Goal: Task Accomplishment & Management: Complete application form

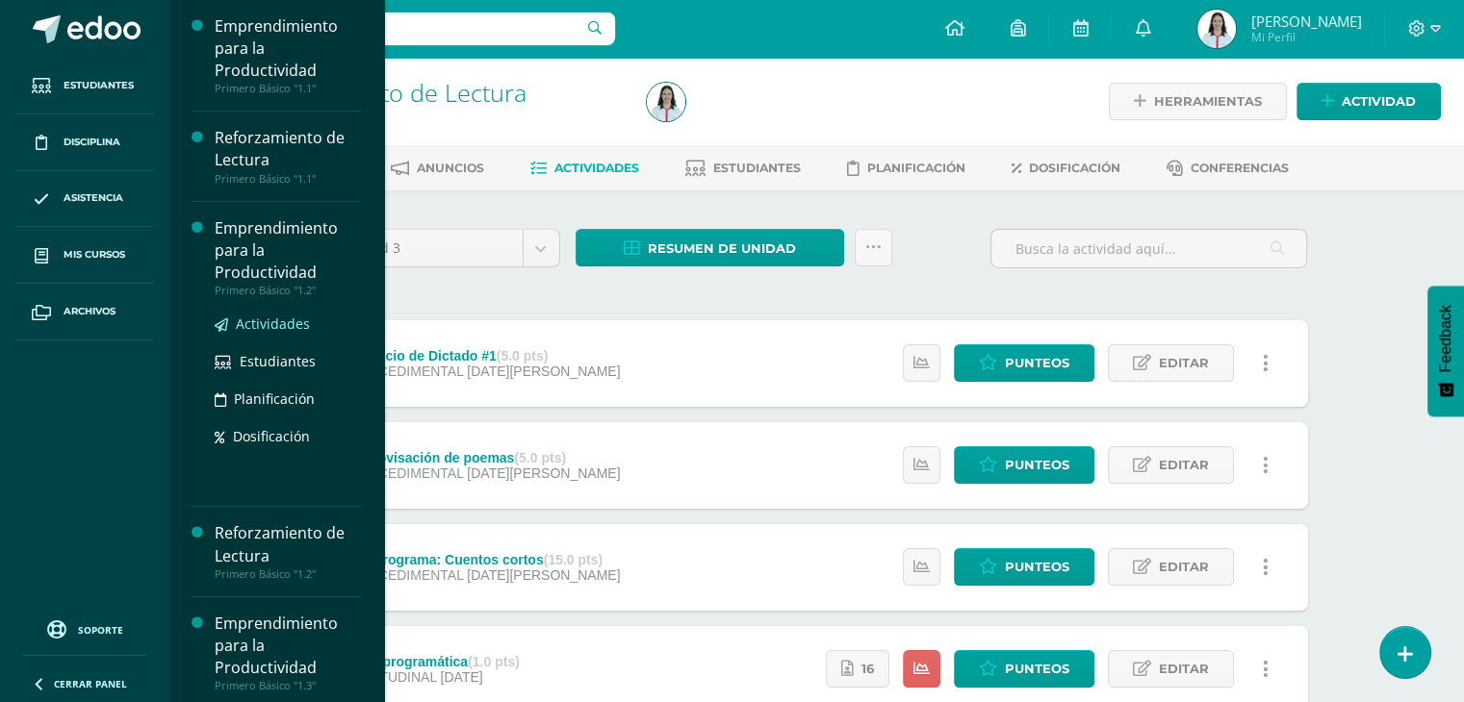
click at [258, 322] on span "Actividades" at bounding box center [273, 324] width 74 height 18
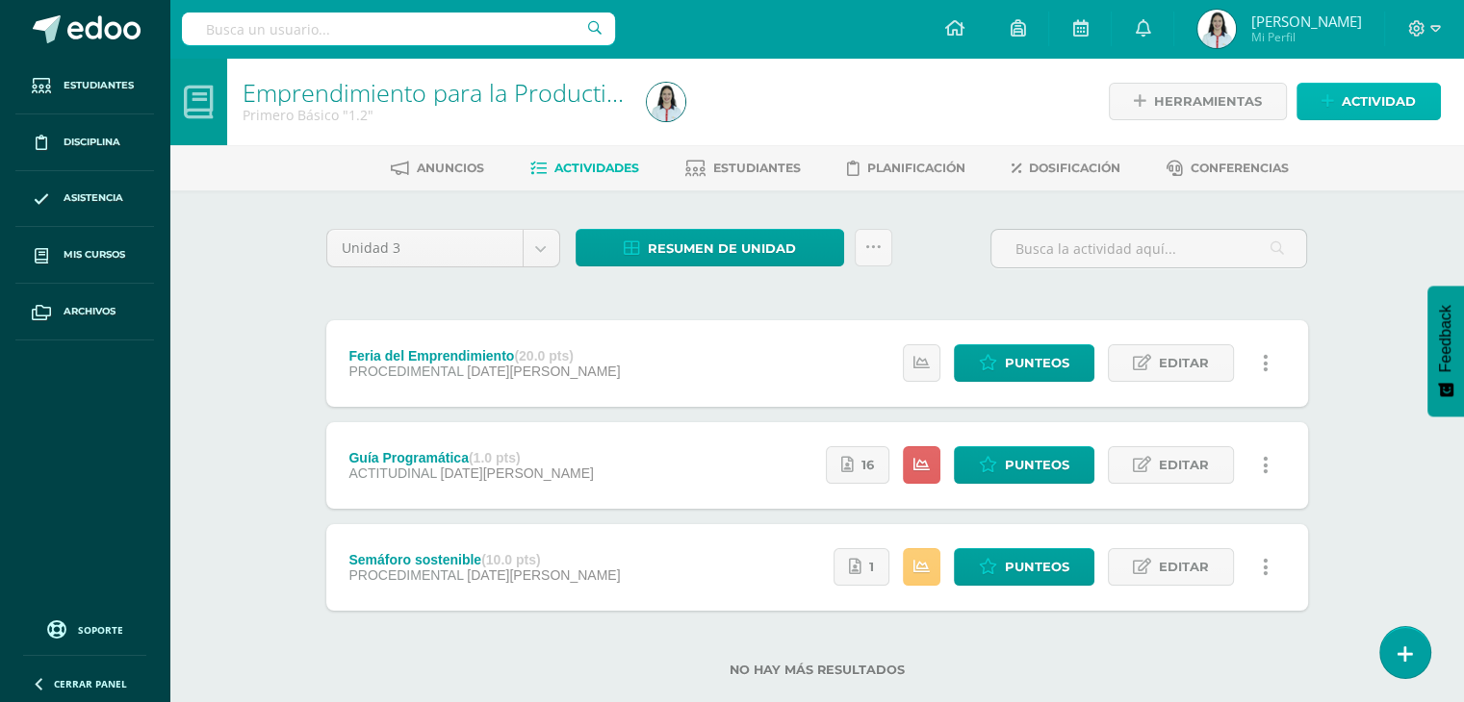
click at [1365, 95] on span "Actividad" at bounding box center [1378, 102] width 74 height 36
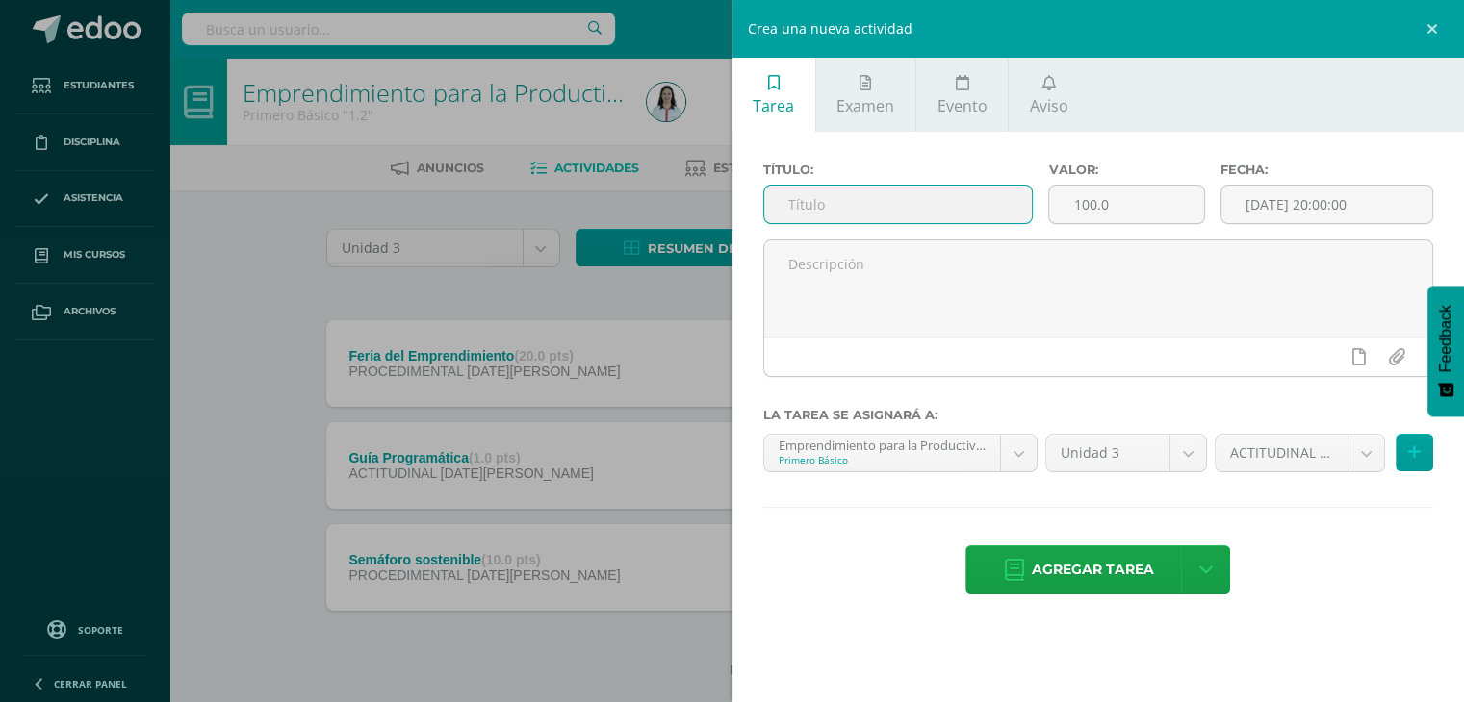
click at [861, 194] on input "text" at bounding box center [898, 205] width 268 height 38
paste input "Ejercicios de presupuestos"
type input "Ejercicios de presupuestos"
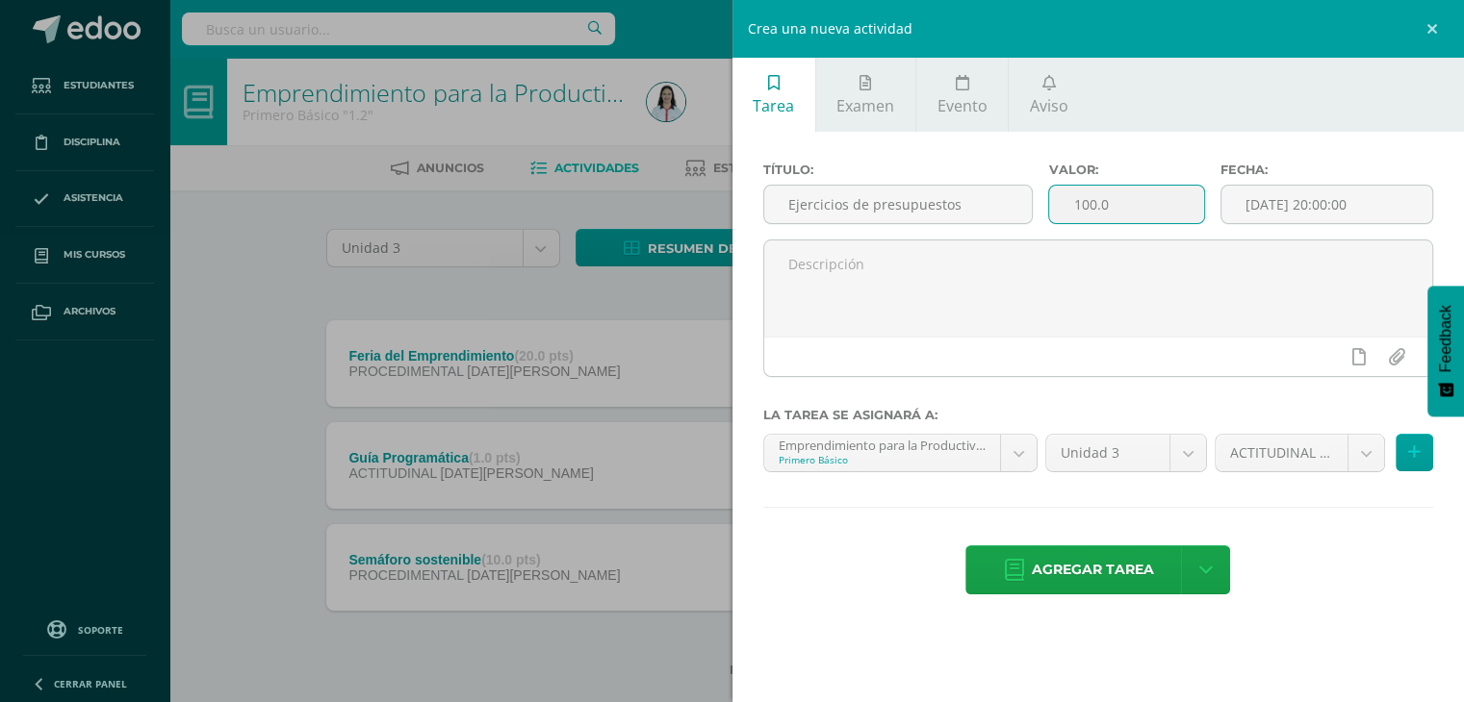
click at [1131, 209] on input "100.0" at bounding box center [1126, 205] width 154 height 38
type input "1"
type input "4"
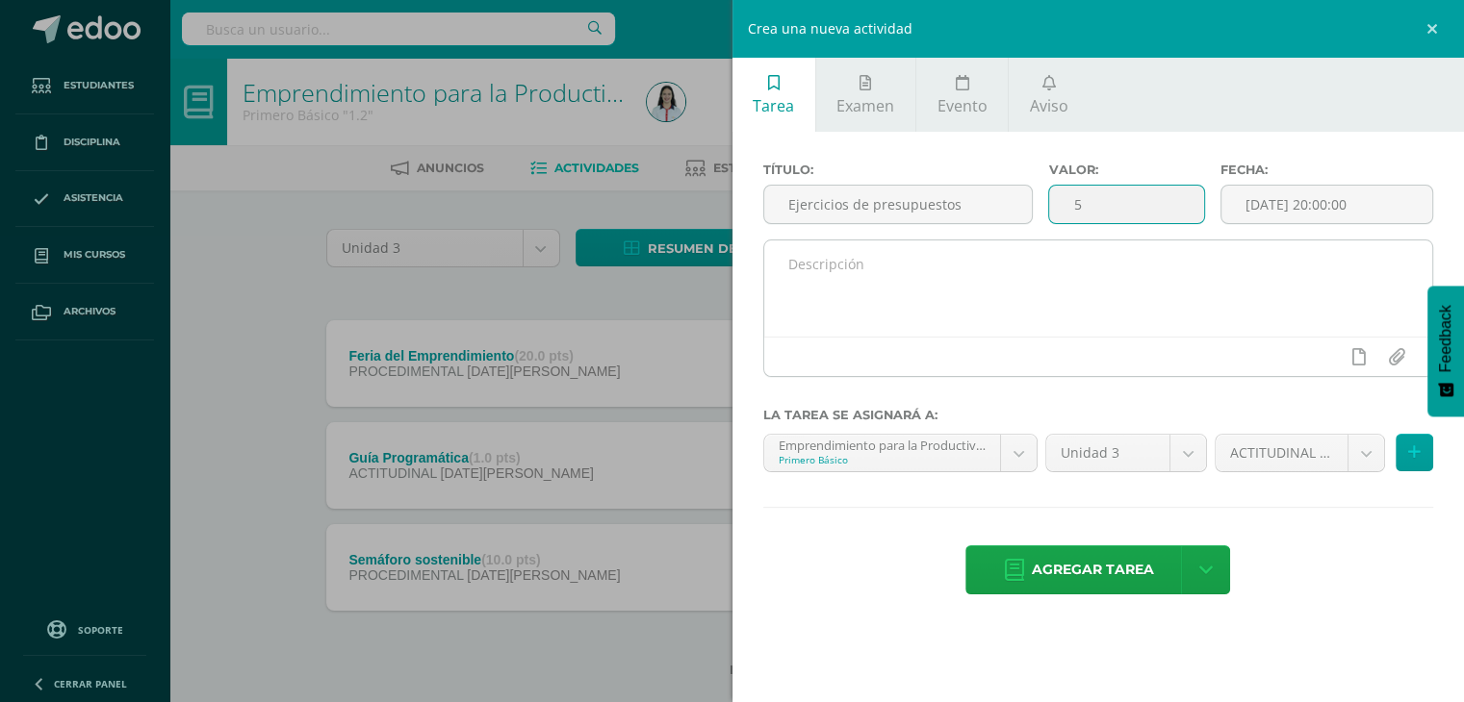
type input "5"
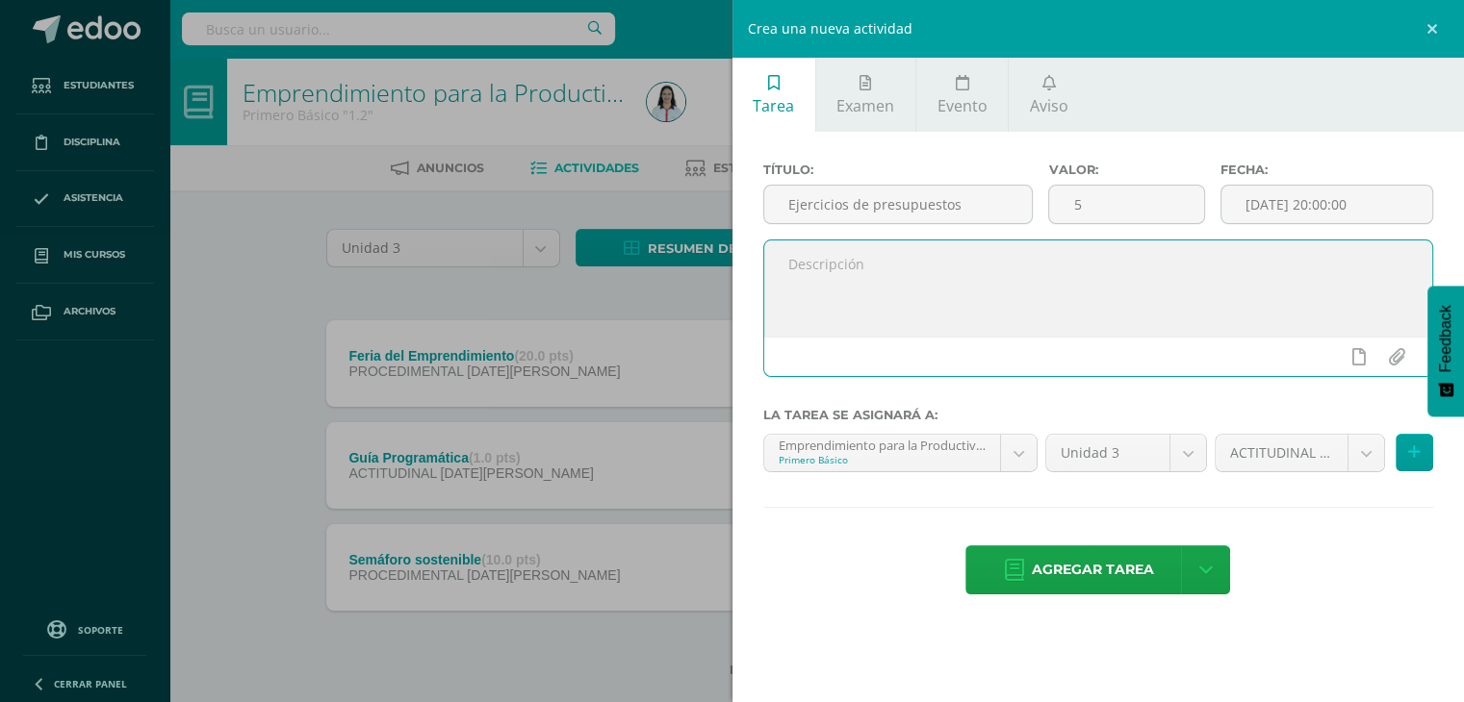
click at [951, 256] on textarea at bounding box center [1098, 289] width 669 height 96
type textarea "Ejercicios realizados en clase."
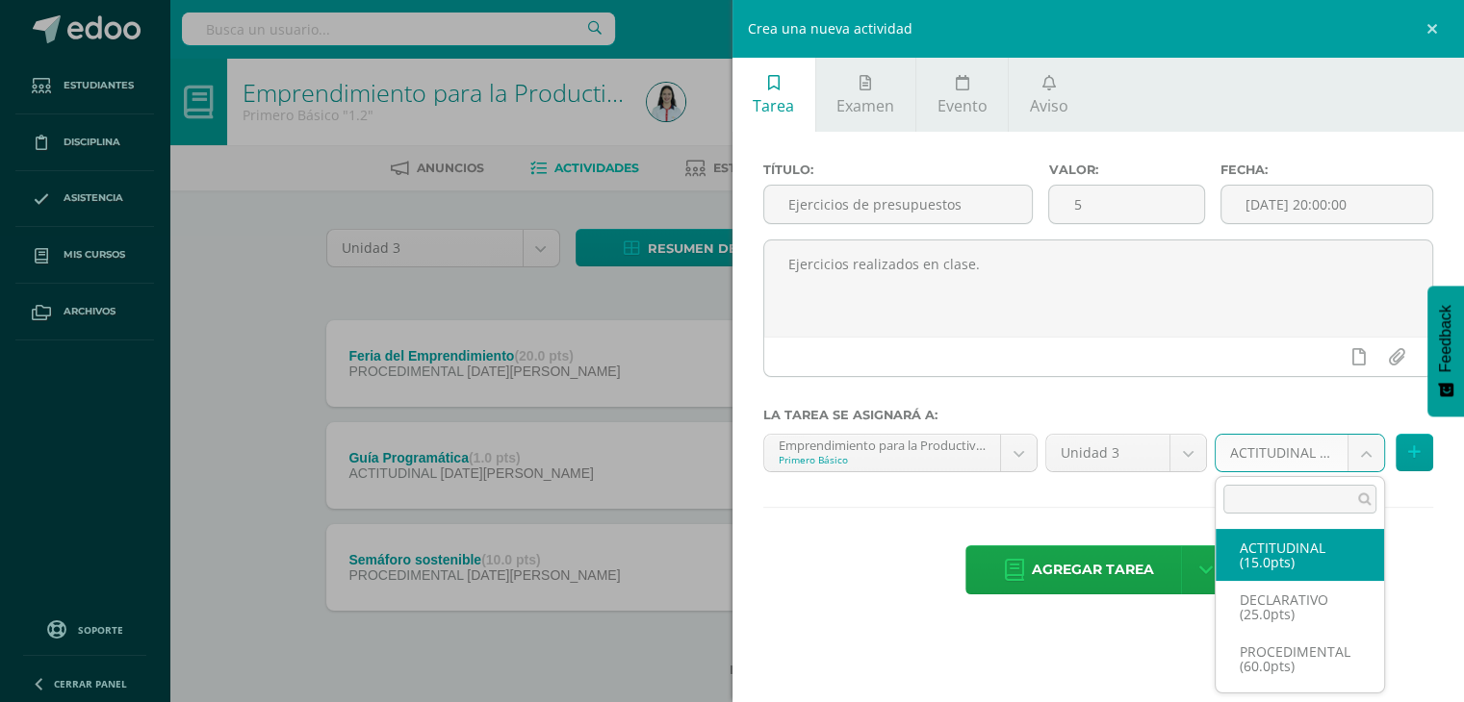
click at [1355, 448] on body "Estudiantes Disciplina Asistencia Mis cursos Archivos Soporte Centro de ayuda Ú…" at bounding box center [732, 369] width 1464 height 739
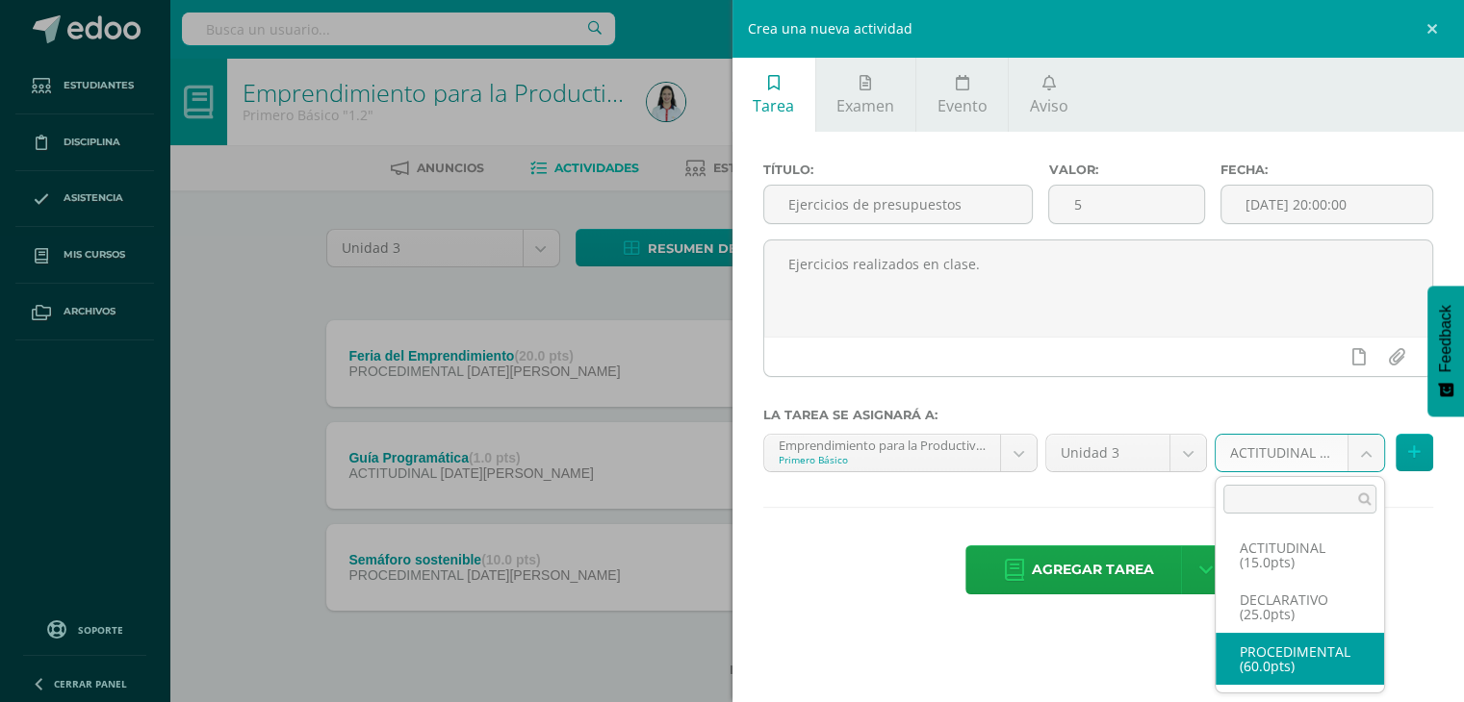
select select "32710"
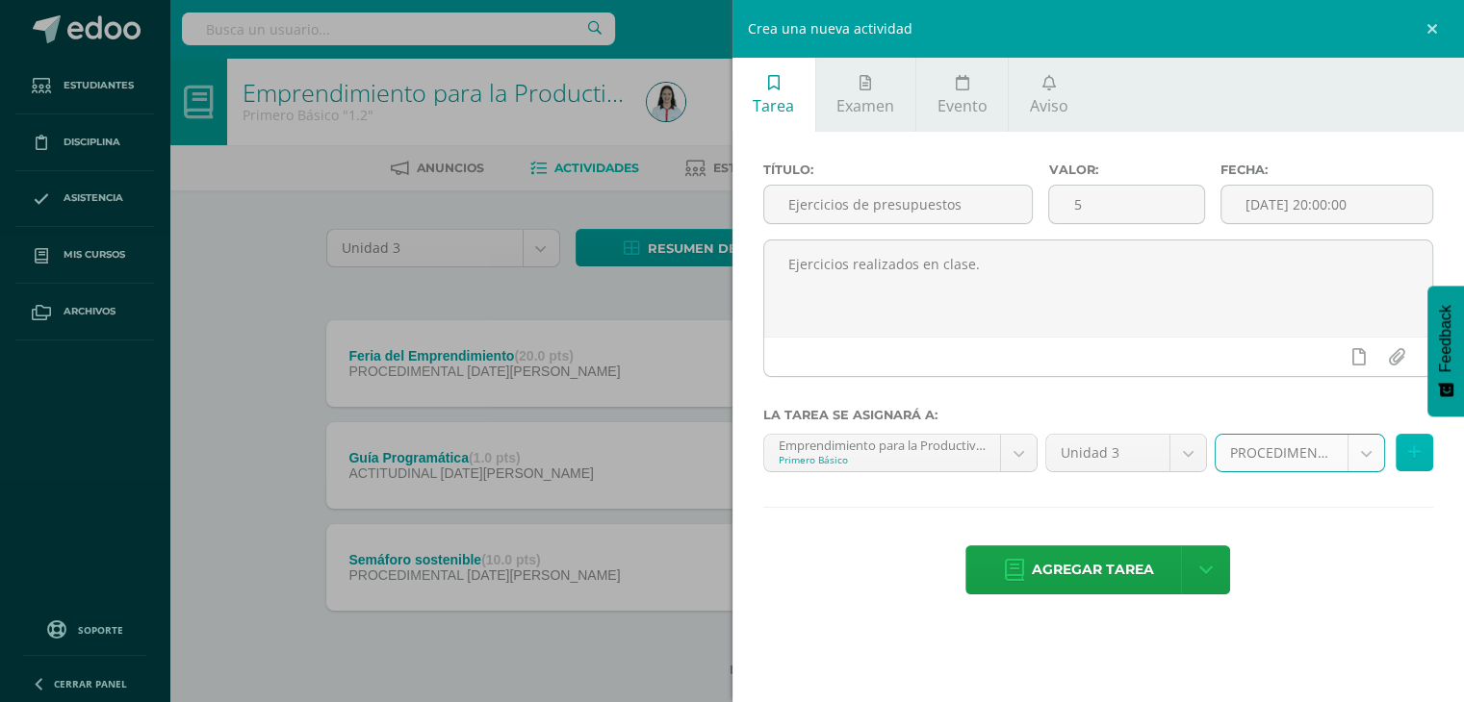
click at [1411, 451] on icon at bounding box center [1414, 453] width 13 height 16
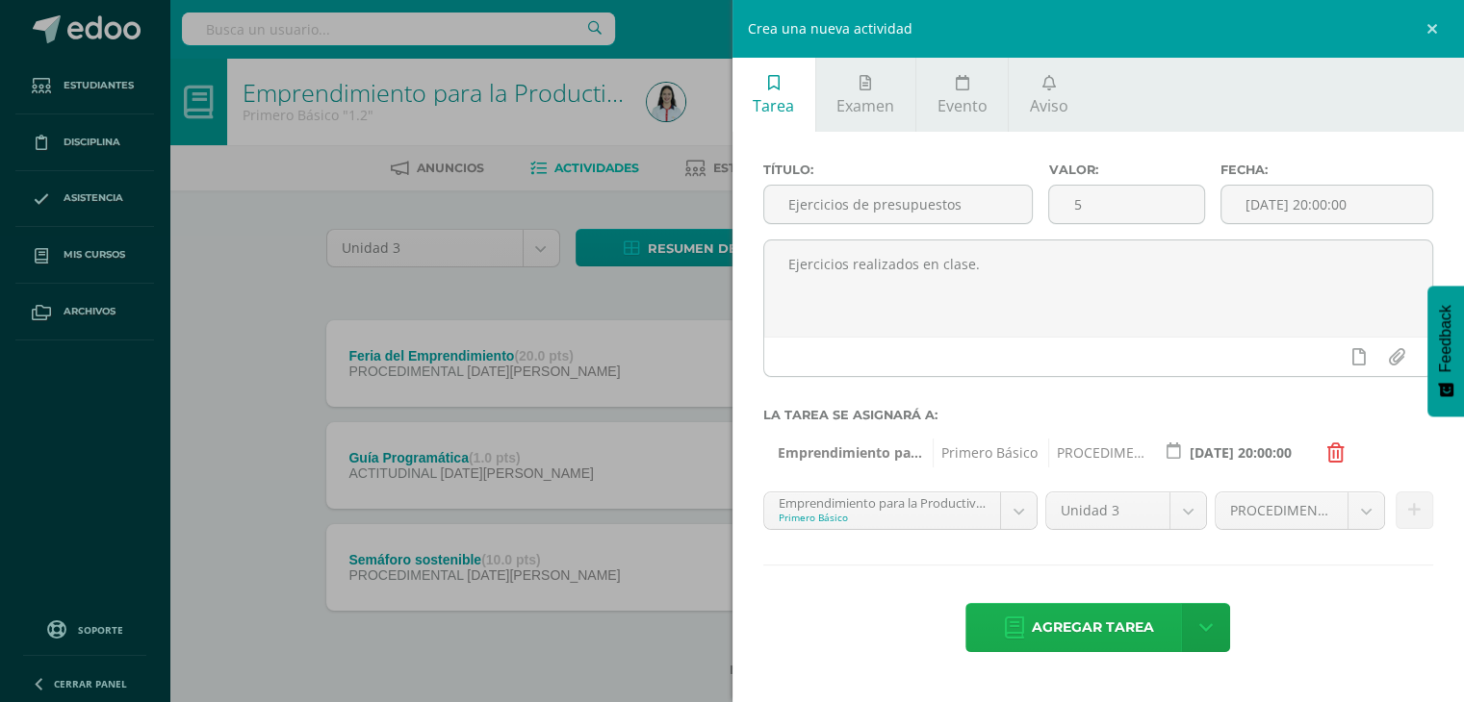
click at [1126, 624] on span "Agregar tarea" at bounding box center [1093, 627] width 122 height 47
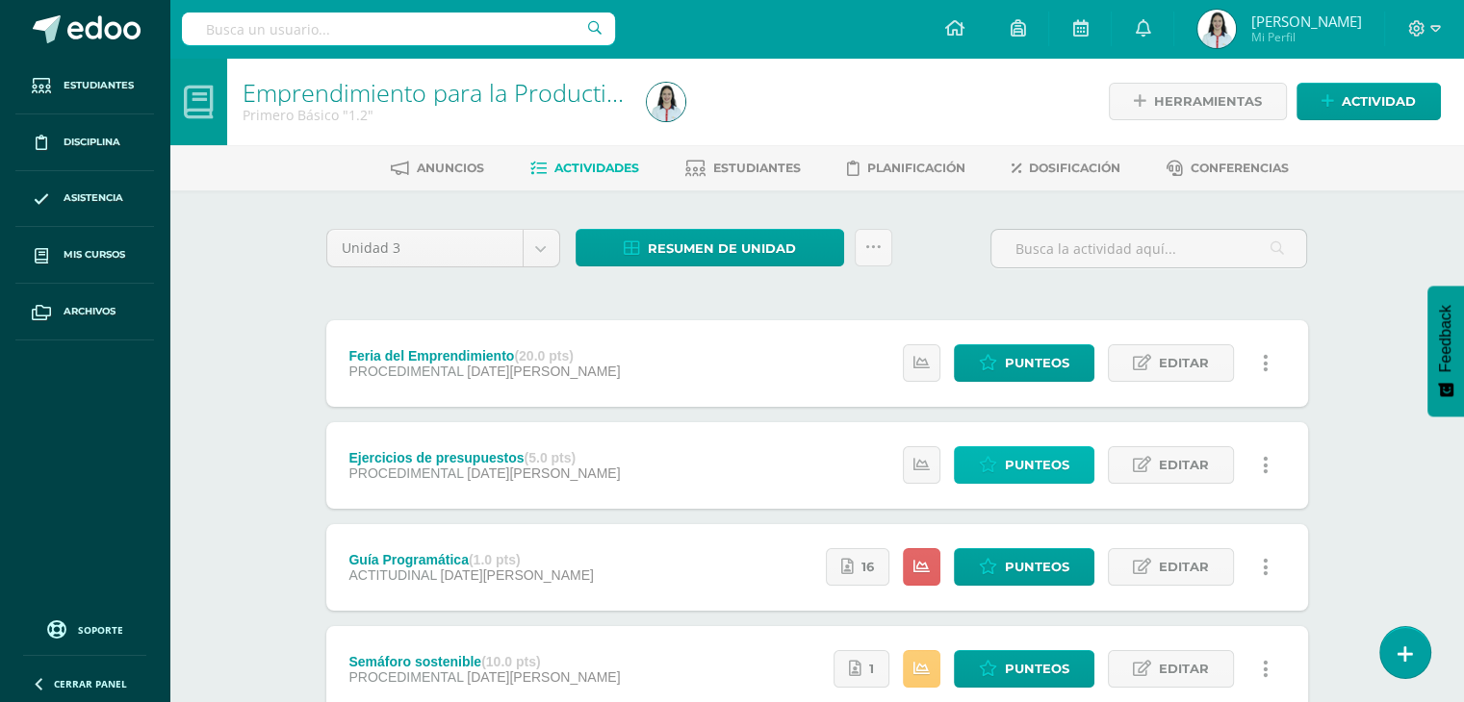
click at [986, 455] on link "Punteos" at bounding box center [1024, 465] width 140 height 38
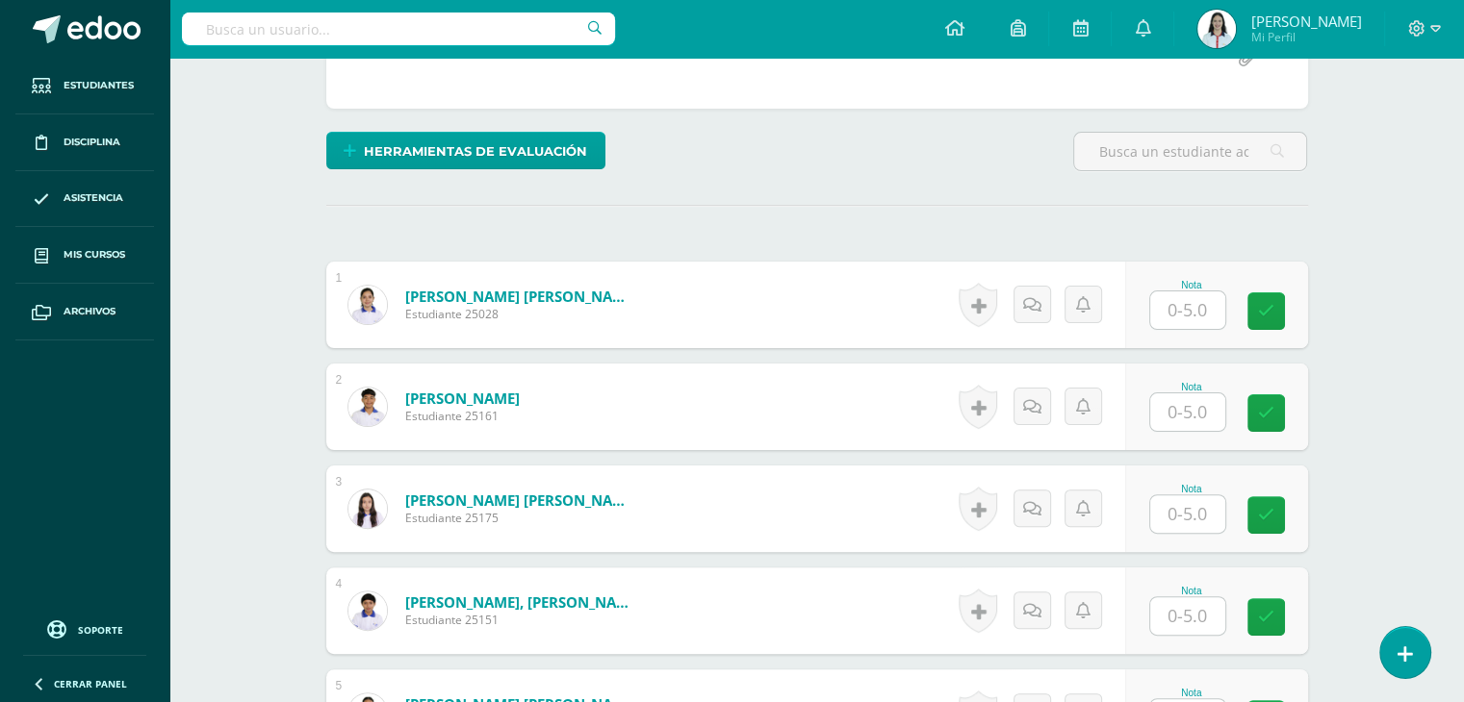
scroll to position [430, 0]
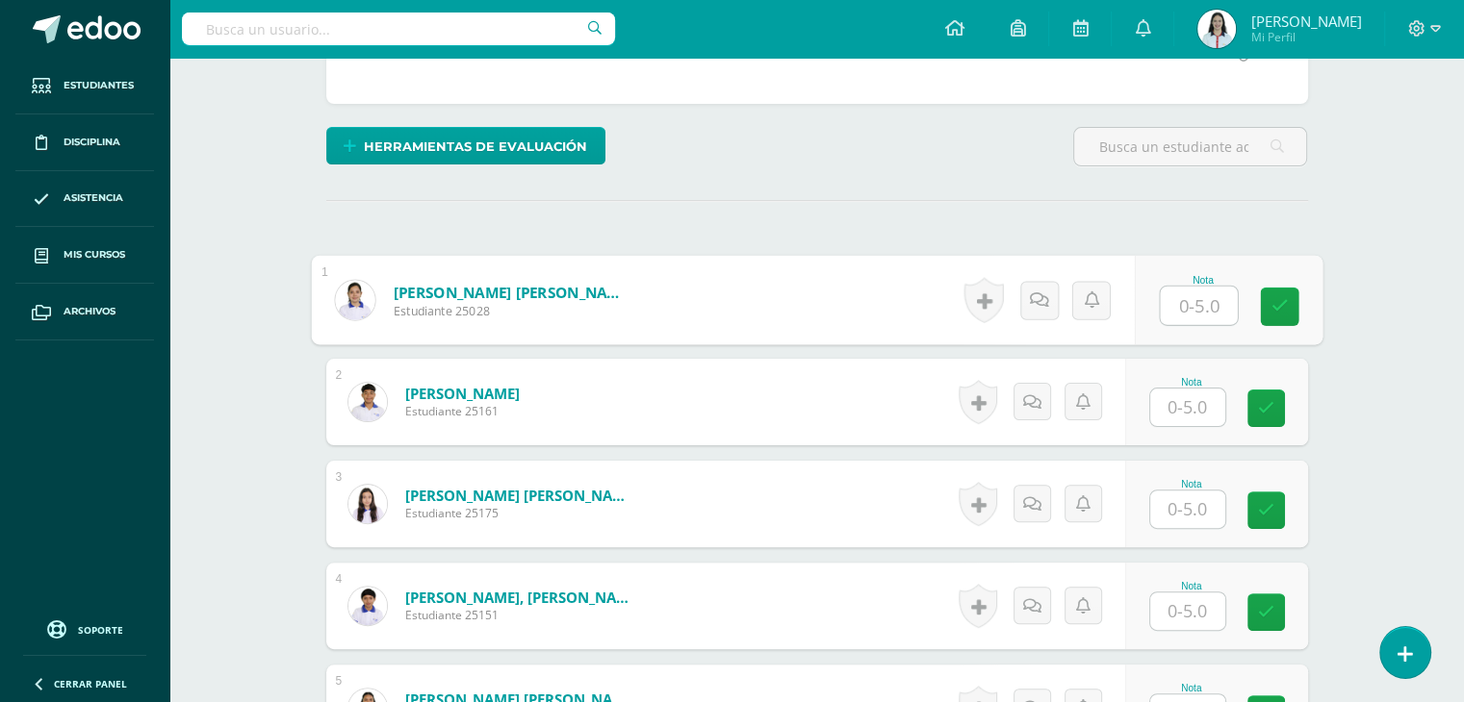
click at [1190, 309] on input "text" at bounding box center [1197, 306] width 77 height 38
type input "3.75"
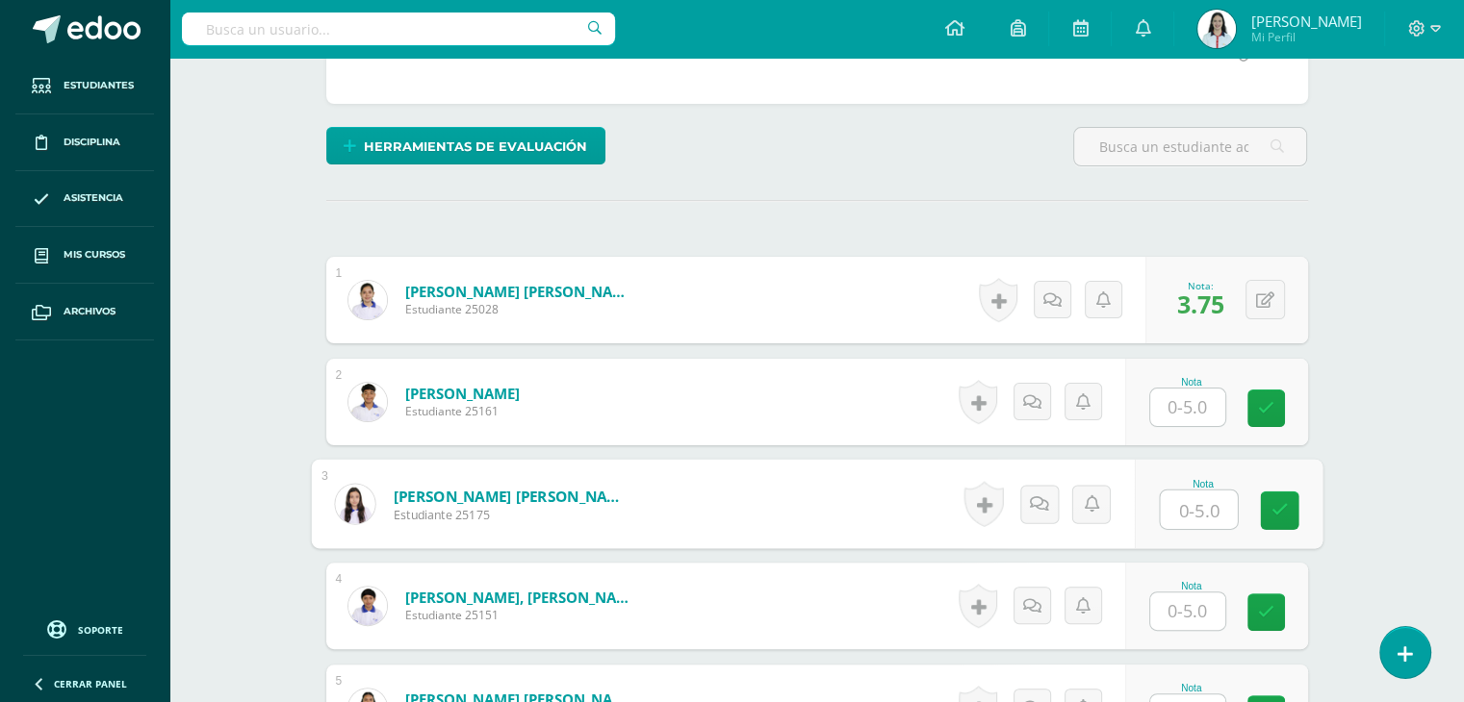
click at [1174, 511] on input "text" at bounding box center [1197, 510] width 77 height 38
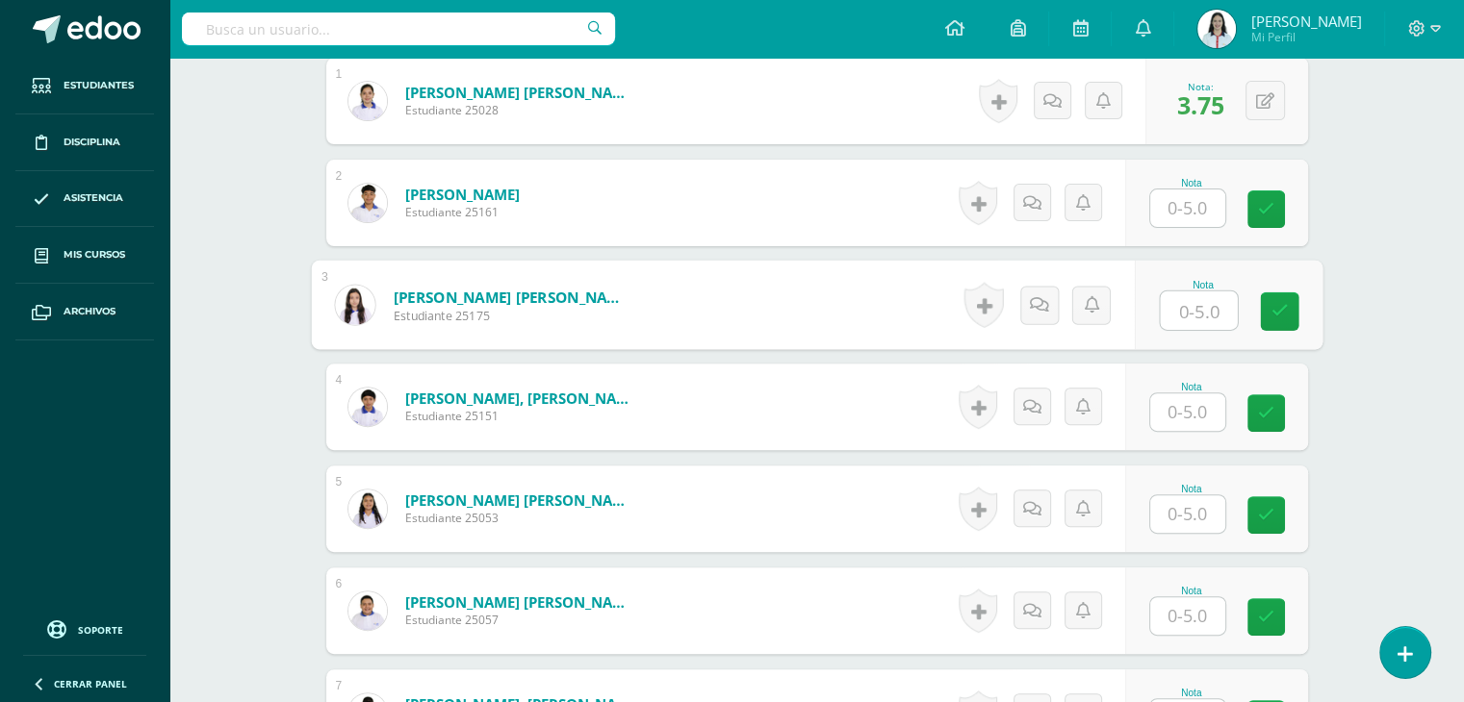
scroll to position [624, 0]
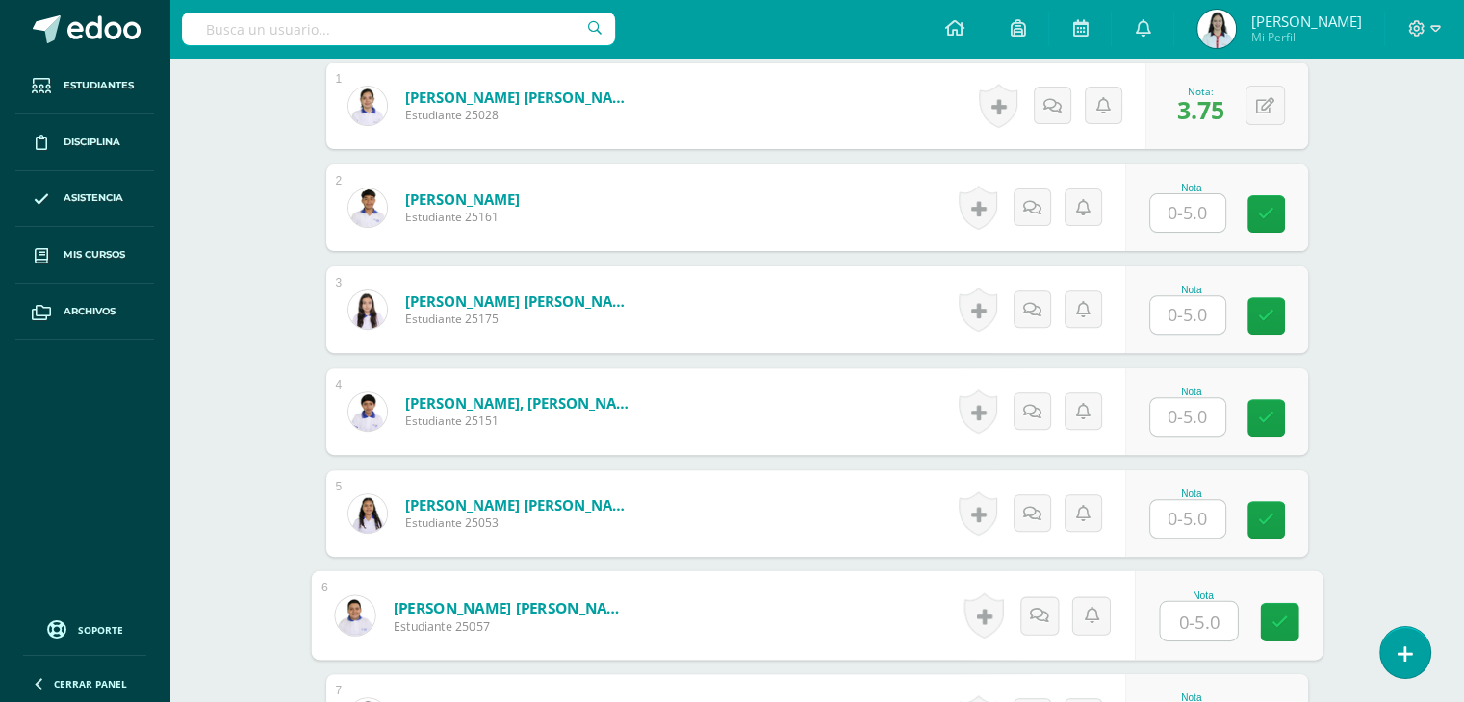
click at [1196, 613] on input "text" at bounding box center [1197, 621] width 77 height 38
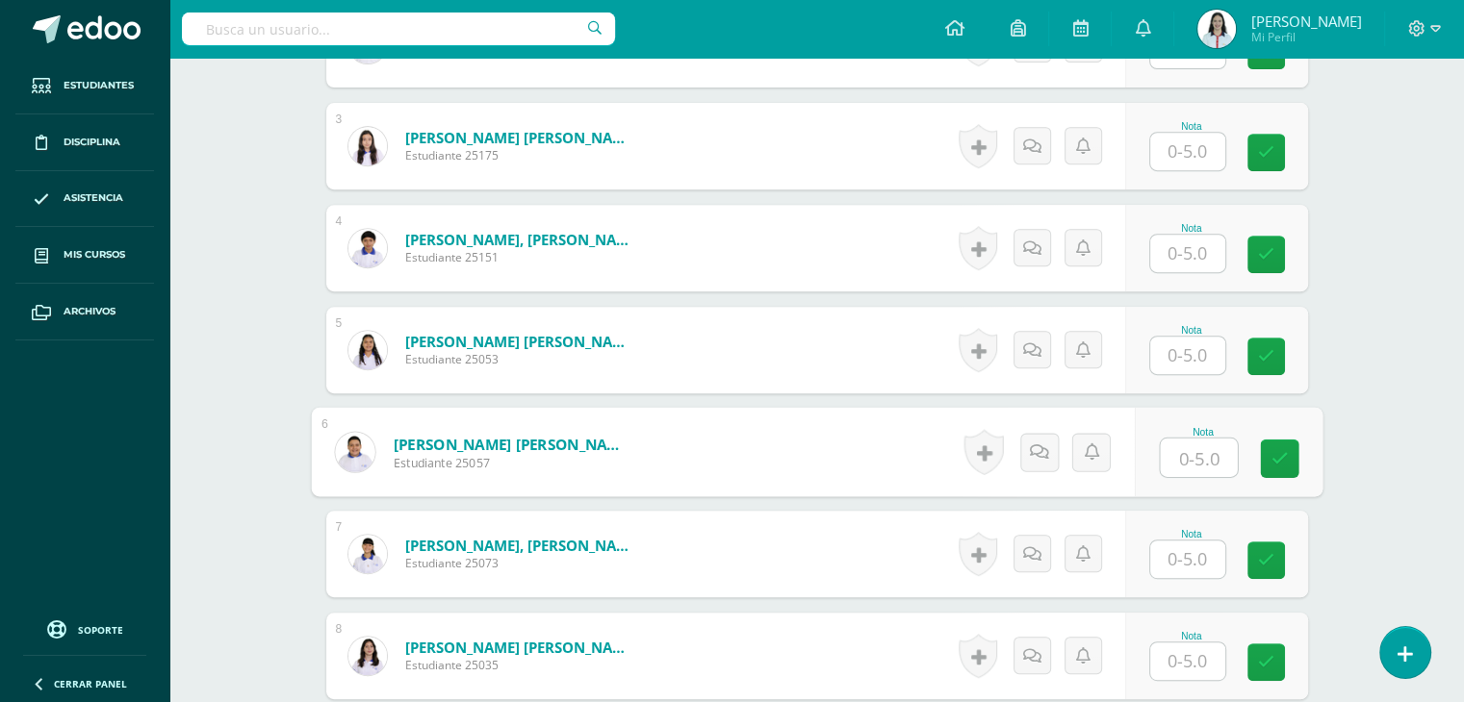
scroll to position [783, 0]
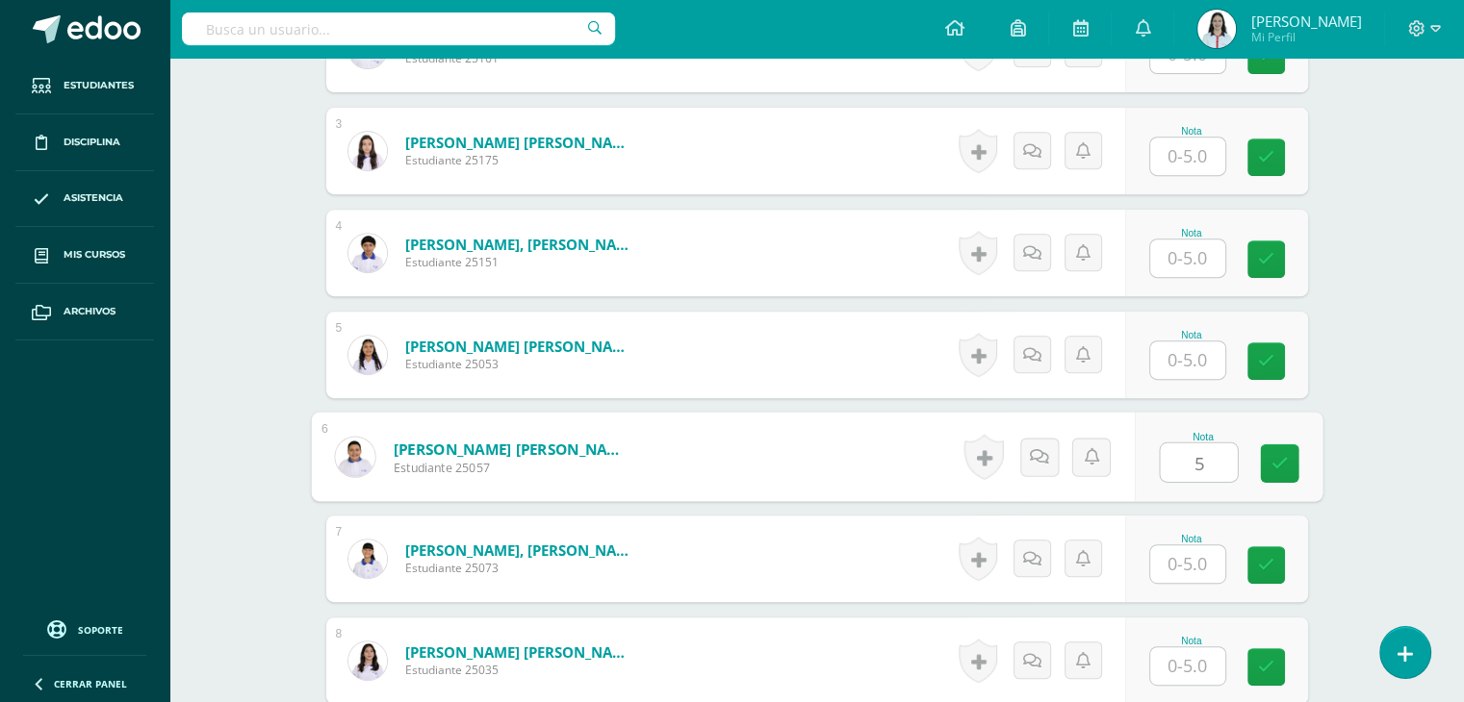
type input "5"
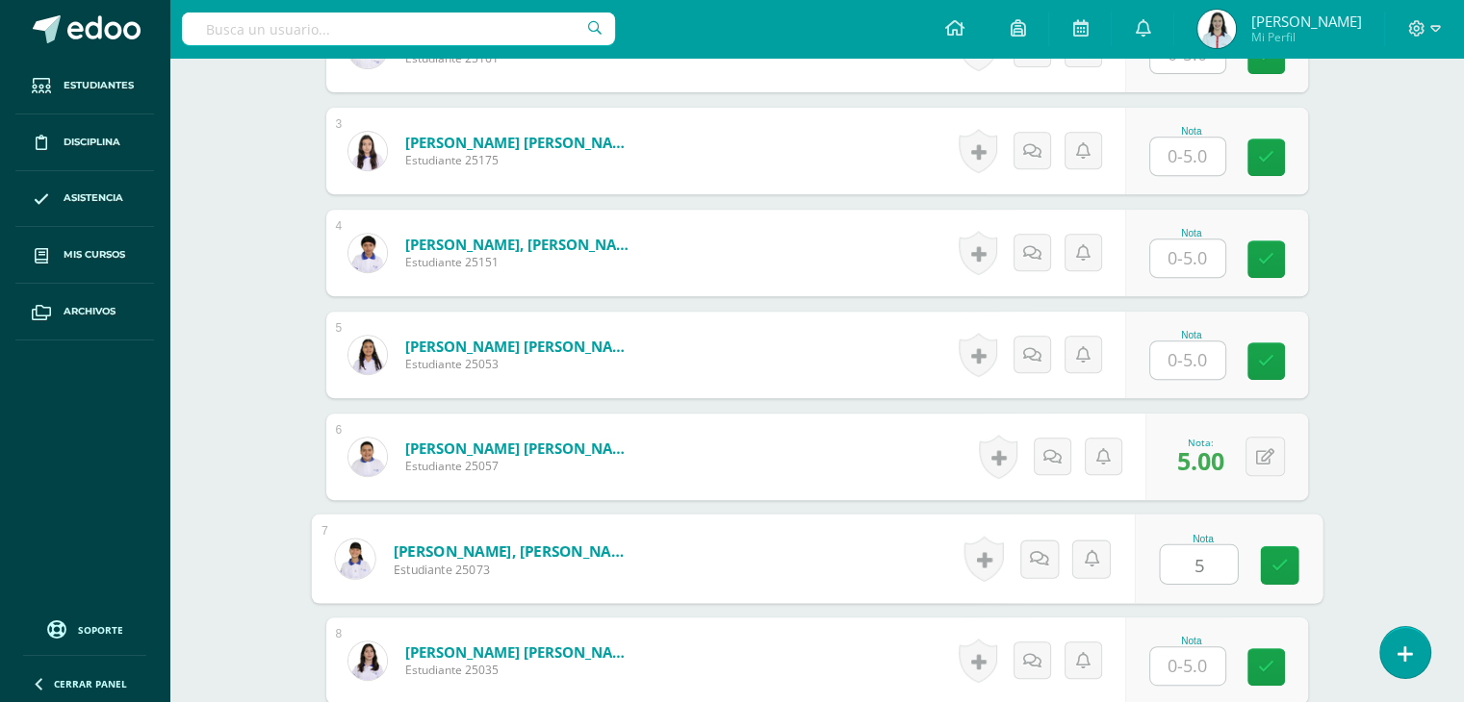
type input "5"
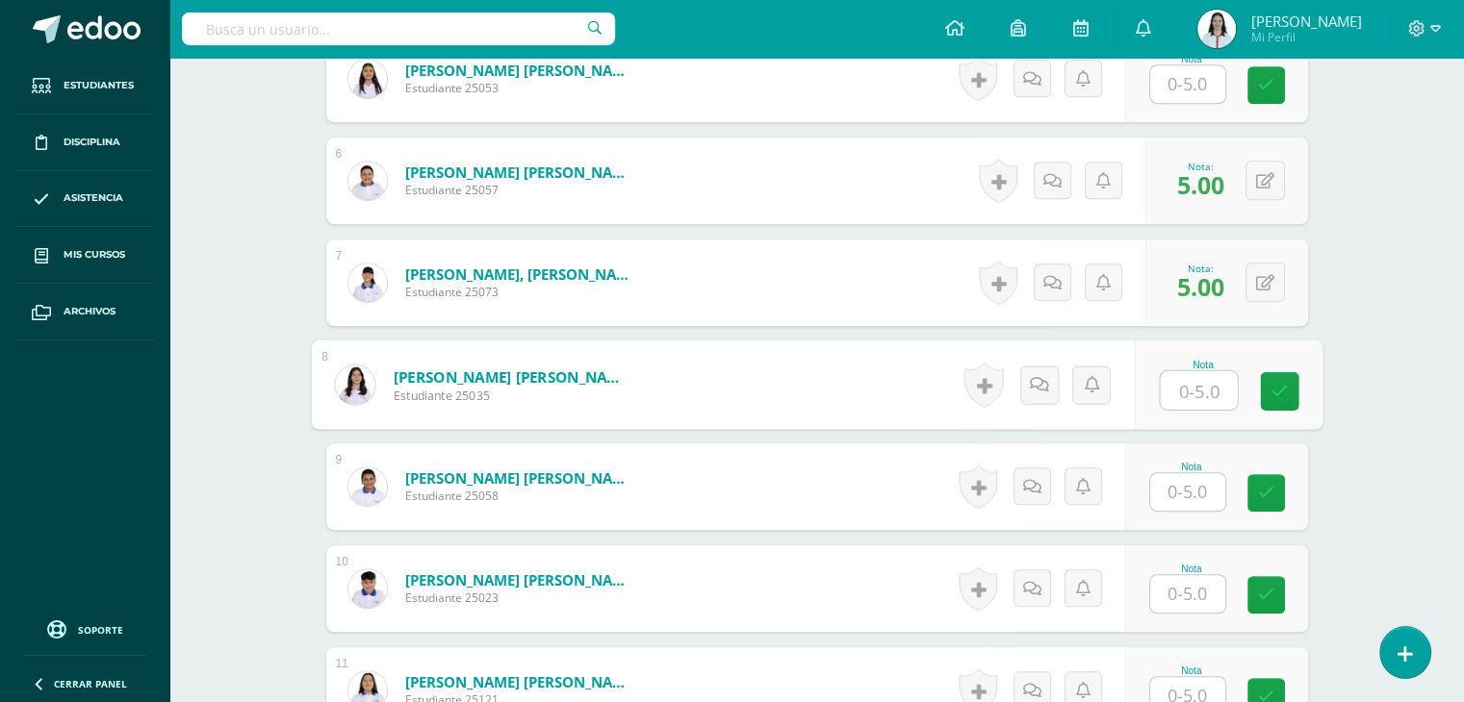
scroll to position [1055, 0]
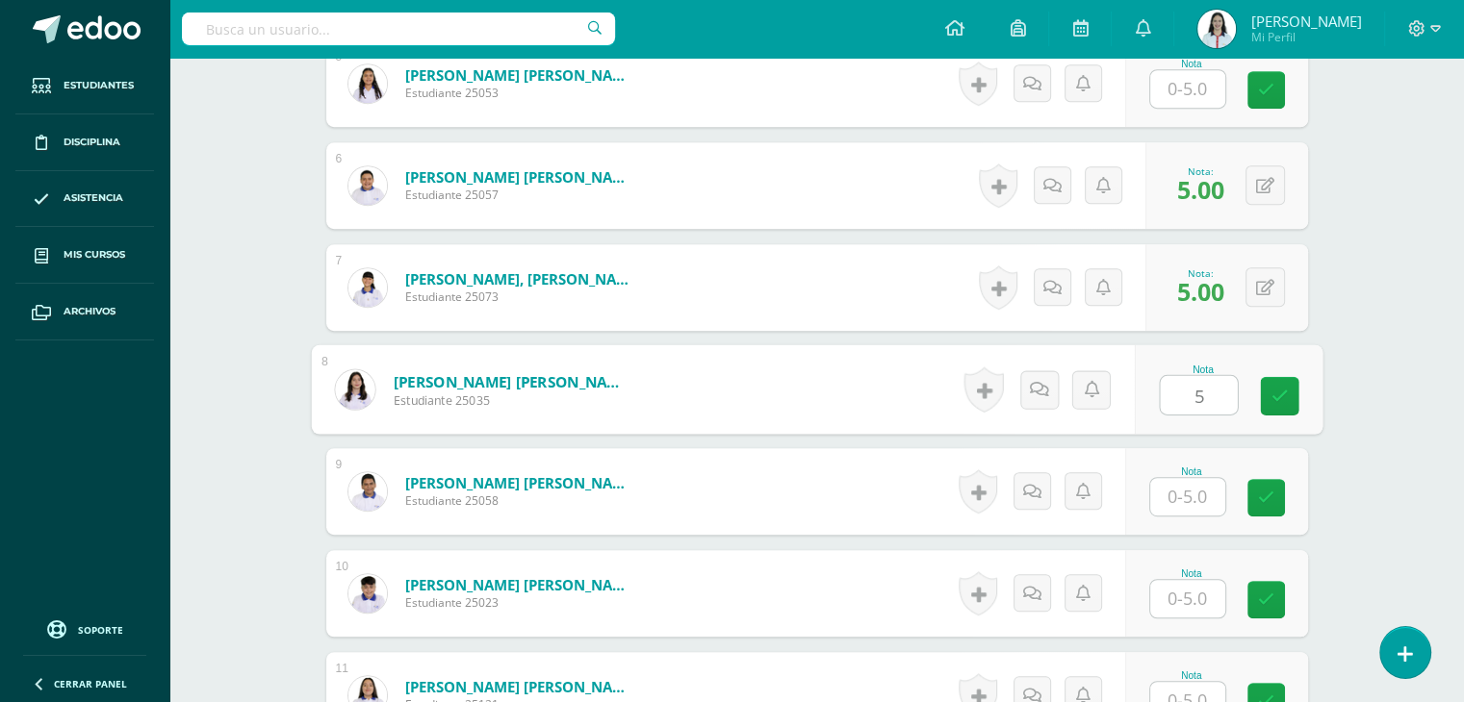
type input "5"
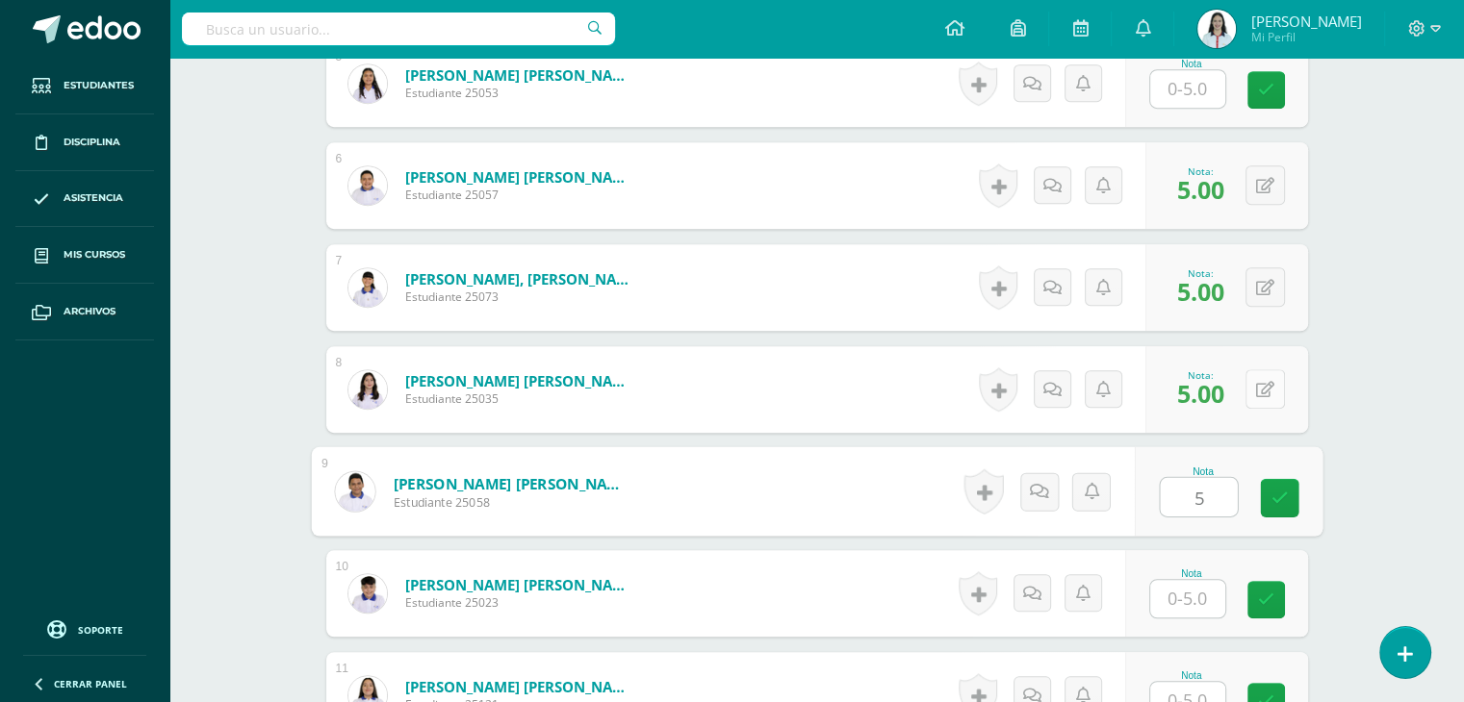
type input "5"
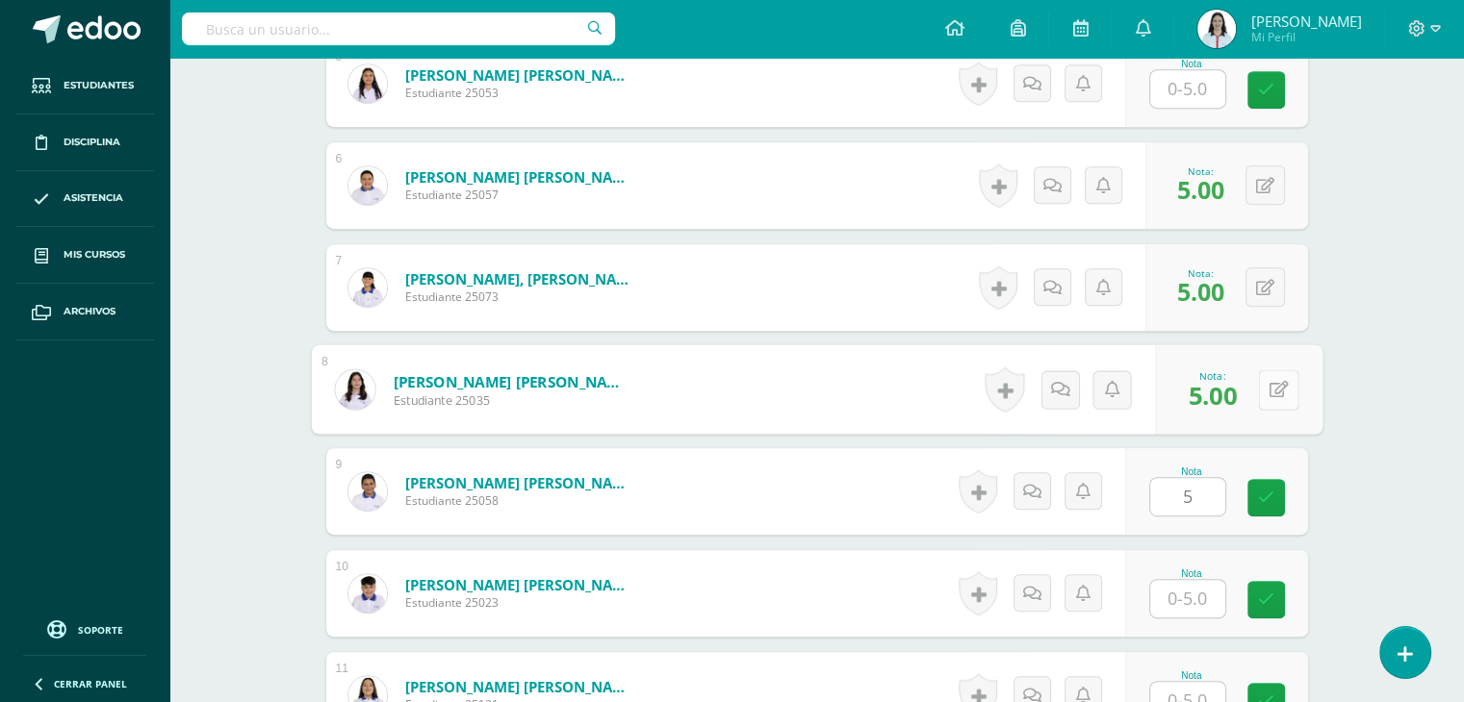
click at [1261, 382] on button at bounding box center [1278, 389] width 40 height 40
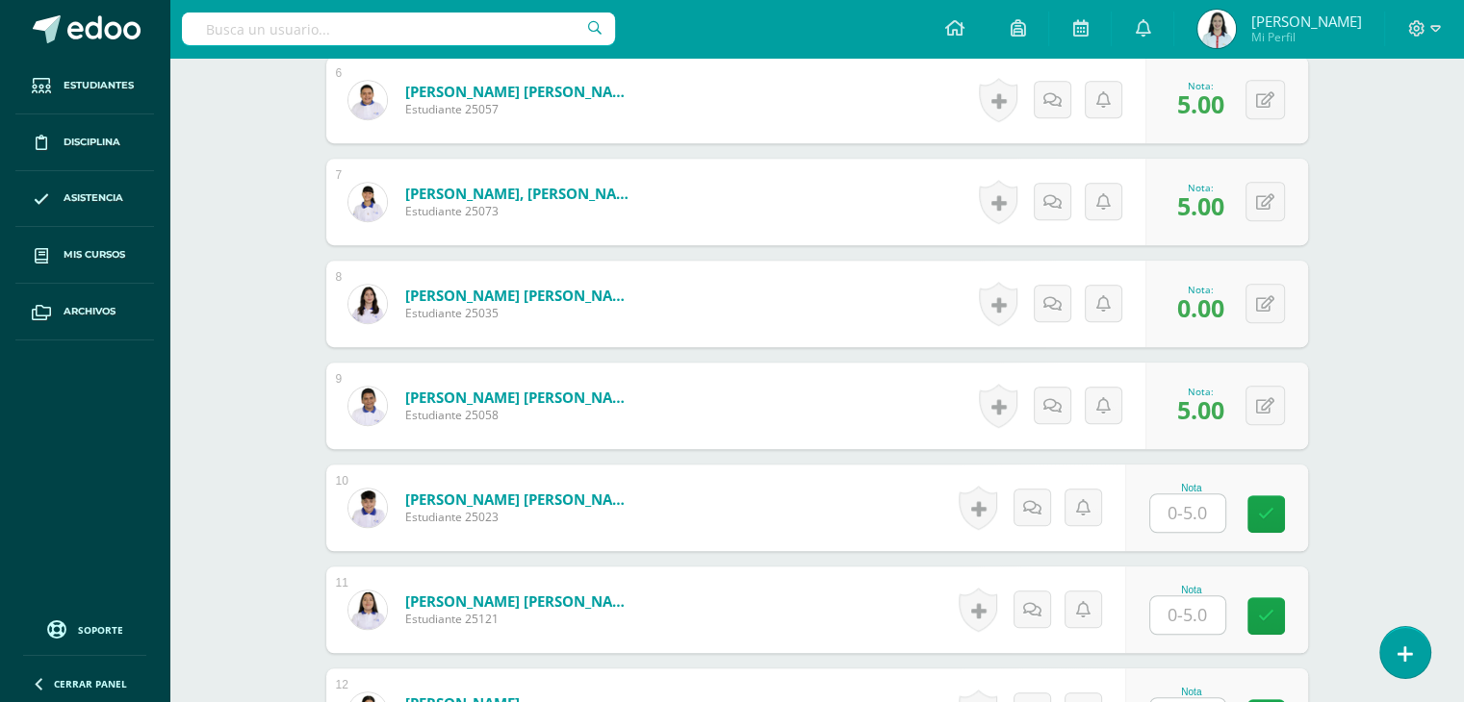
scroll to position [1127, 0]
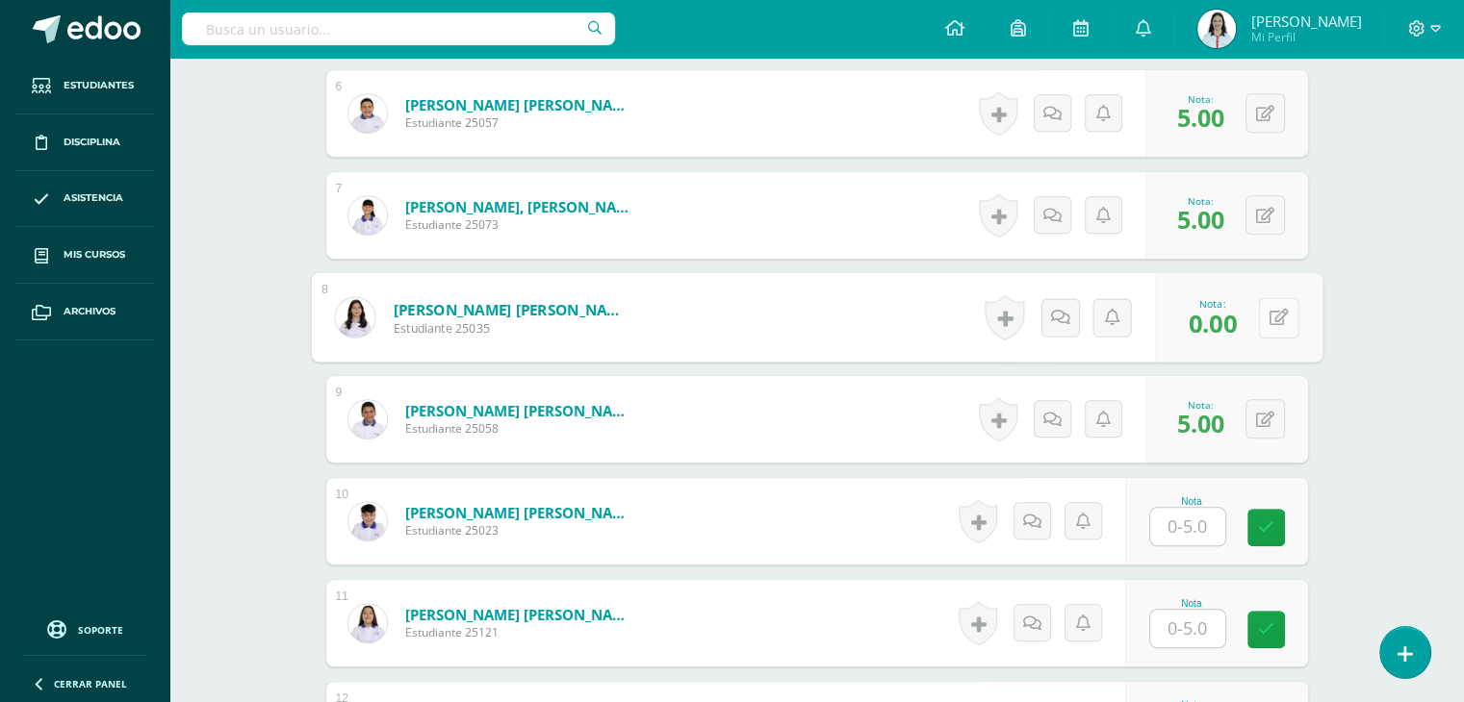
click at [1270, 320] on icon at bounding box center [1277, 317] width 19 height 16
type input "5"
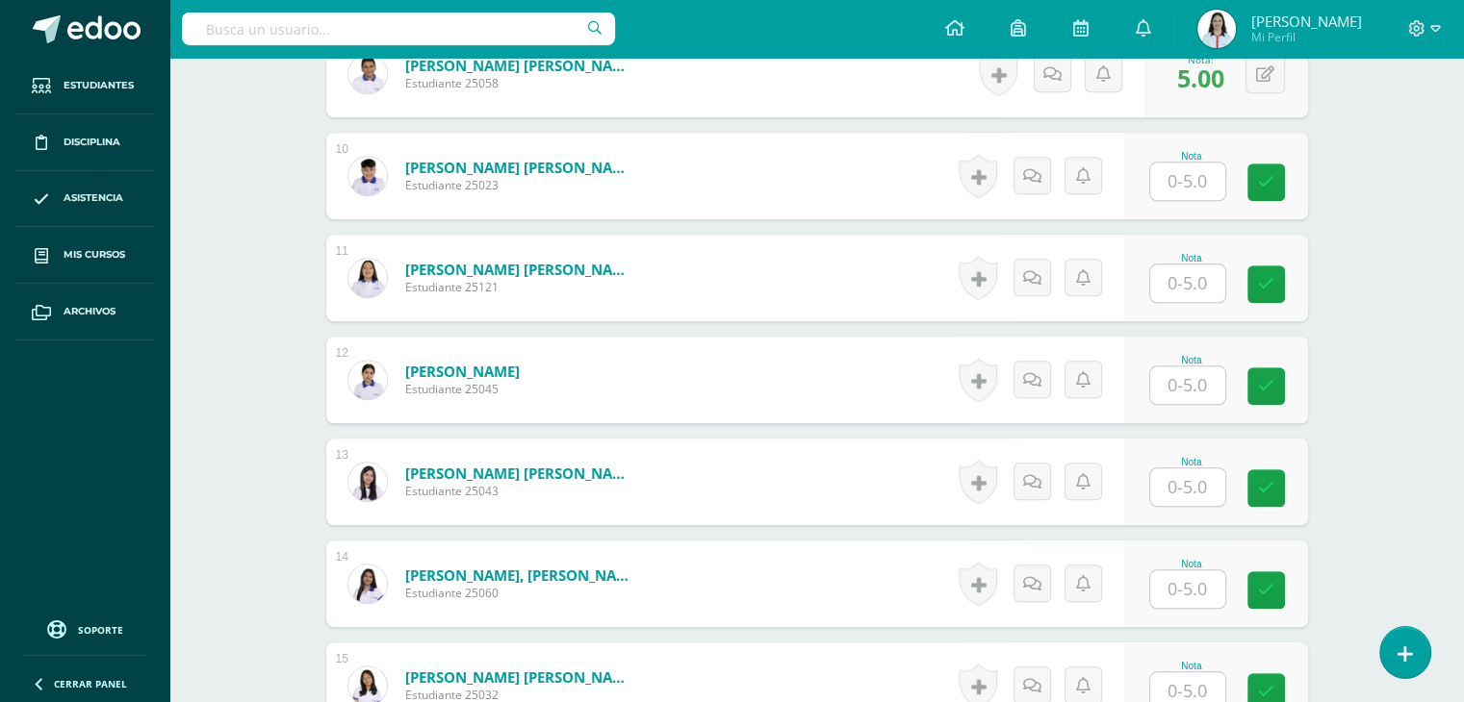
scroll to position [1495, 0]
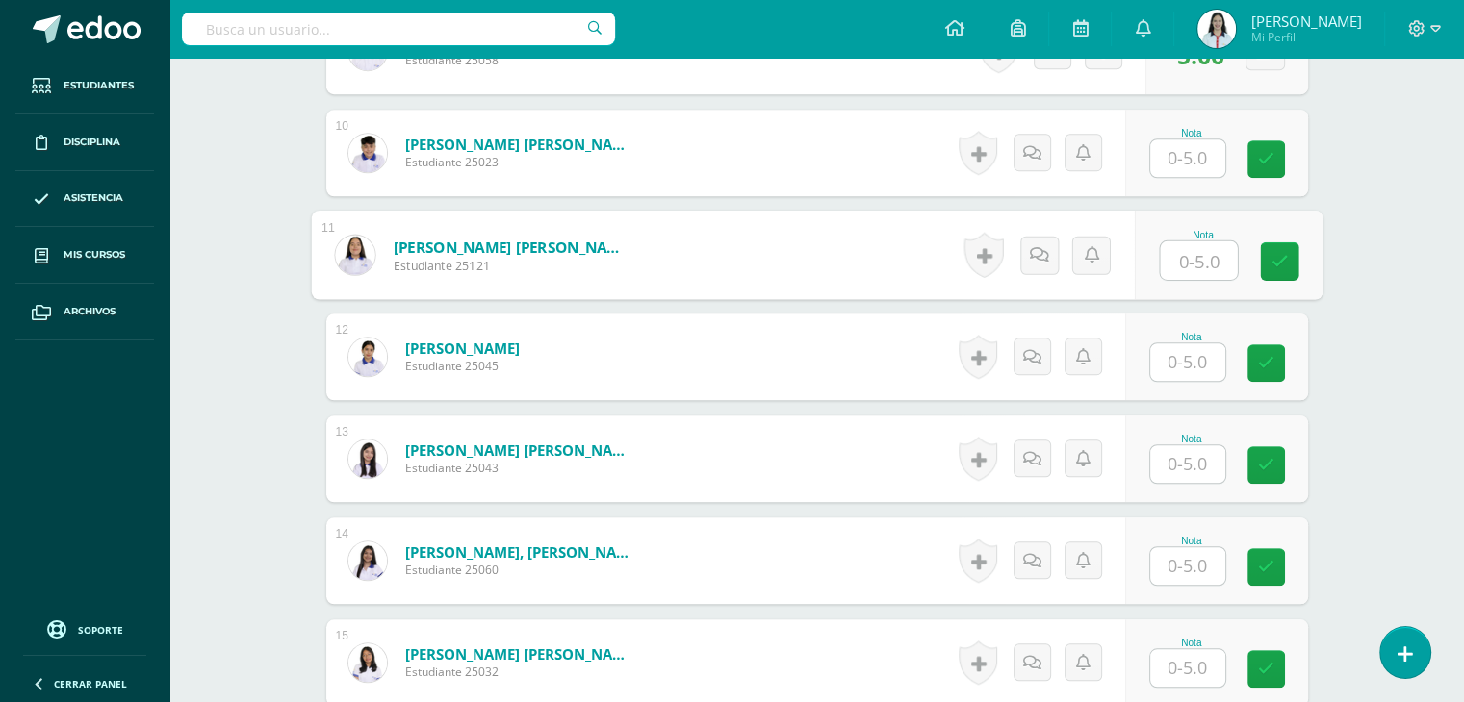
click at [1185, 270] on input "text" at bounding box center [1197, 261] width 77 height 38
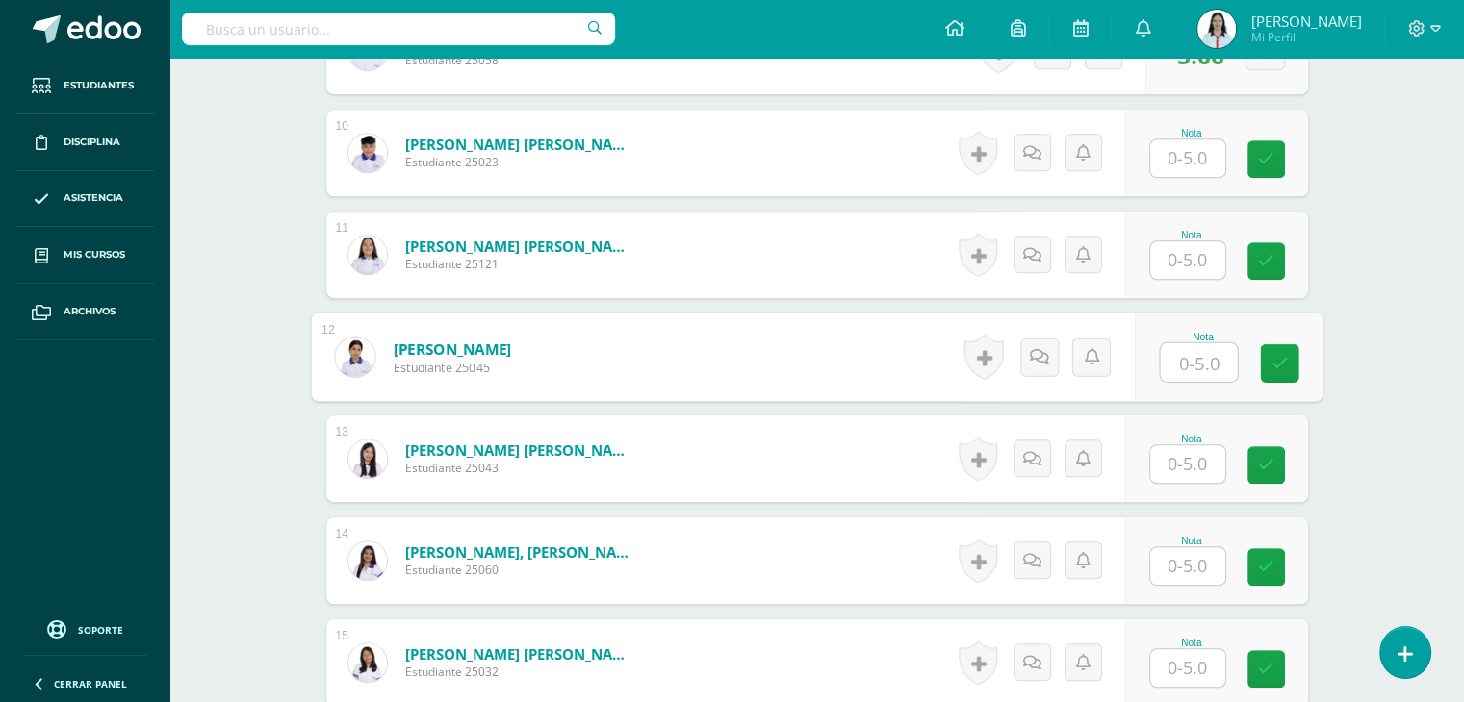
click at [1178, 368] on input "text" at bounding box center [1197, 363] width 77 height 38
type input "5"
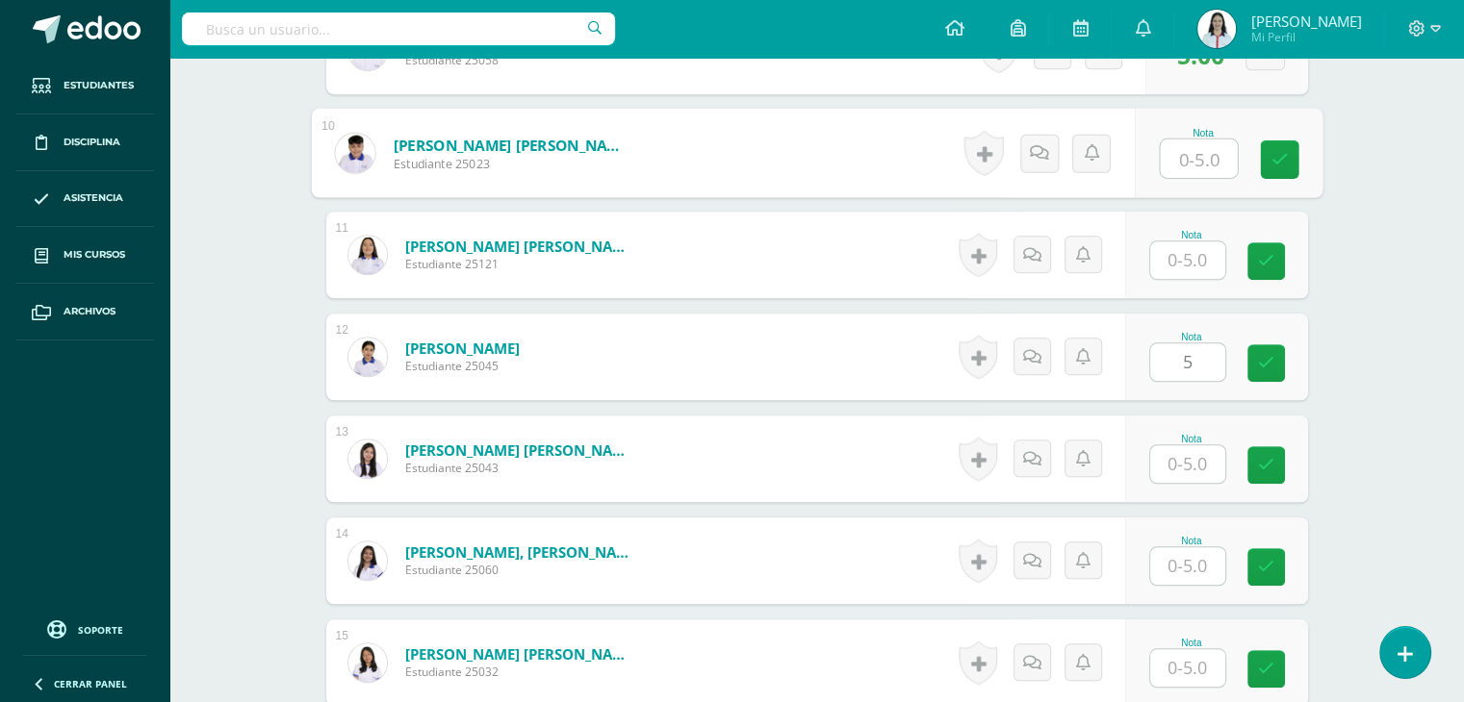
click at [1195, 157] on input "text" at bounding box center [1197, 159] width 77 height 38
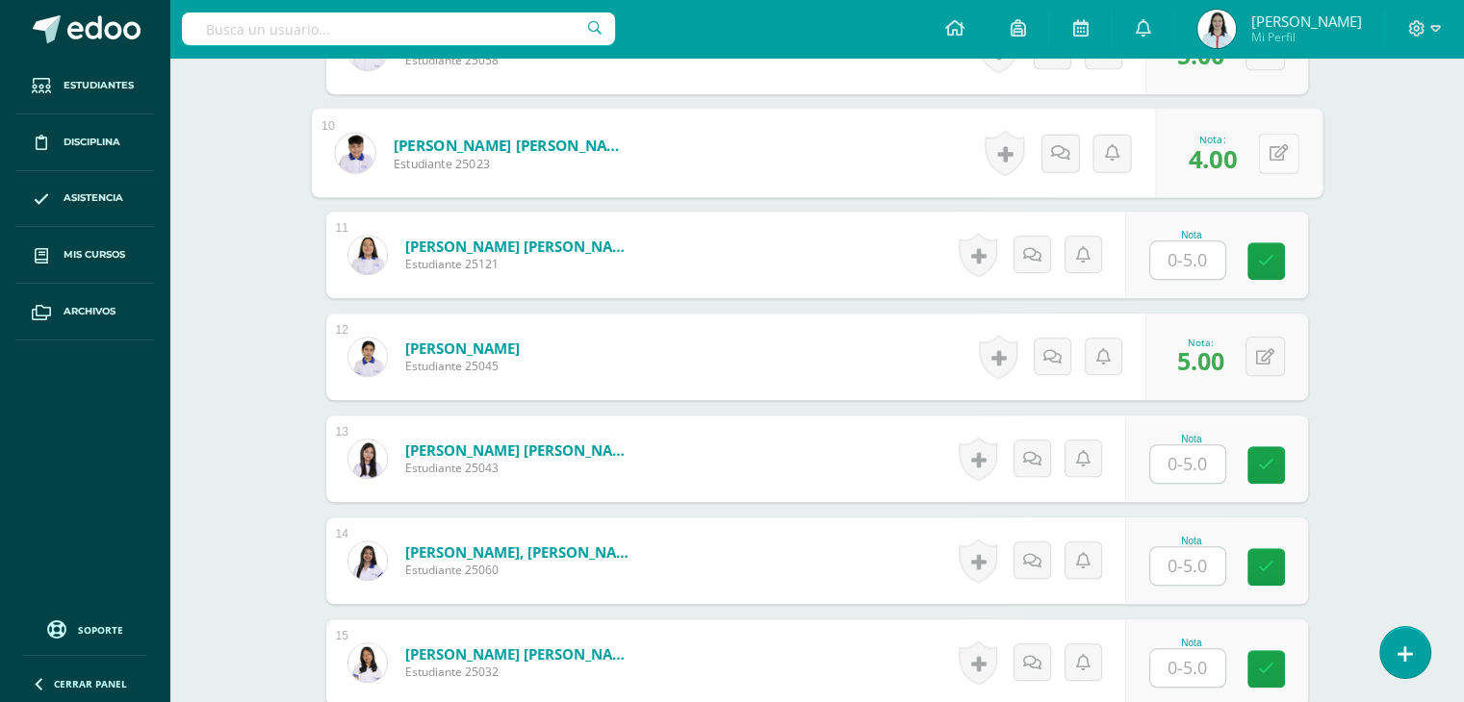
click at [1264, 142] on button at bounding box center [1278, 153] width 40 height 40
type input "5"
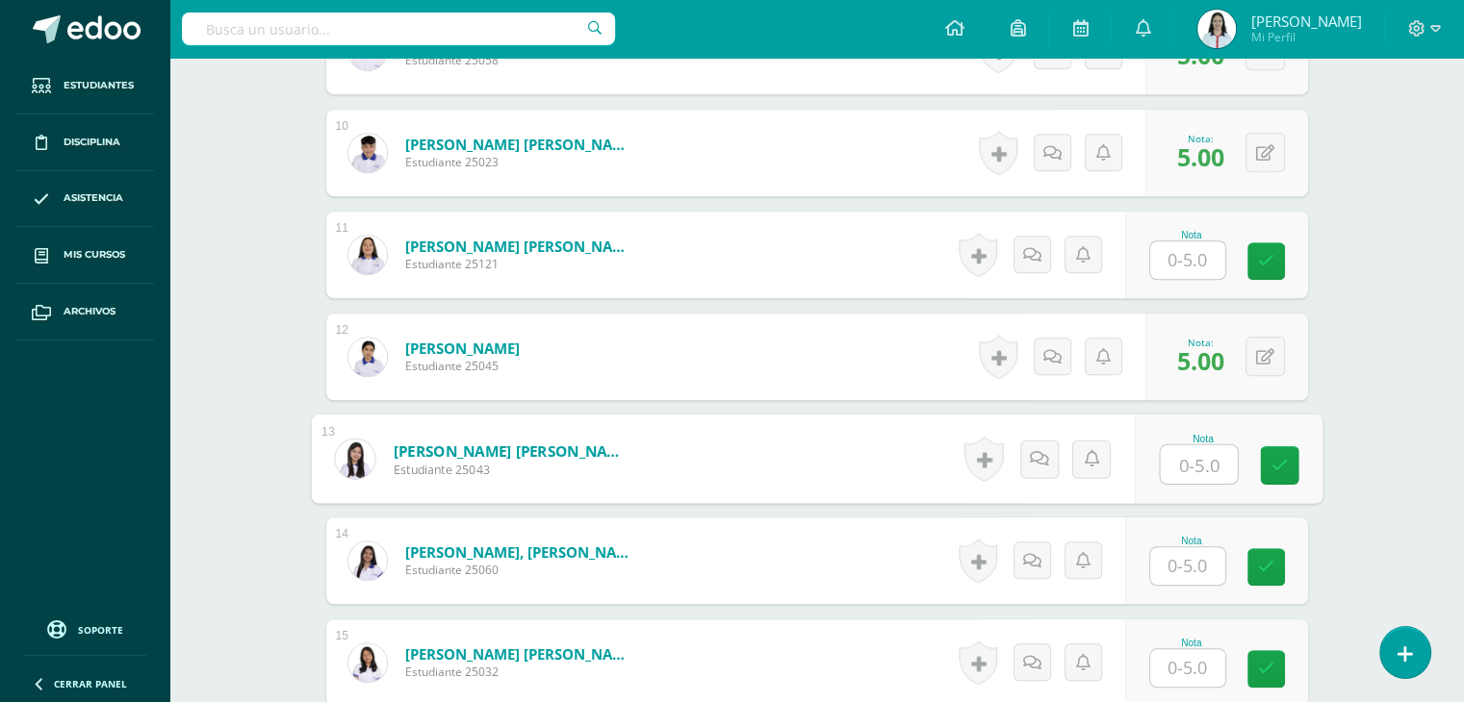
click at [1193, 470] on input "text" at bounding box center [1197, 465] width 77 height 38
click at [1194, 566] on input "text" at bounding box center [1187, 567] width 75 height 38
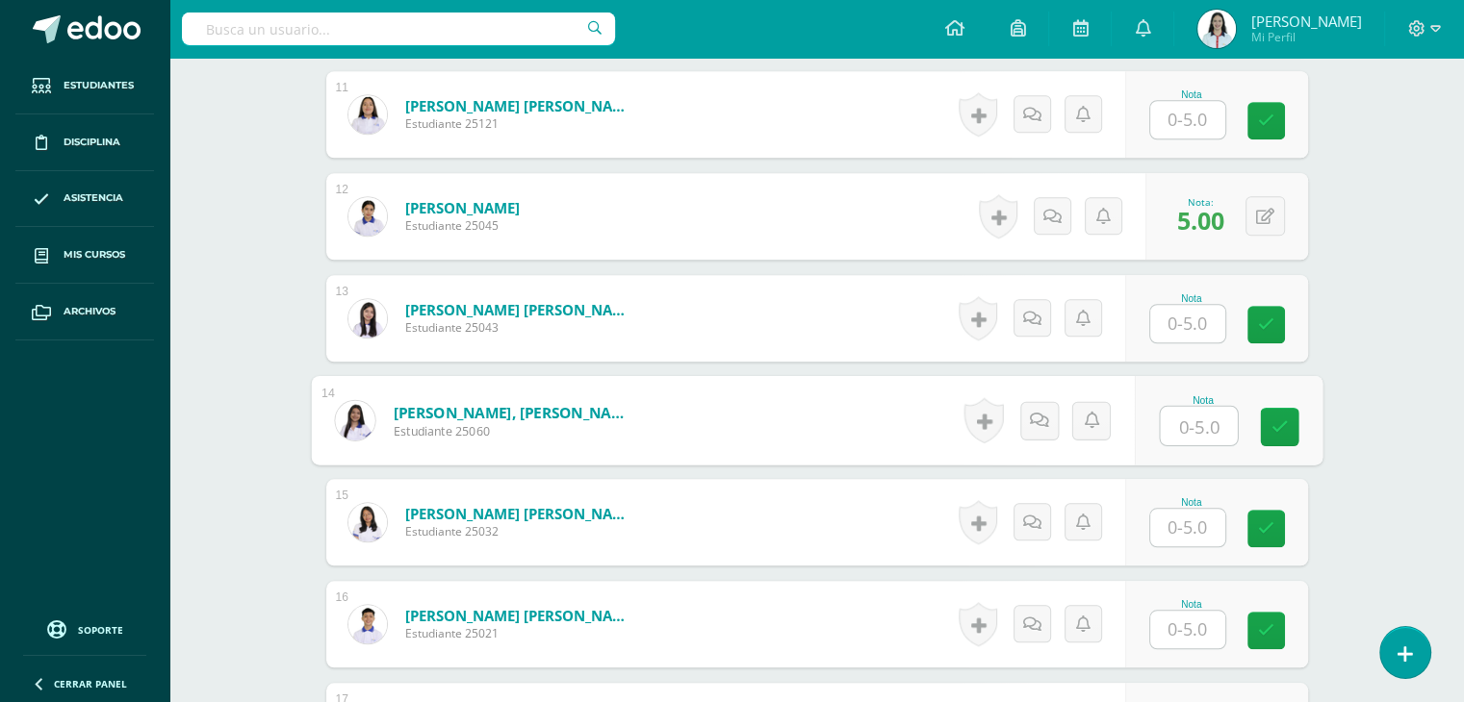
scroll to position [1617, 0]
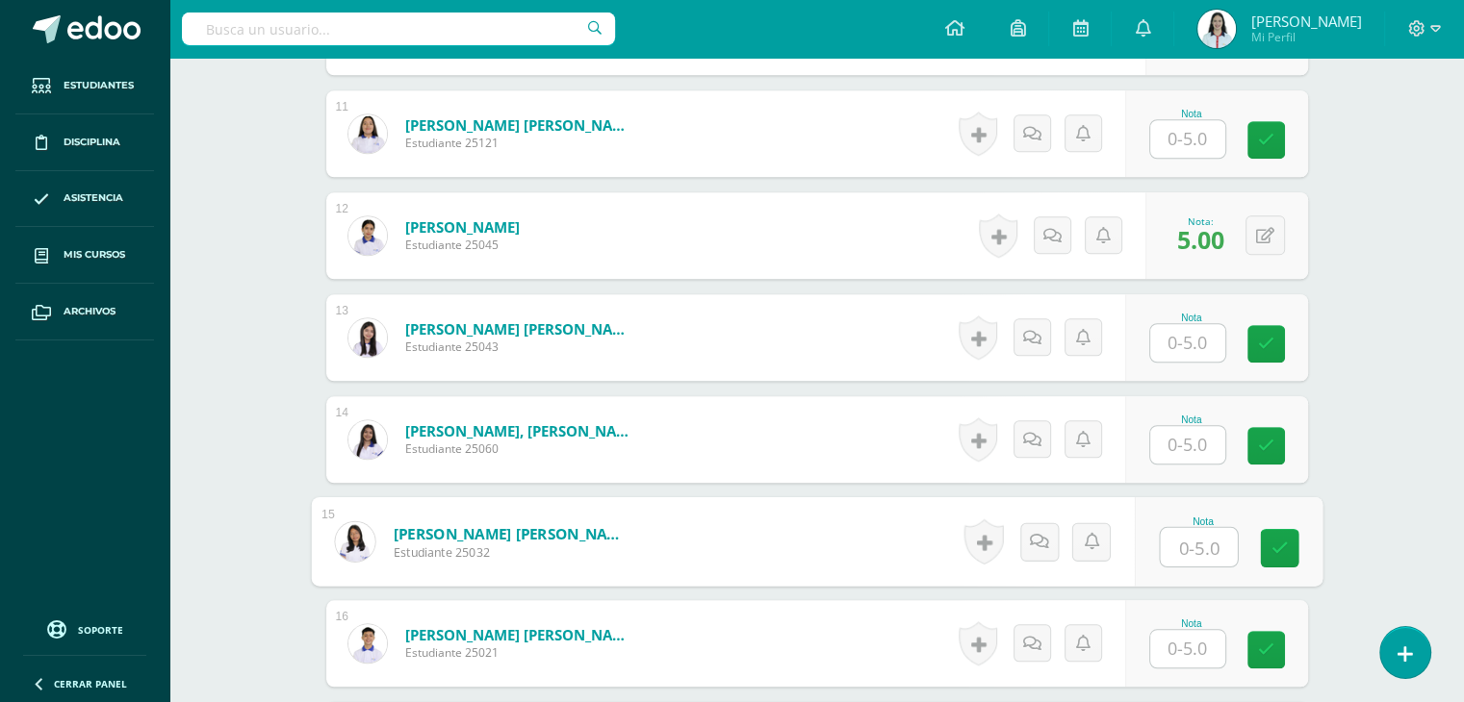
click at [1192, 543] on input "text" at bounding box center [1197, 547] width 77 height 38
type input "5"
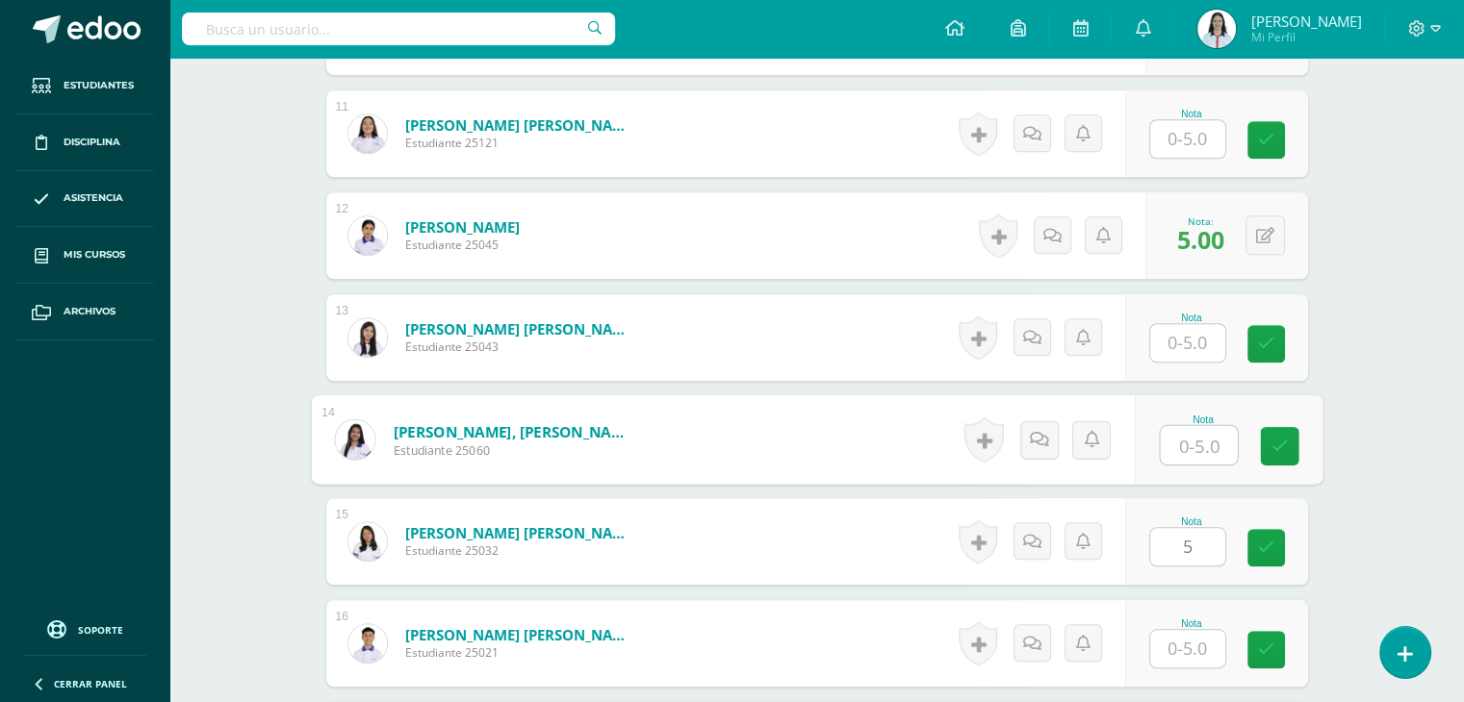
click at [1204, 455] on input "text" at bounding box center [1197, 445] width 77 height 38
type input "5"
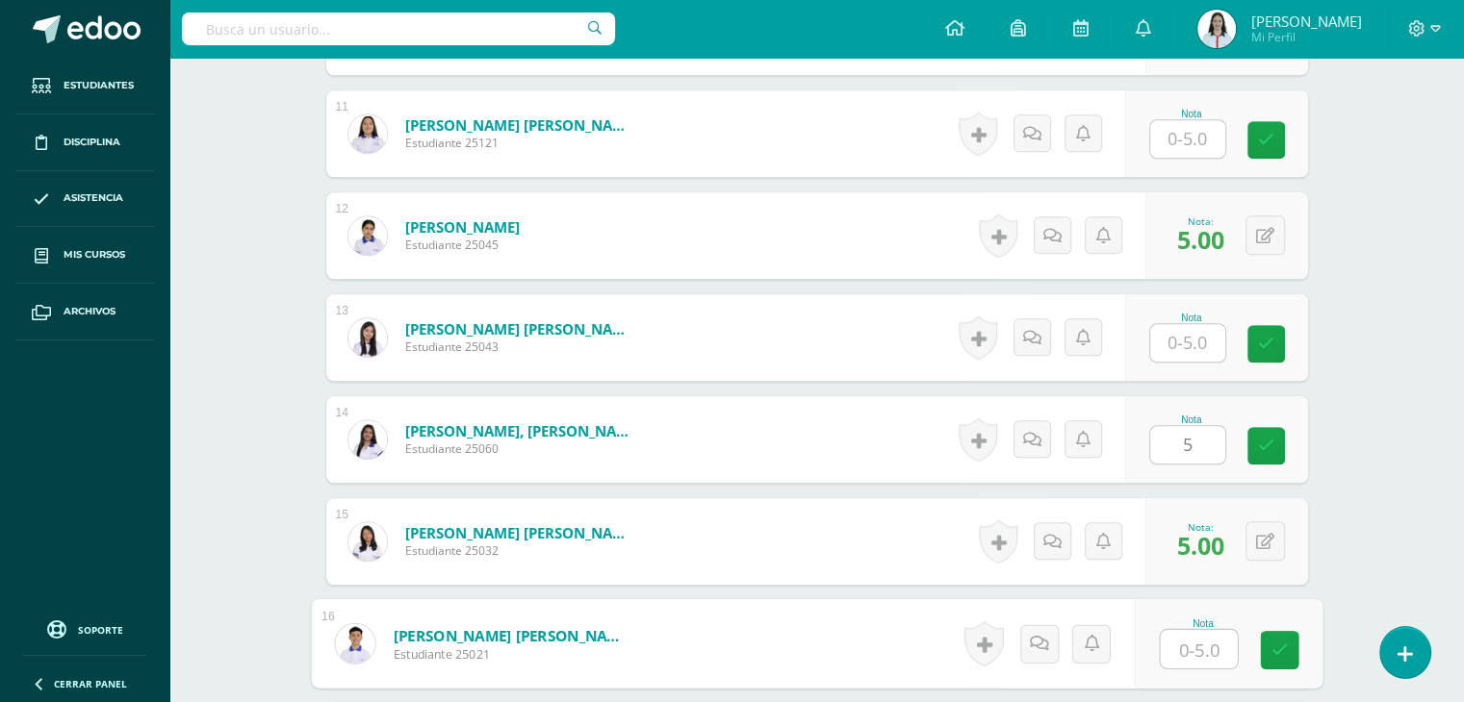
click at [1187, 637] on input "text" at bounding box center [1197, 649] width 77 height 38
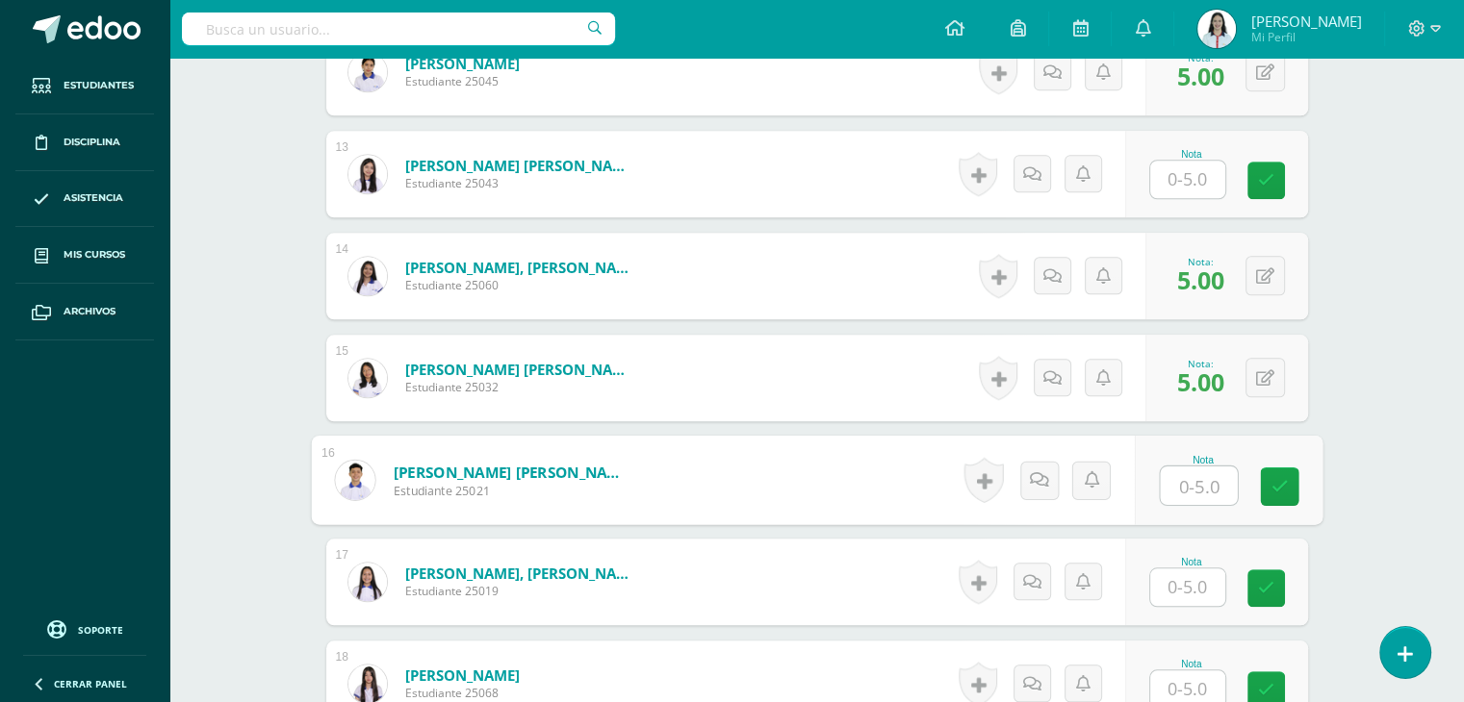
scroll to position [2077, 0]
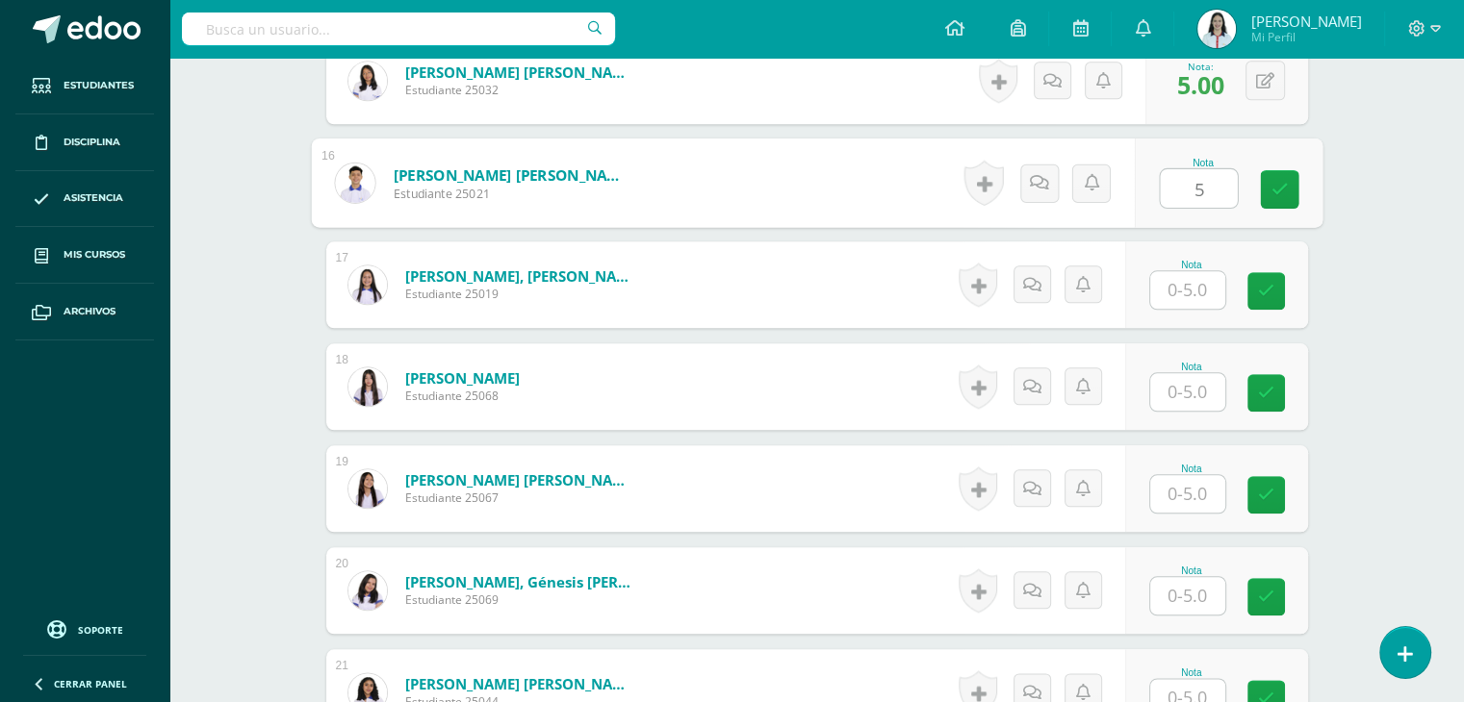
type input "5"
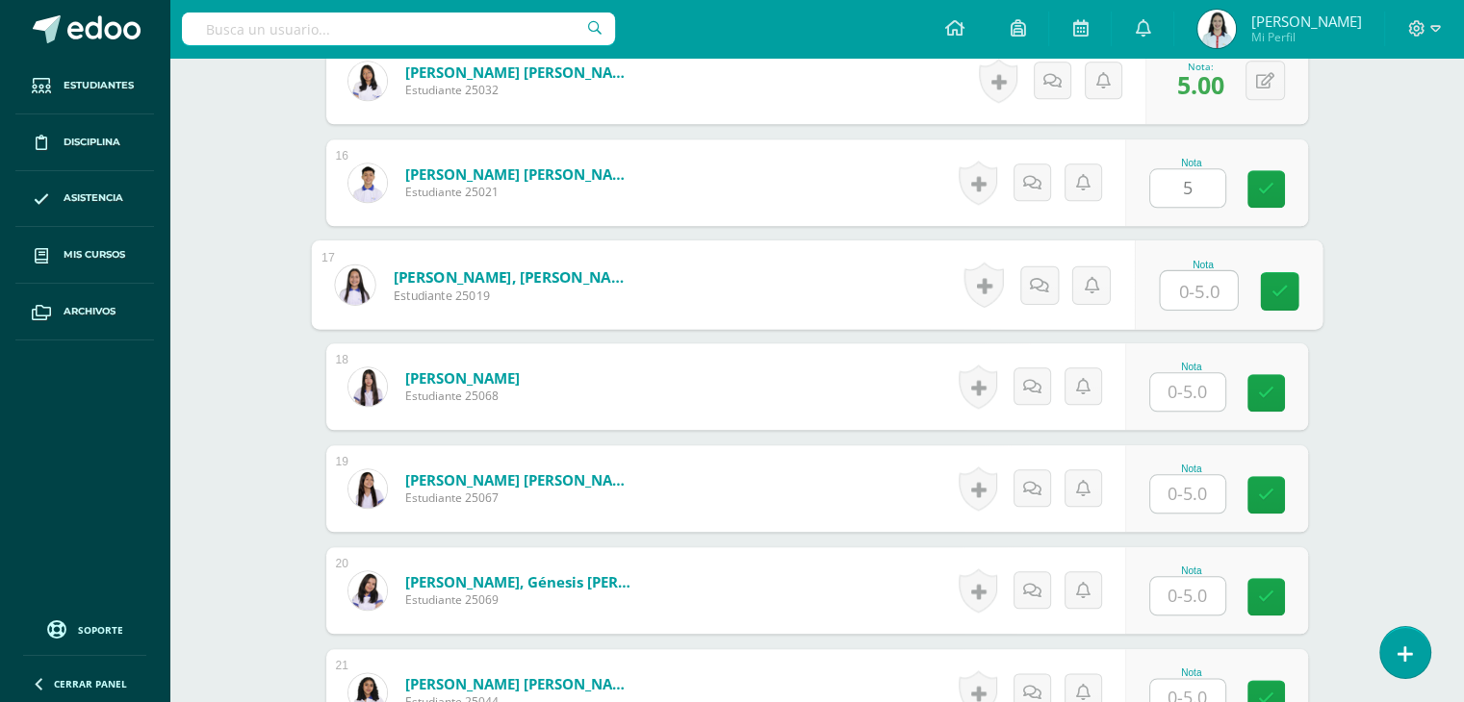
click at [1190, 290] on input "text" at bounding box center [1197, 290] width 77 height 38
type input "5"
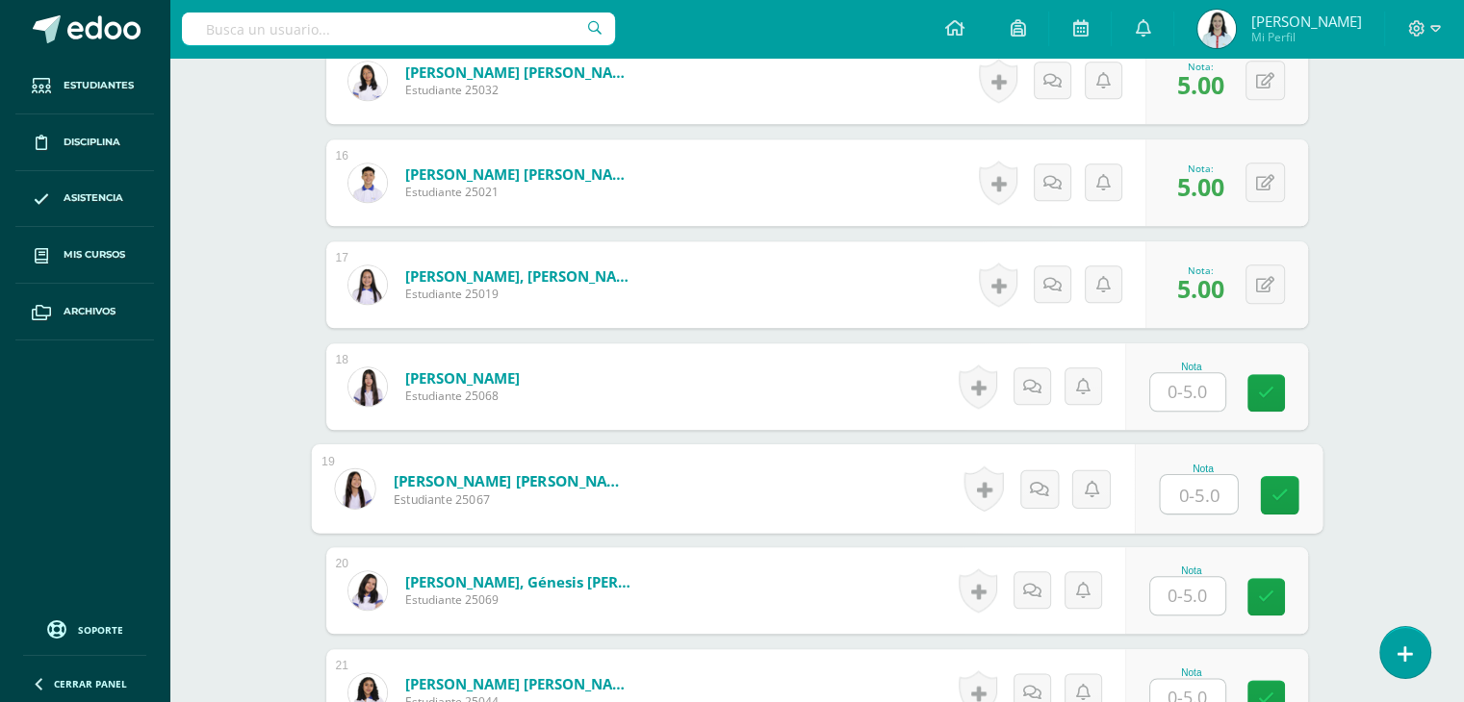
click at [1185, 494] on input "text" at bounding box center [1197, 494] width 77 height 38
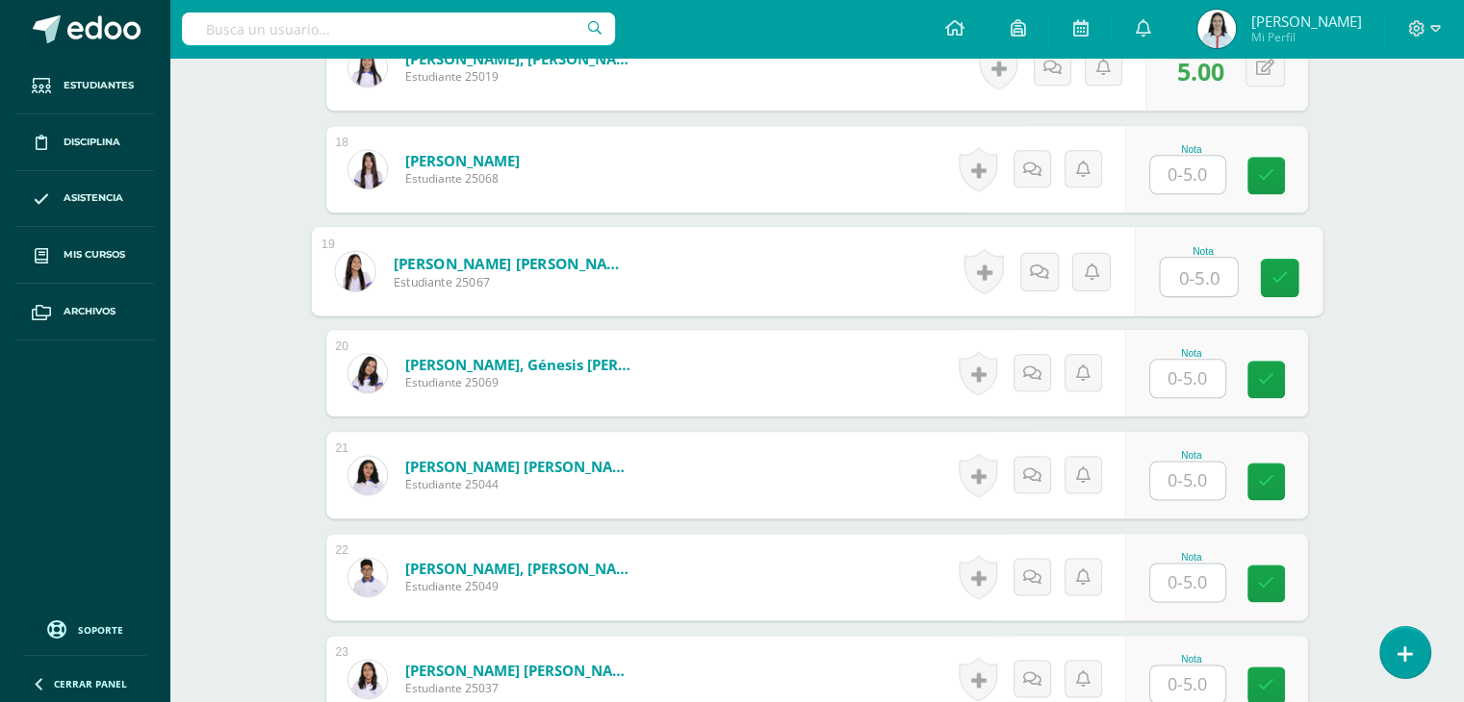
scroll to position [2309, 0]
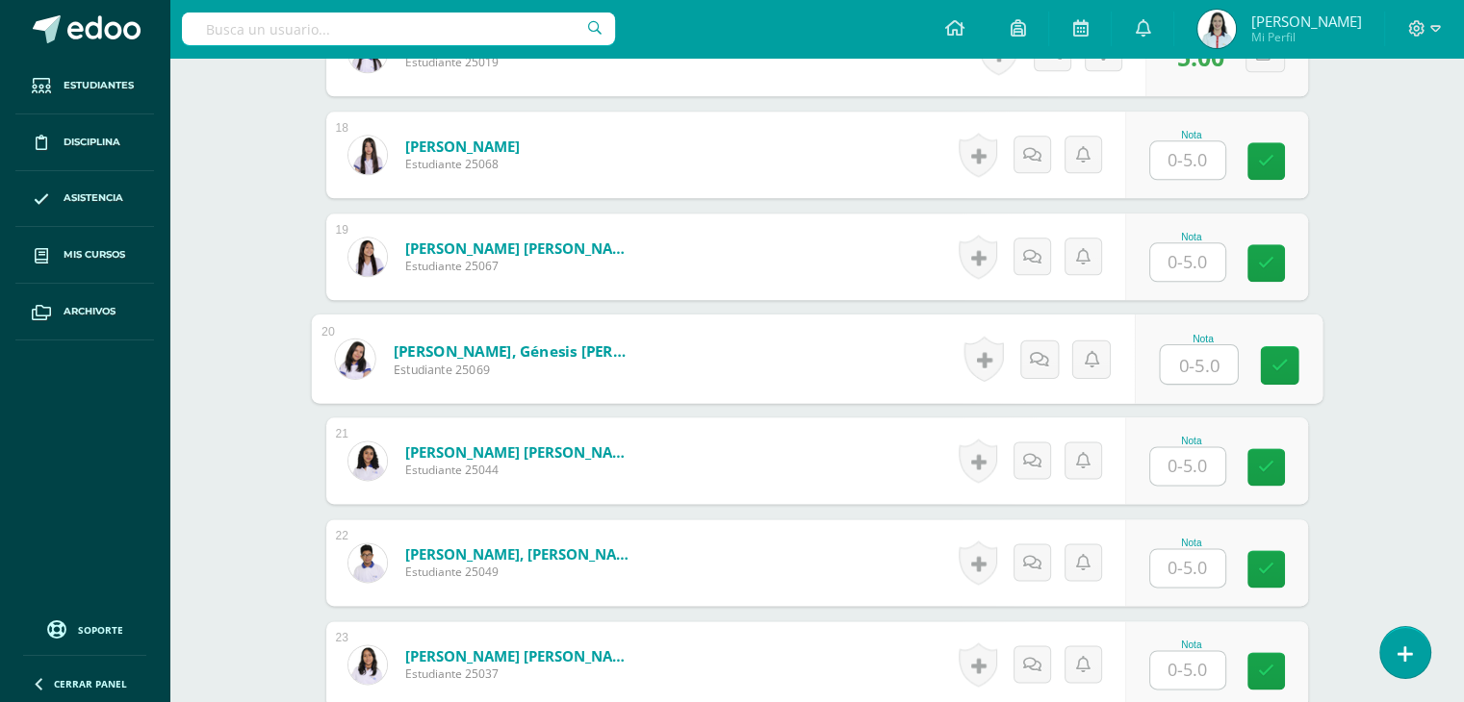
click at [1197, 353] on input "text" at bounding box center [1197, 364] width 77 height 38
type input "5"
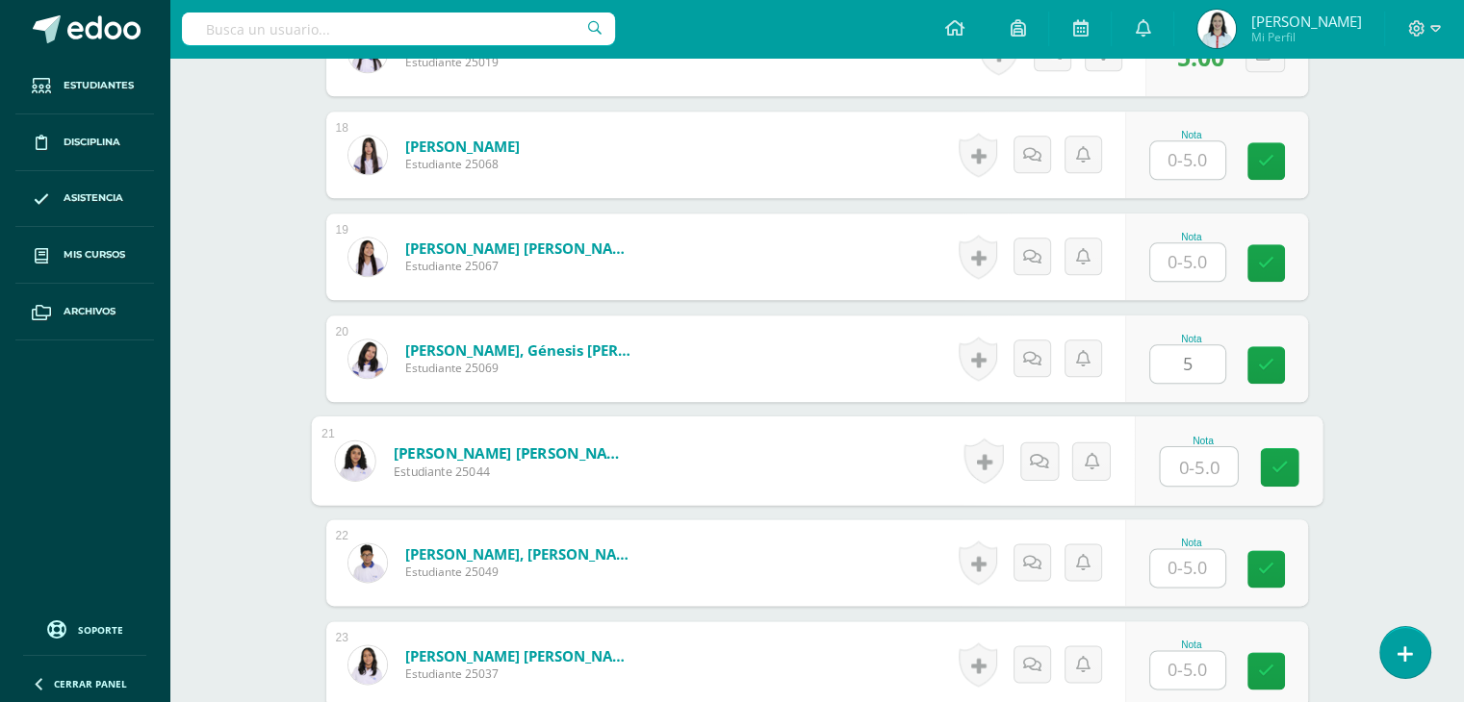
click at [1202, 460] on input "text" at bounding box center [1197, 466] width 77 height 38
type input "5"
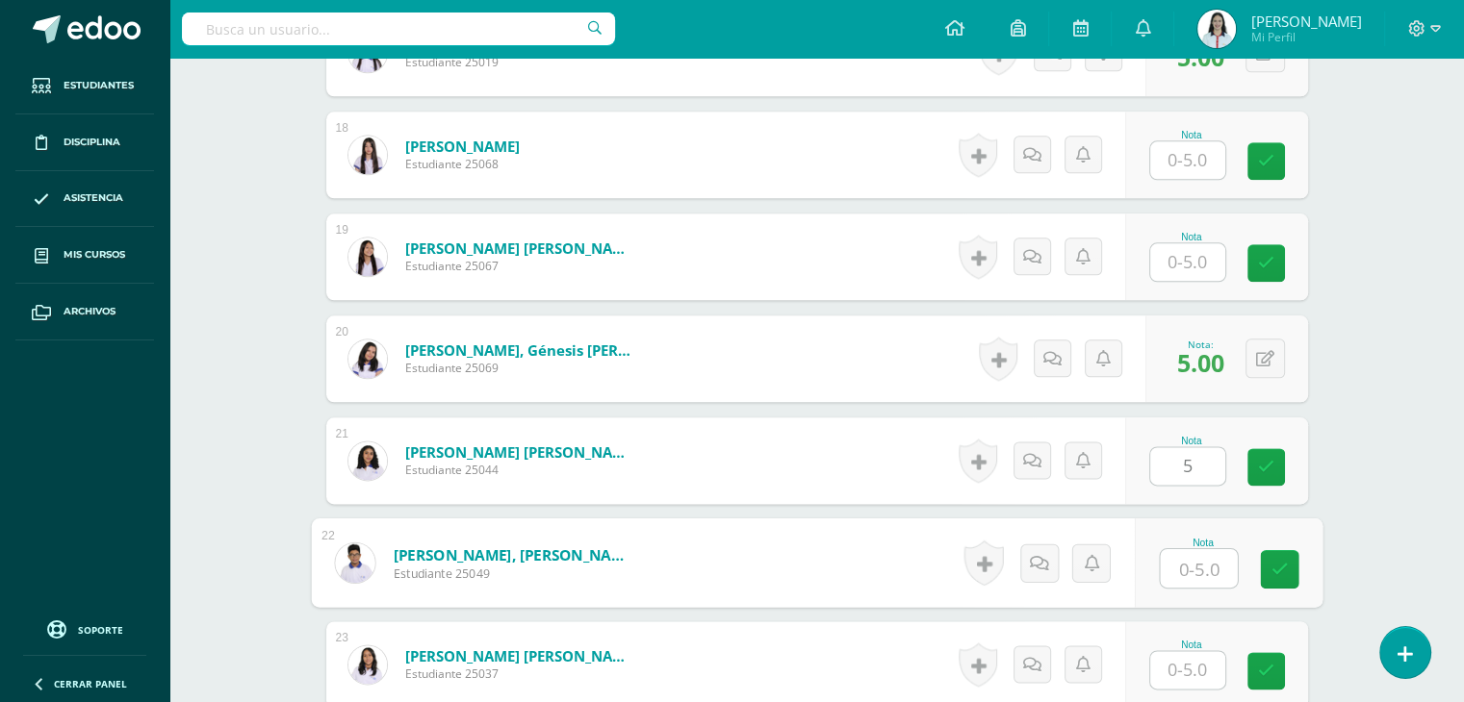
click at [1180, 582] on input "text" at bounding box center [1197, 568] width 77 height 38
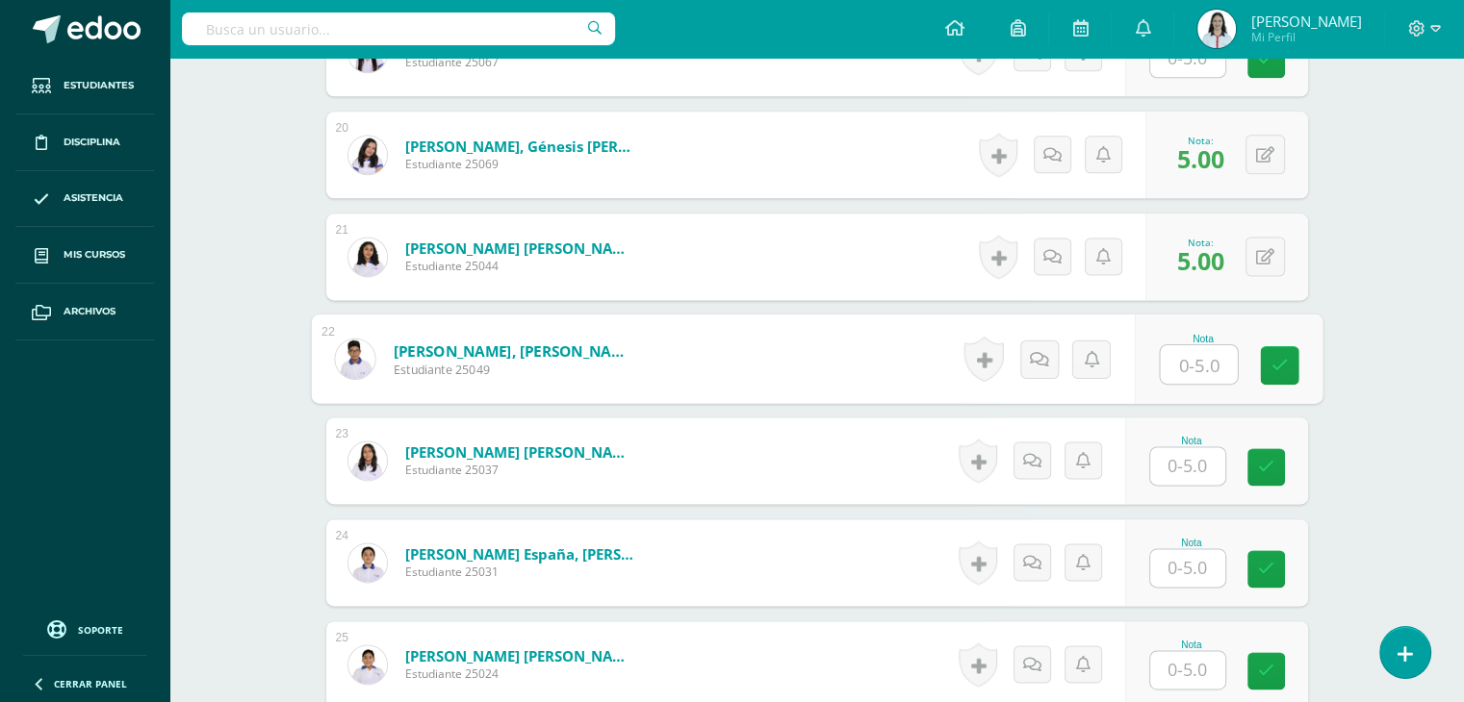
scroll to position [2499, 0]
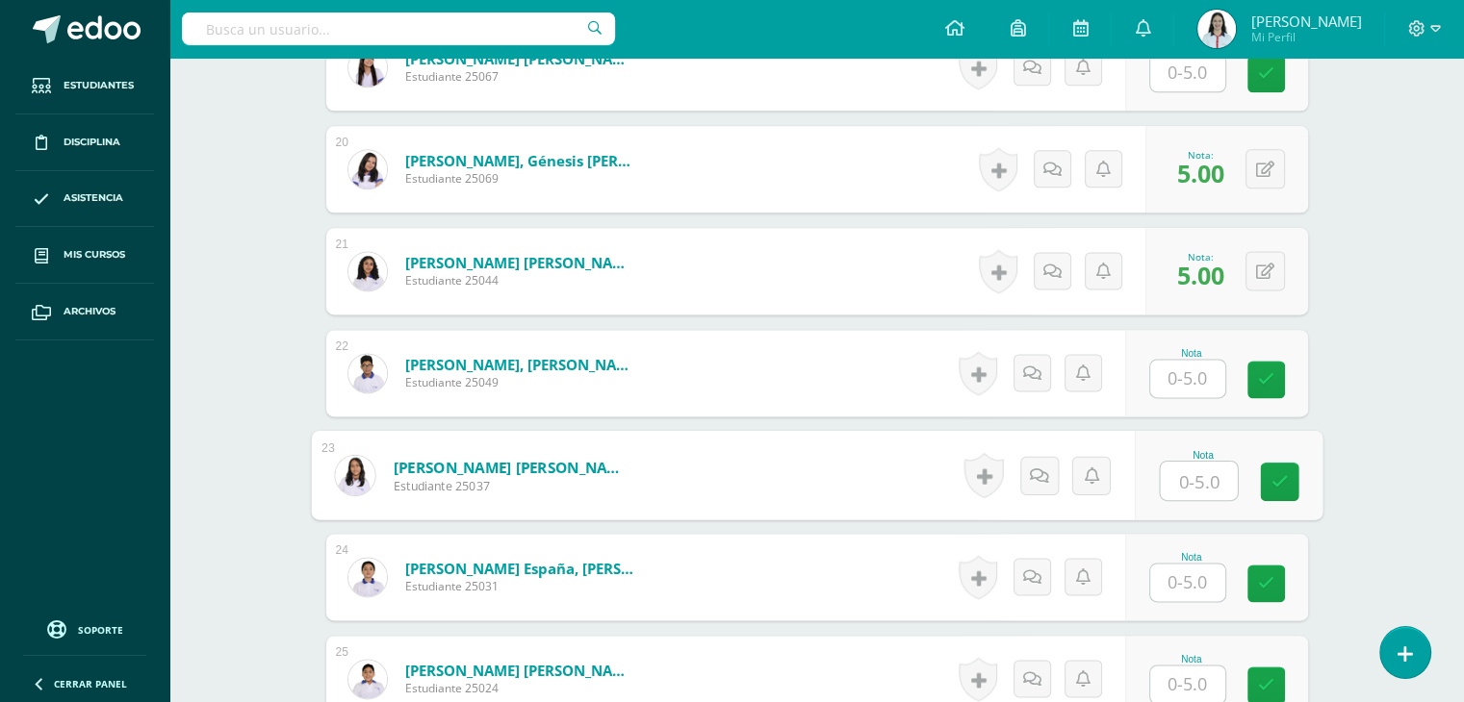
click at [1203, 471] on input "text" at bounding box center [1197, 481] width 77 height 38
click at [1186, 581] on input "text" at bounding box center [1187, 583] width 75 height 38
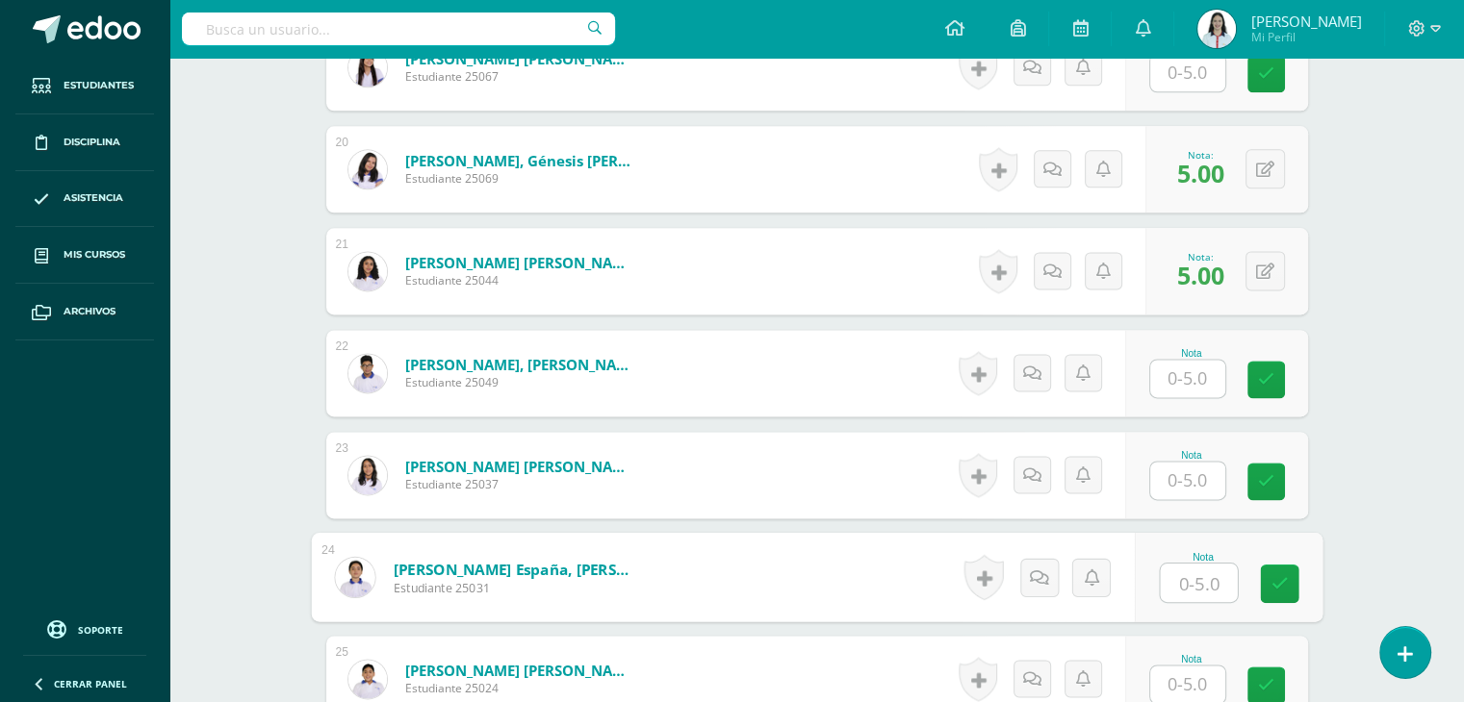
click at [1197, 578] on input "text" at bounding box center [1197, 583] width 77 height 38
drag, startPoint x: 1463, startPoint y: 500, endPoint x: 1468, endPoint y: 483, distance: 18.3
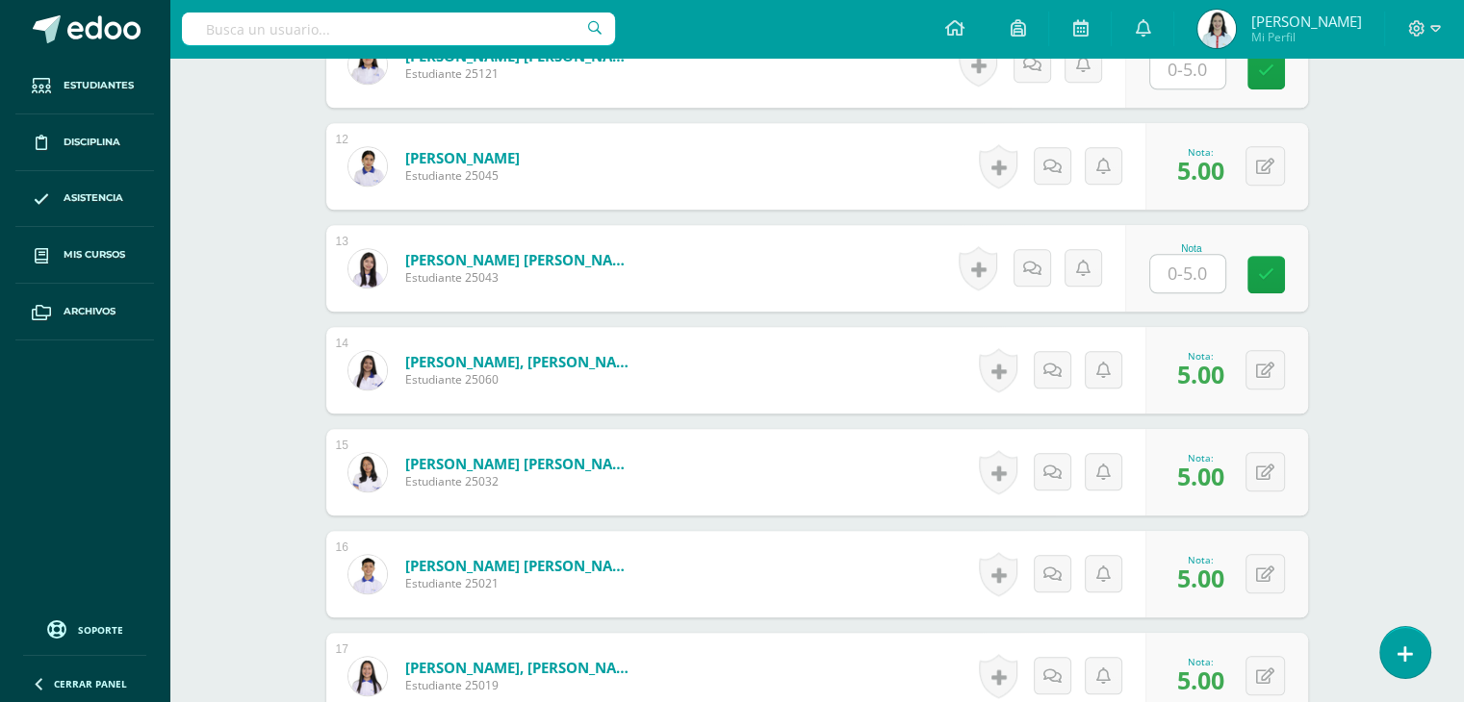
scroll to position [1690, 0]
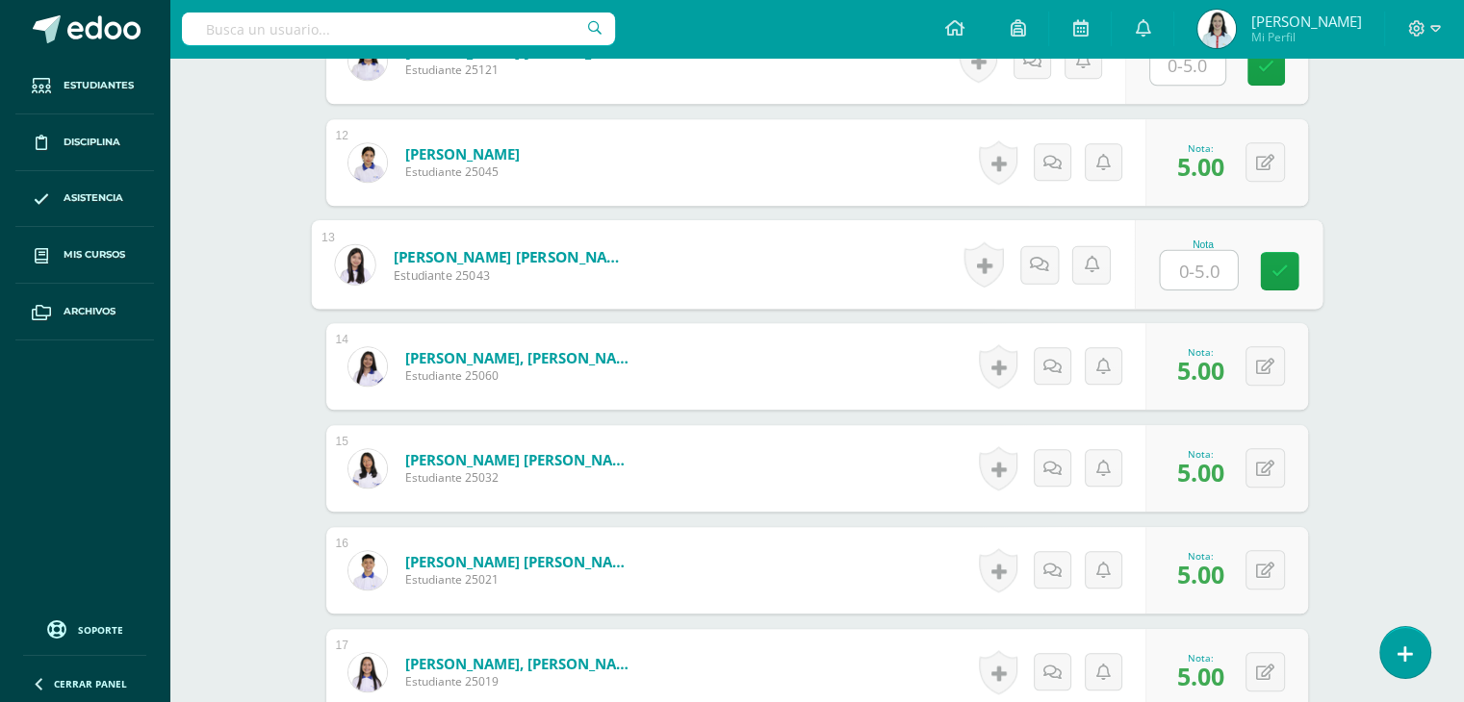
click at [1210, 269] on input "text" at bounding box center [1197, 270] width 77 height 38
type input "5"
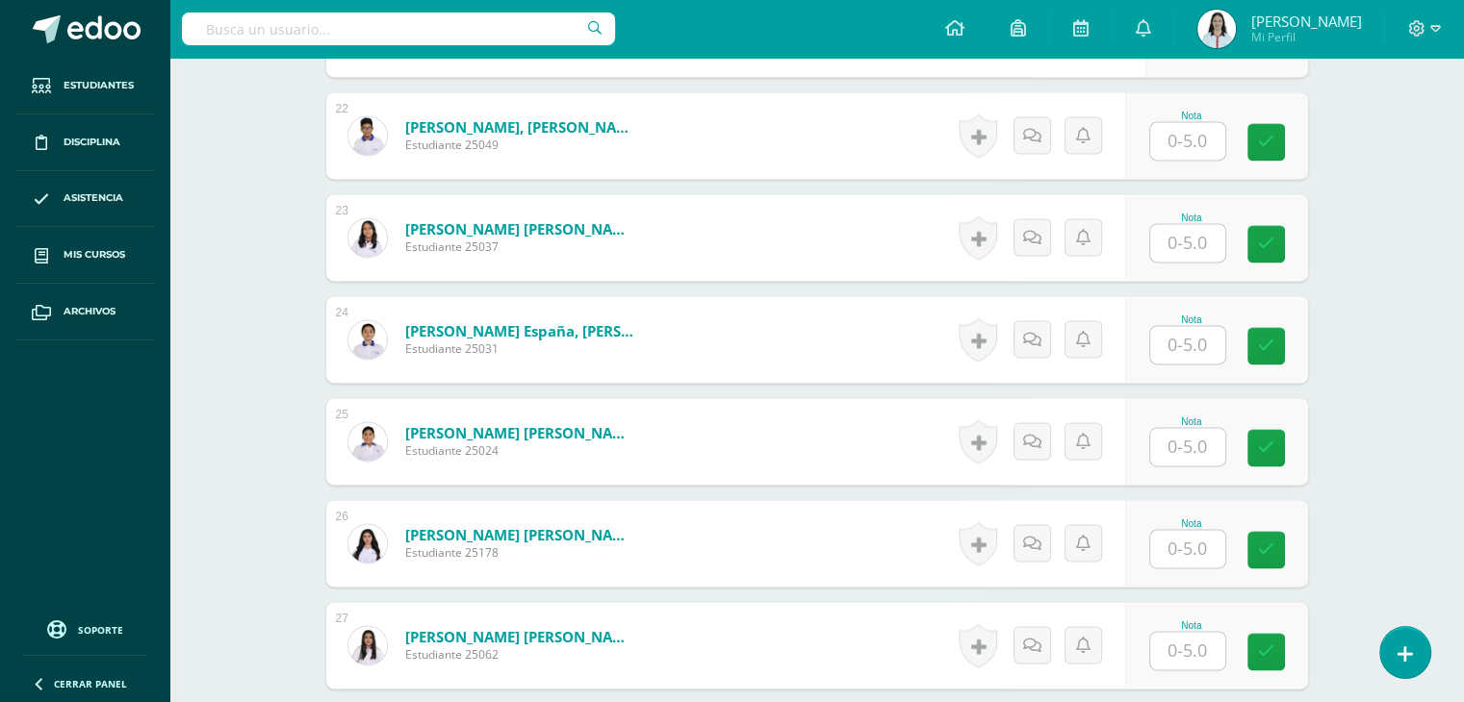
scroll to position [2713, 0]
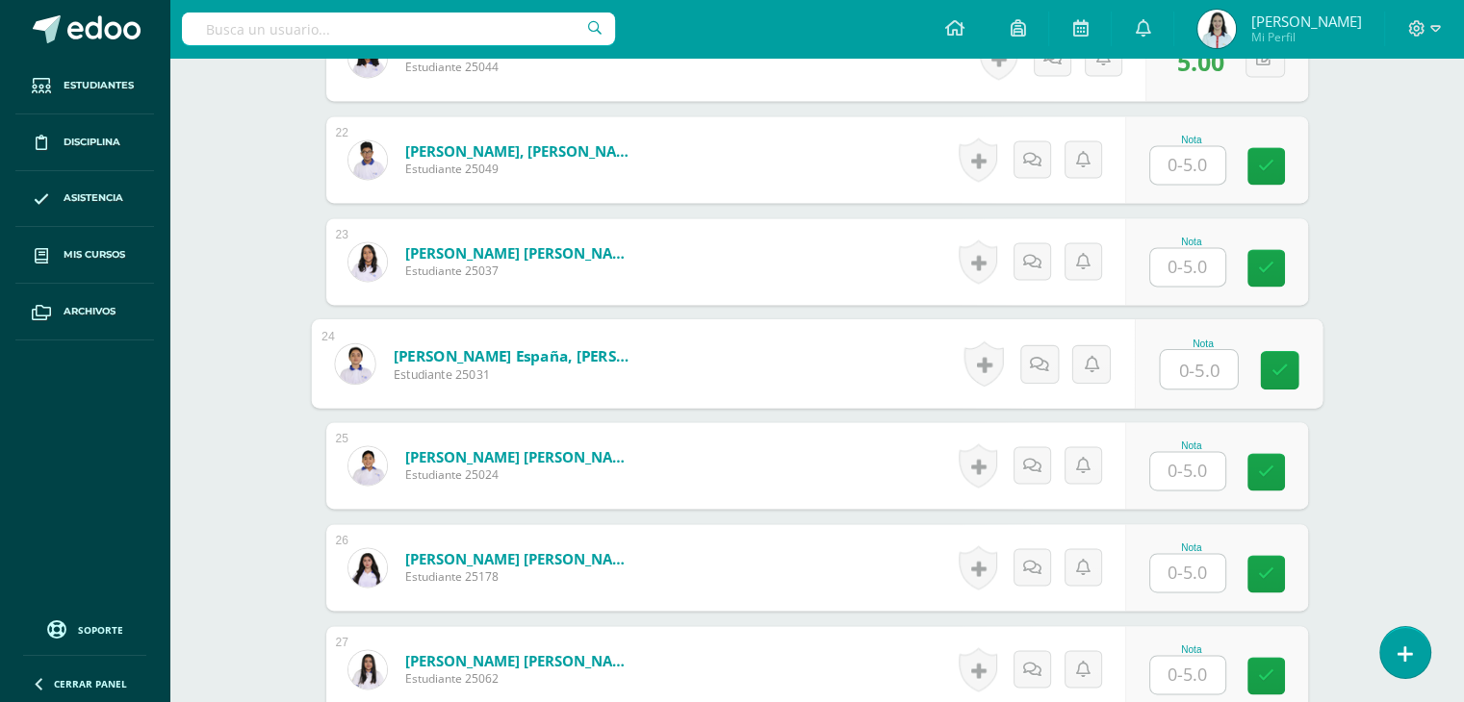
click at [1182, 370] on input "text" at bounding box center [1197, 369] width 77 height 38
type input "5"
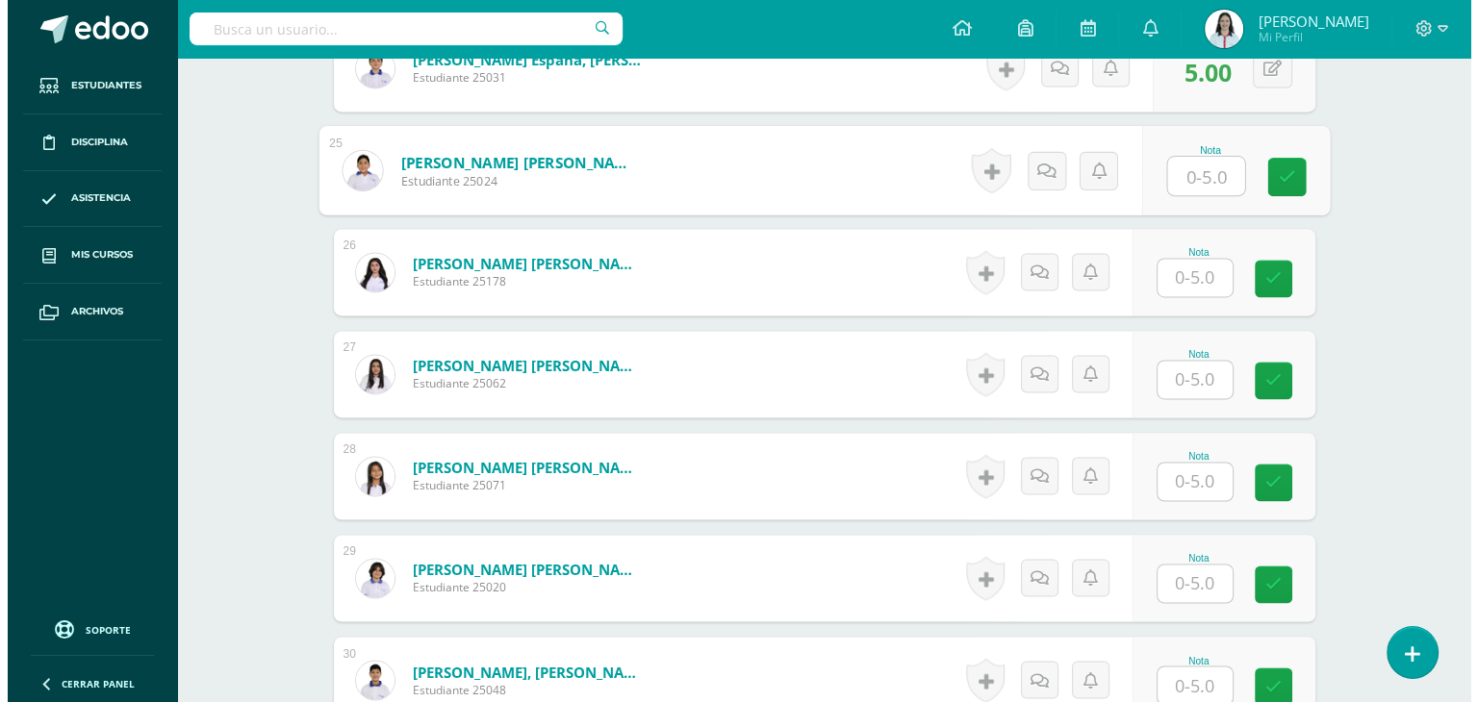
scroll to position [3021, 0]
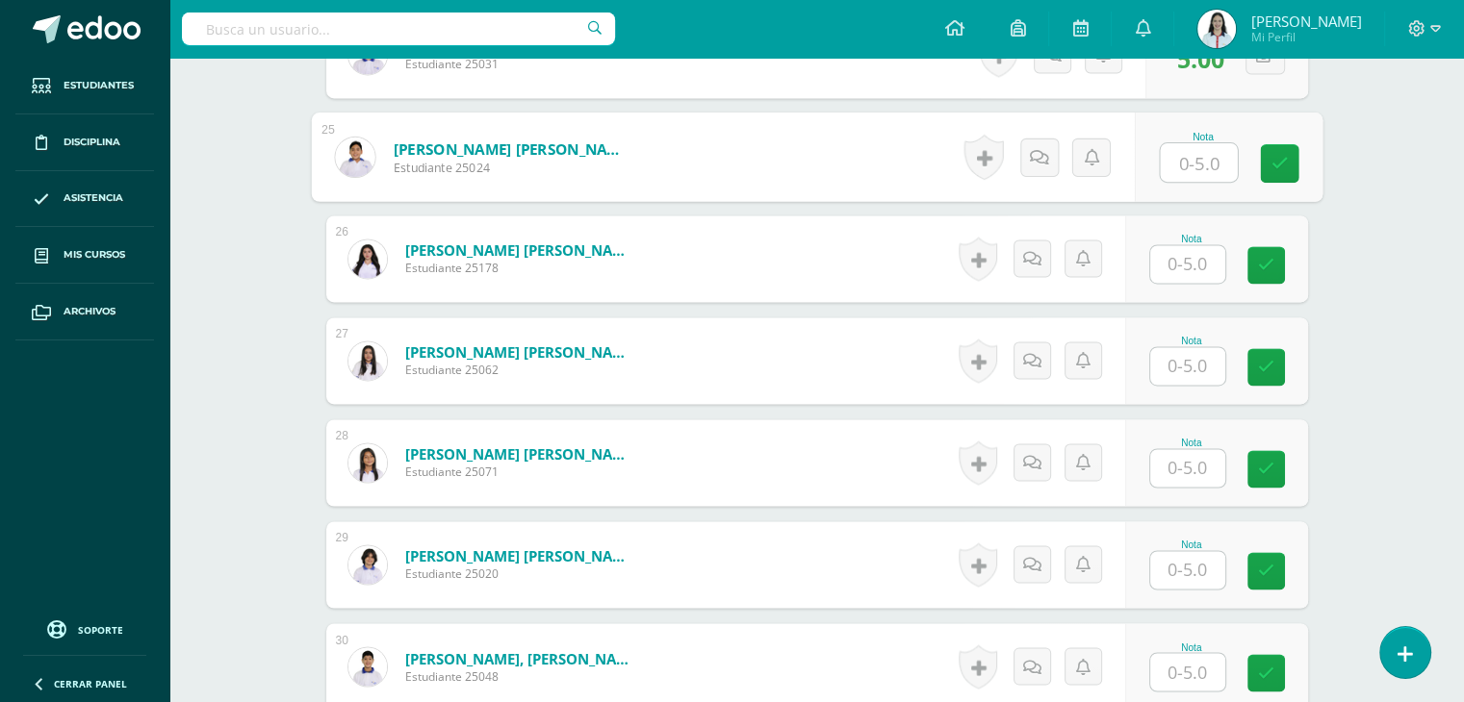
click at [1201, 160] on input "text" at bounding box center [1197, 162] width 77 height 38
type input "5"
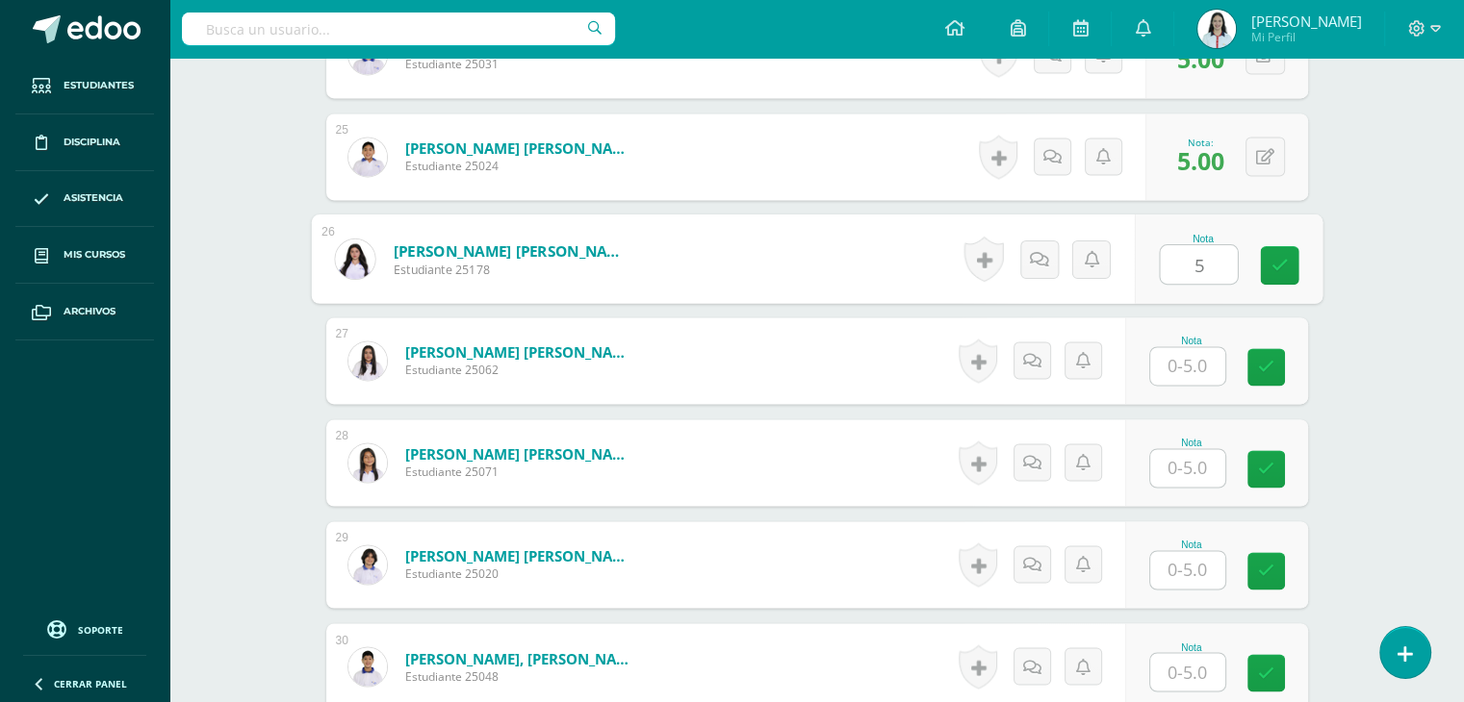
type input "5"
click at [1002, 258] on link at bounding box center [998, 259] width 38 height 44
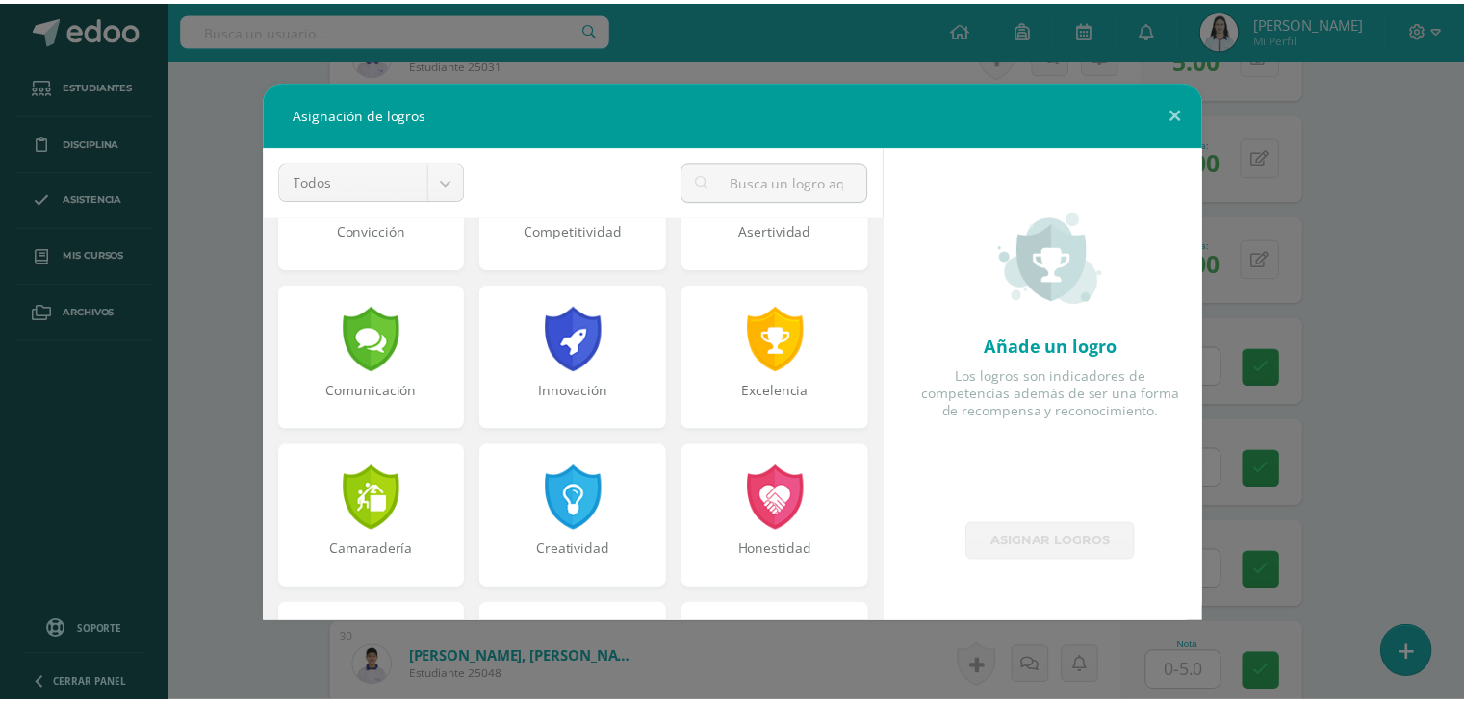
scroll to position [407, 0]
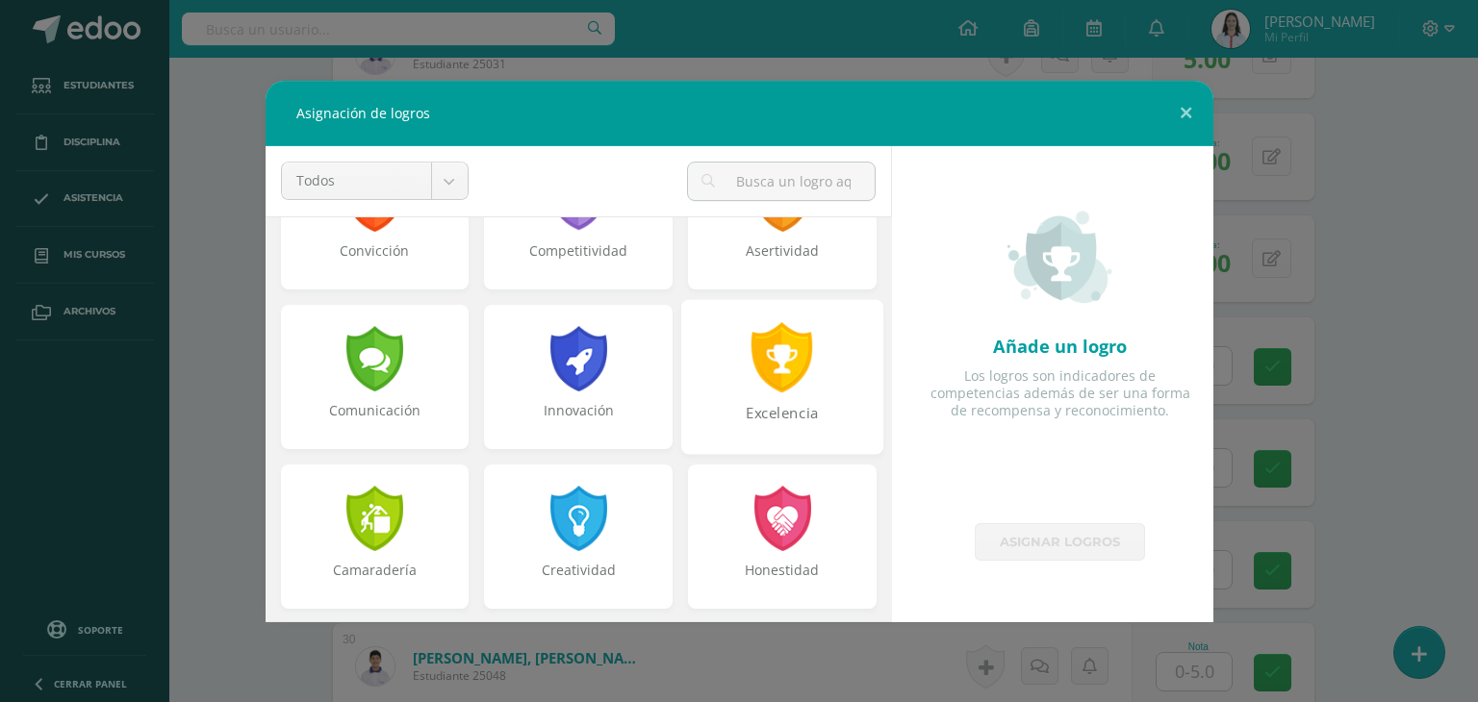
click at [763, 369] on div at bounding box center [783, 357] width 66 height 70
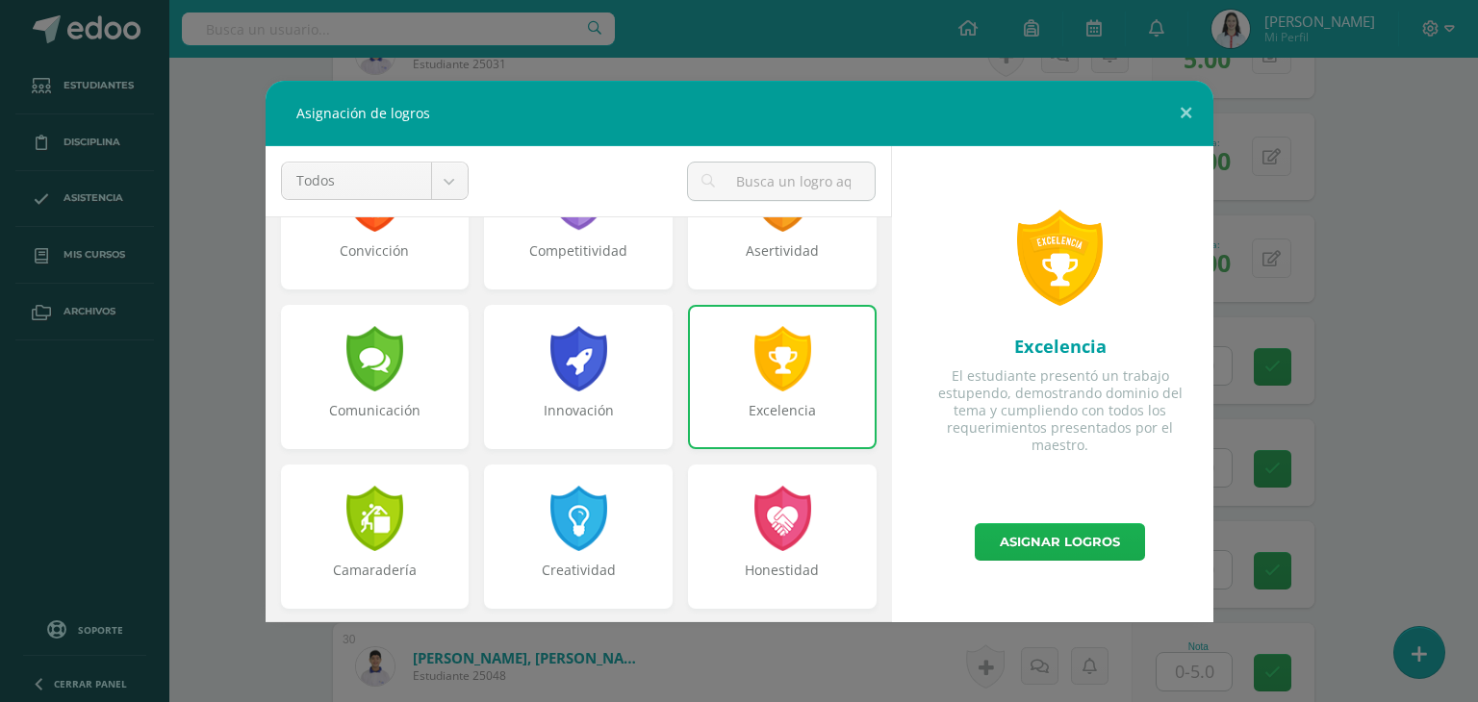
click at [1024, 544] on link "Asignar logros" at bounding box center [1060, 542] width 170 height 38
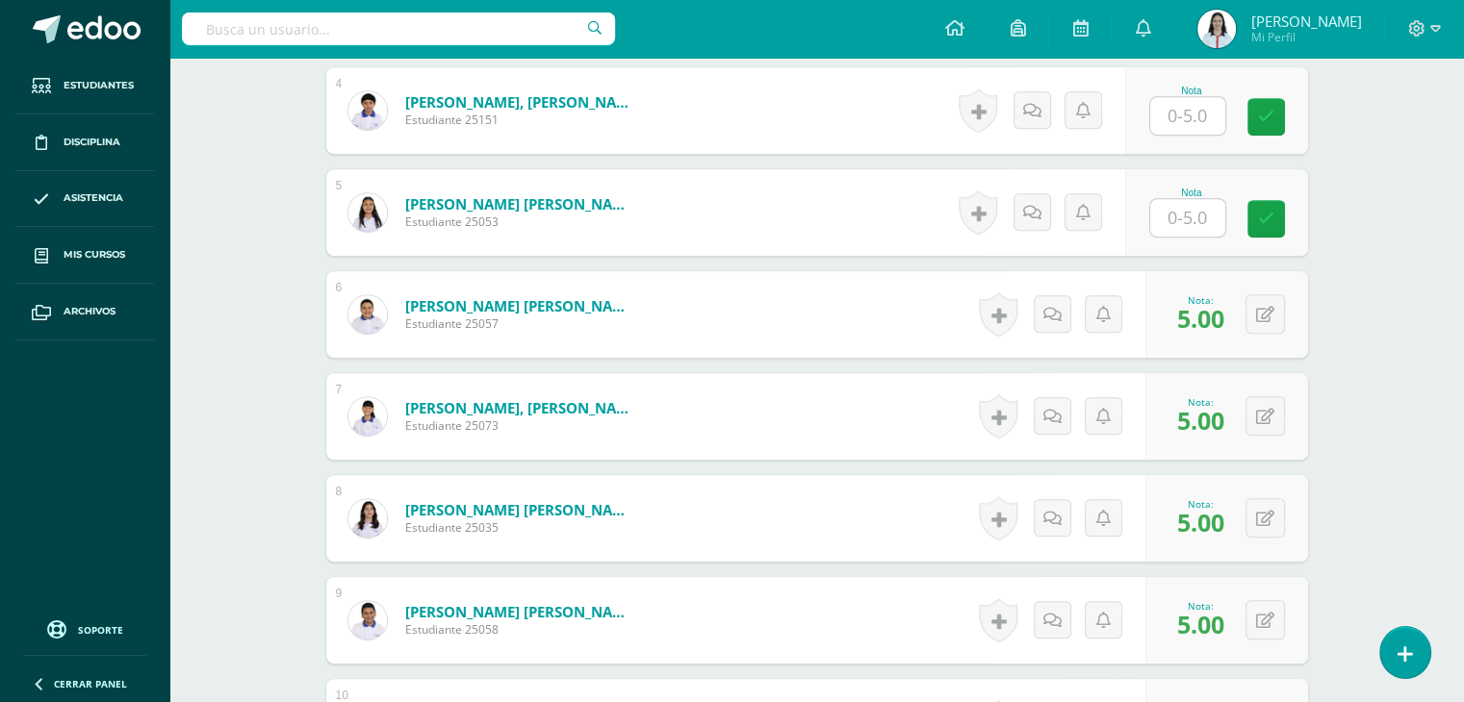
scroll to position [958, 0]
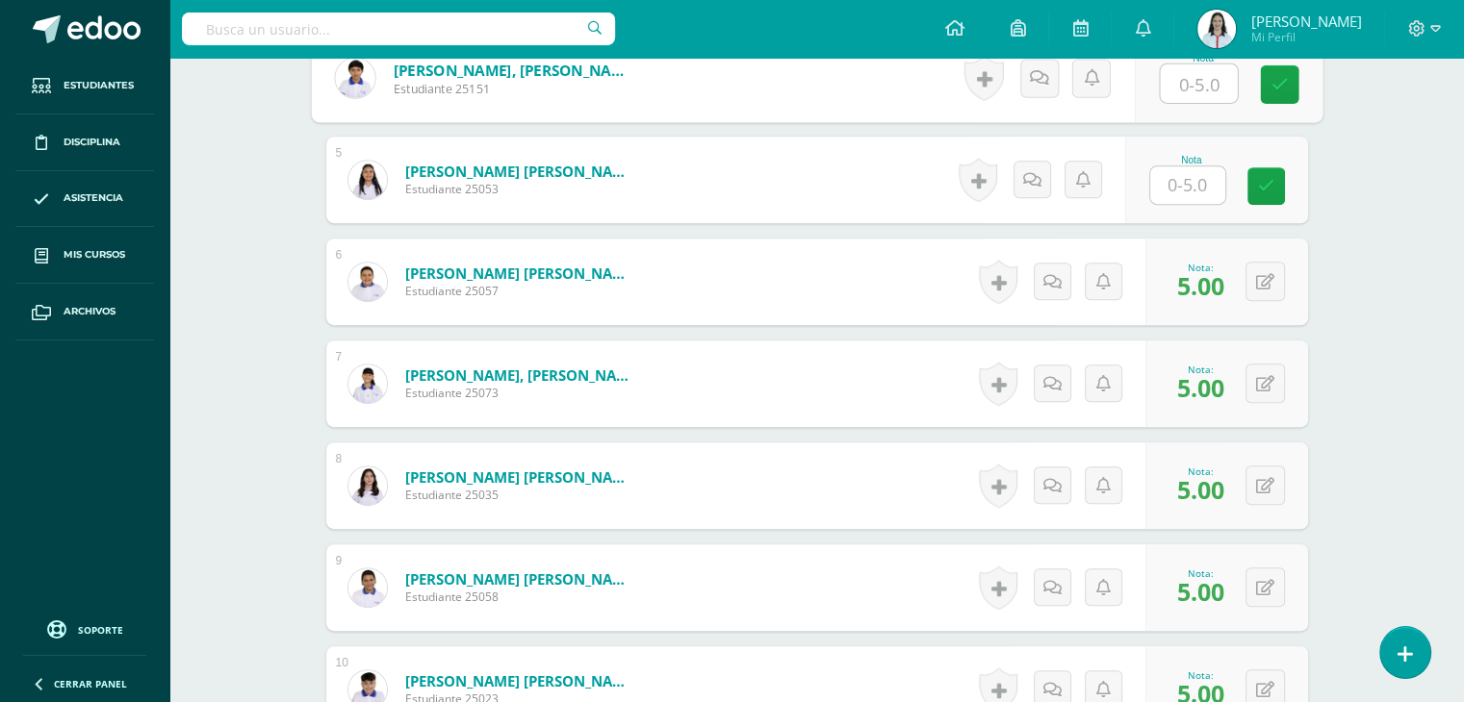
click at [1201, 85] on input "text" at bounding box center [1197, 83] width 77 height 38
type input "5"
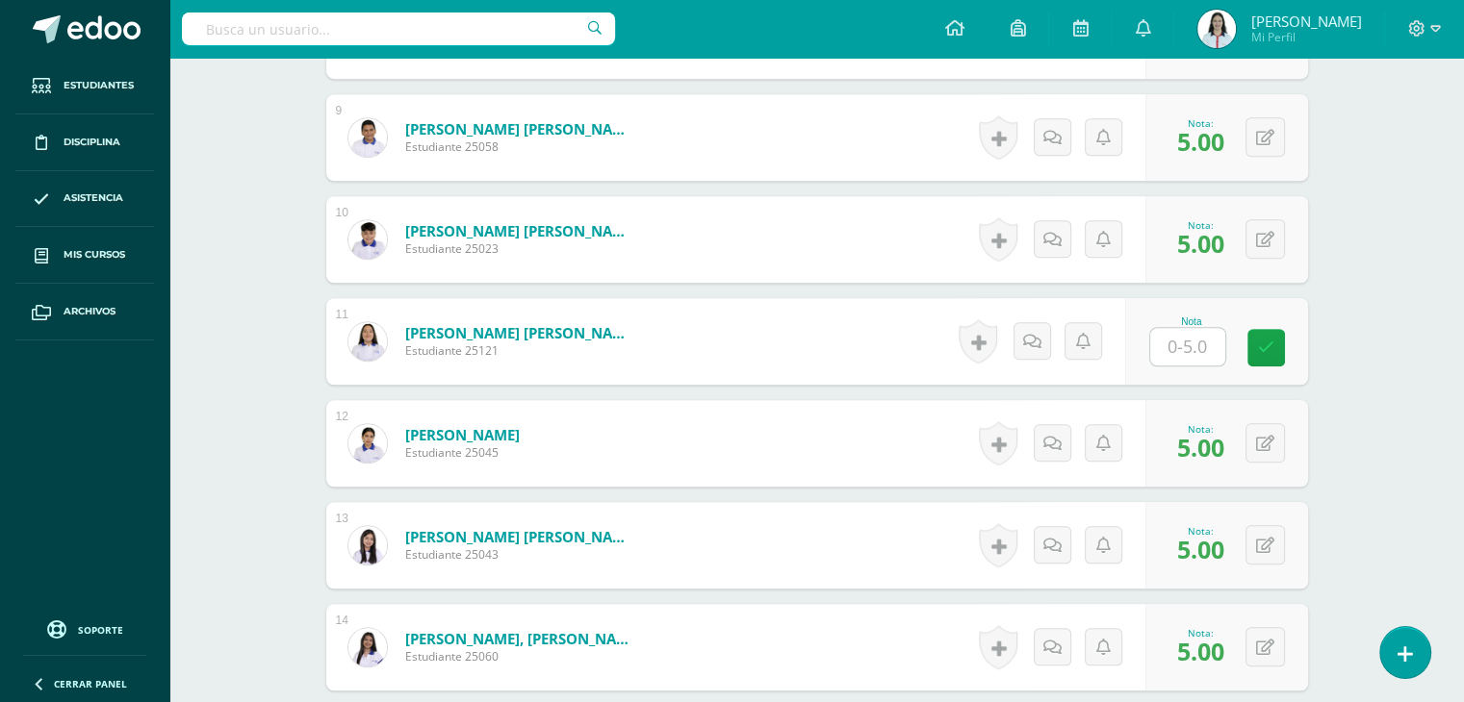
scroll to position [1399, 0]
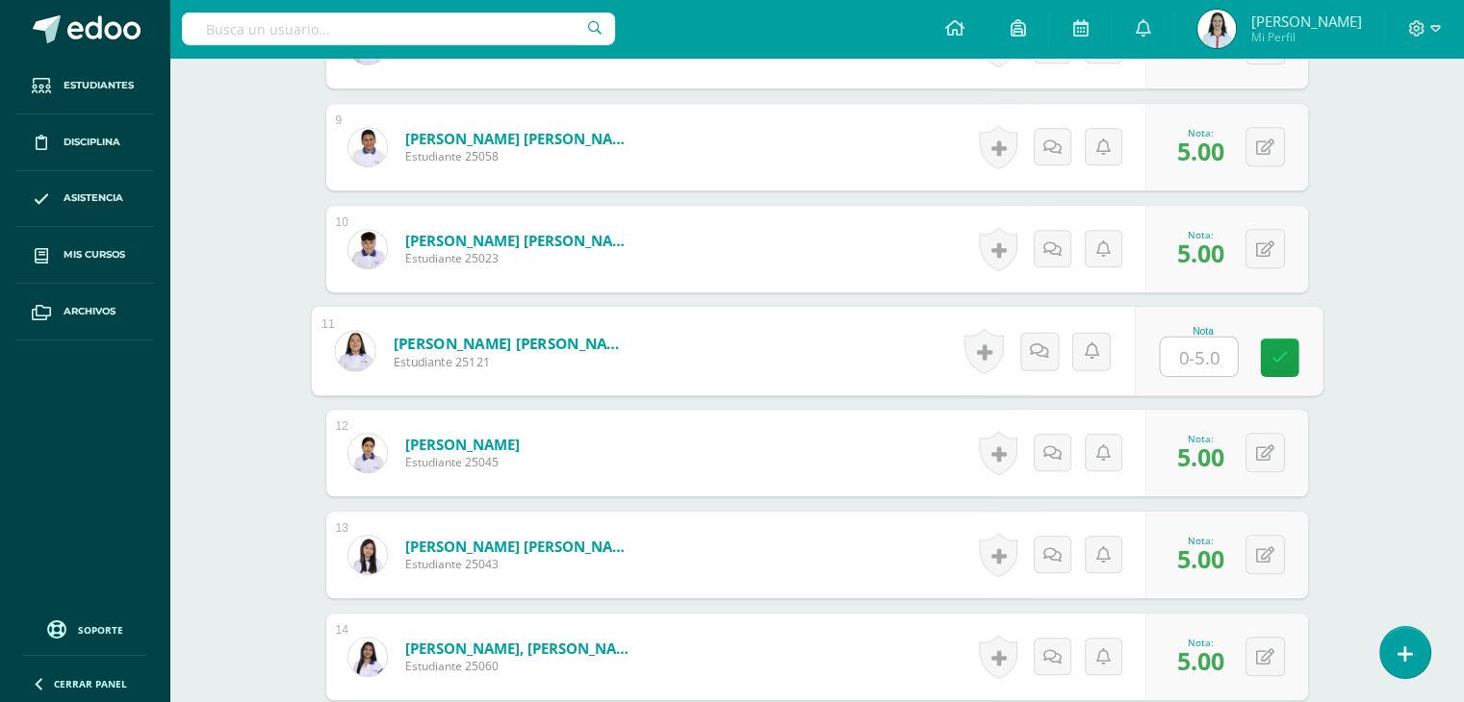
click at [1185, 355] on input "text" at bounding box center [1197, 357] width 77 height 38
type input "5"
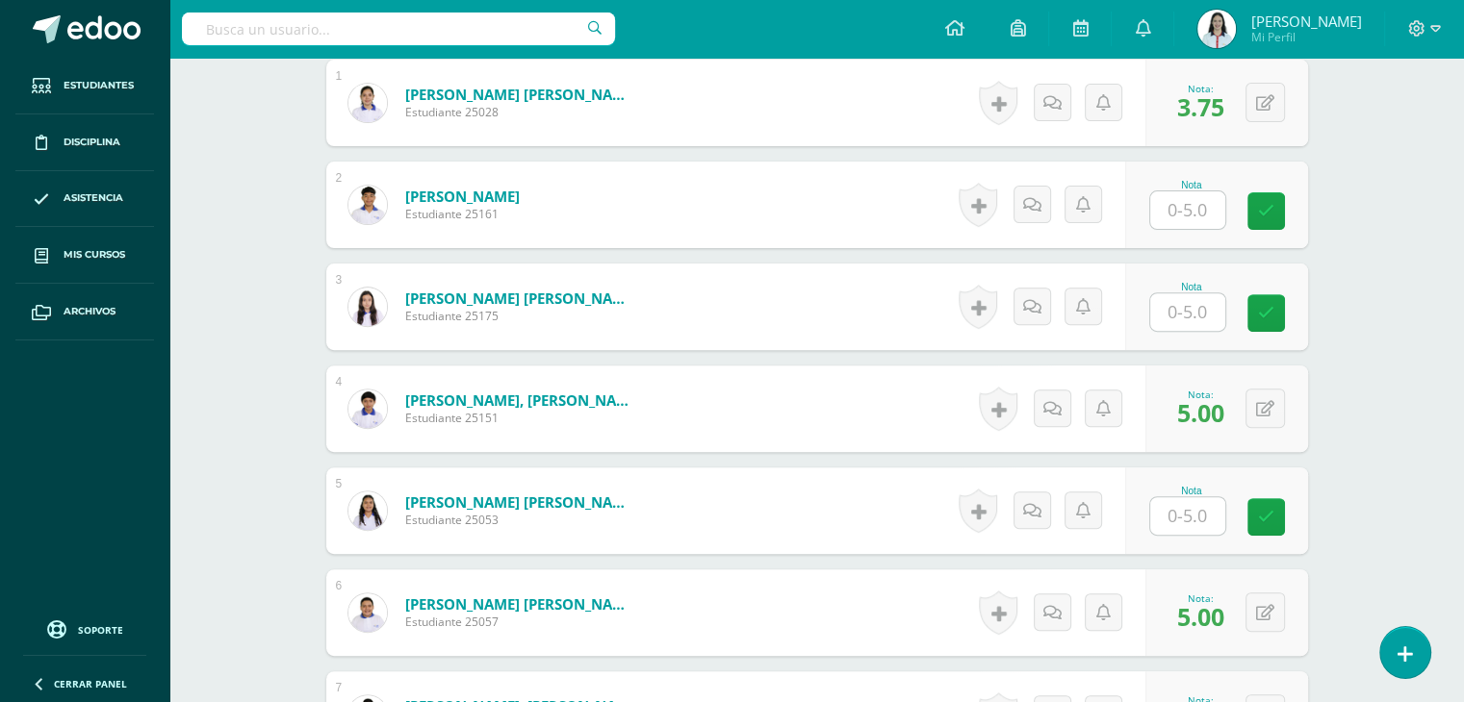
scroll to position [586, 0]
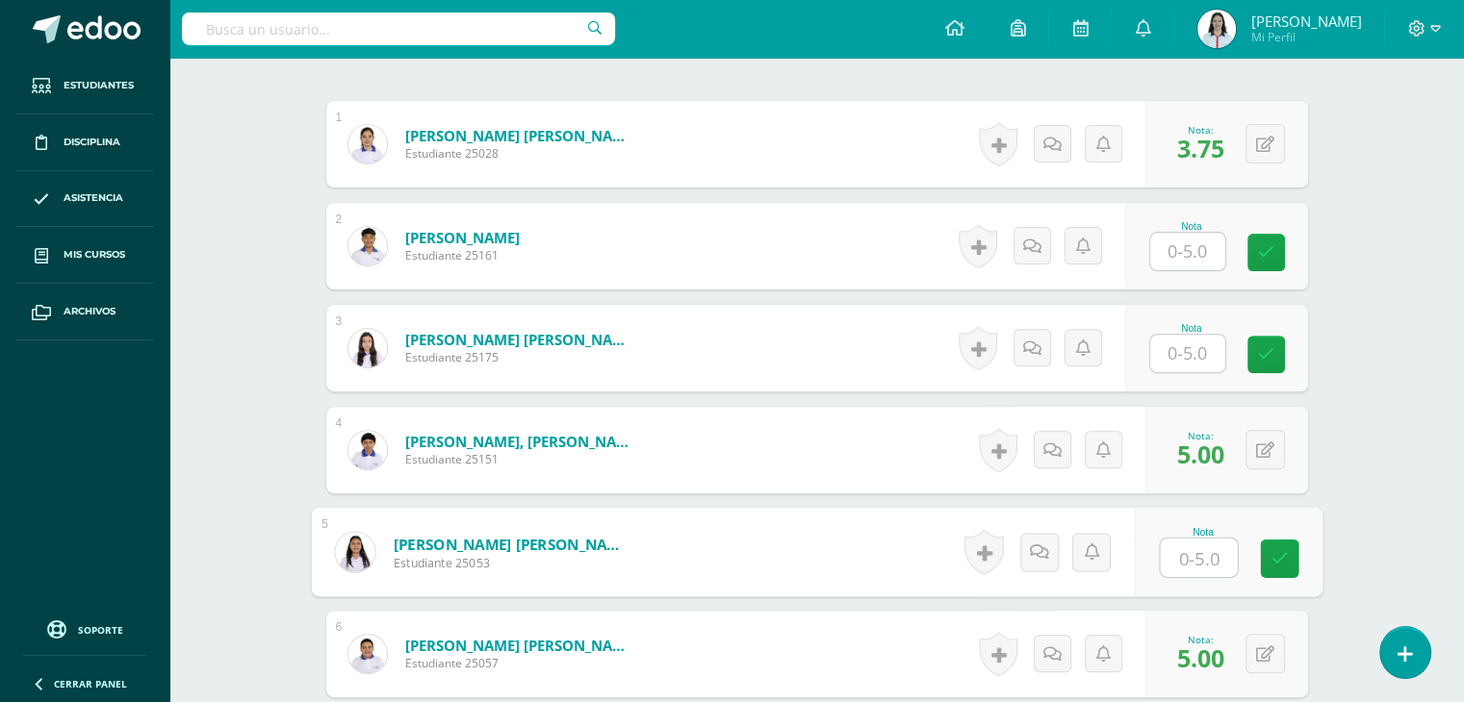
click at [1209, 546] on input "text" at bounding box center [1197, 558] width 77 height 38
type input "5"
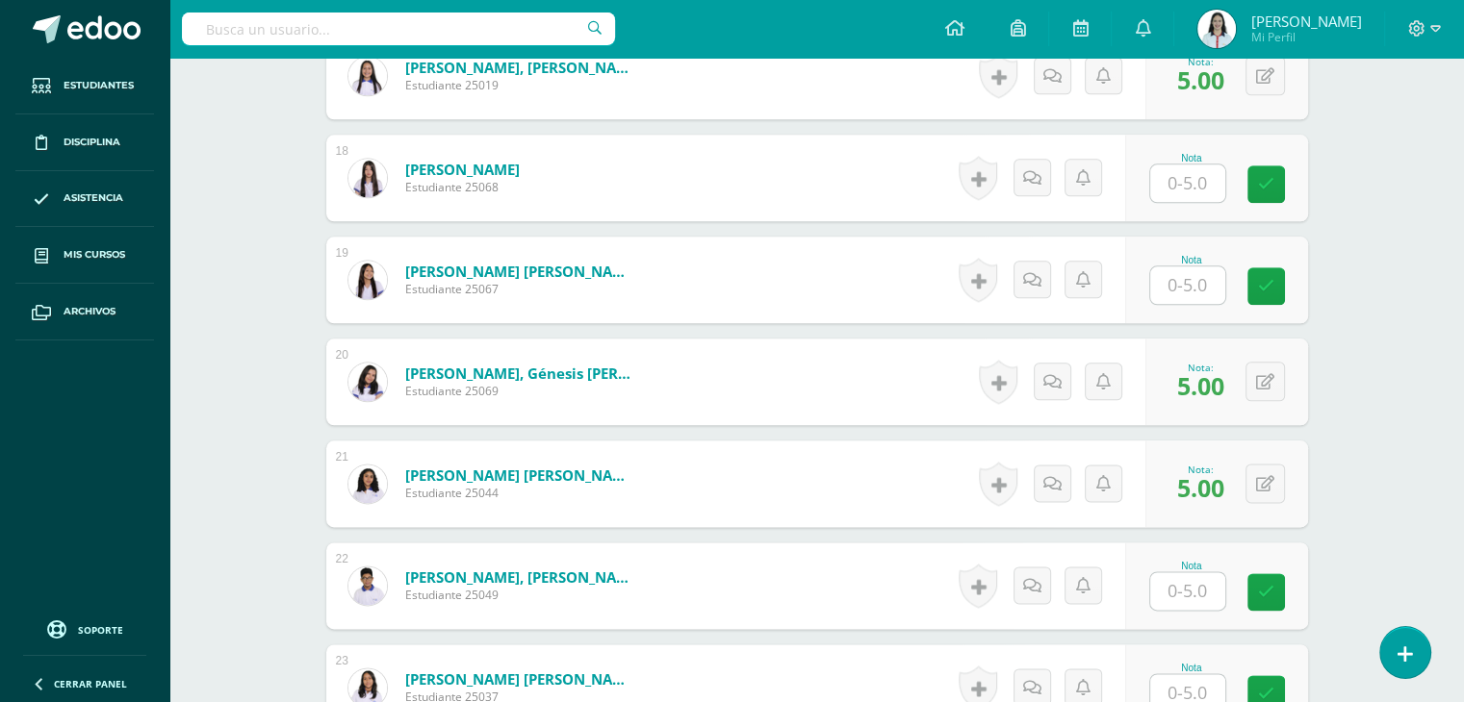
scroll to position [2241, 0]
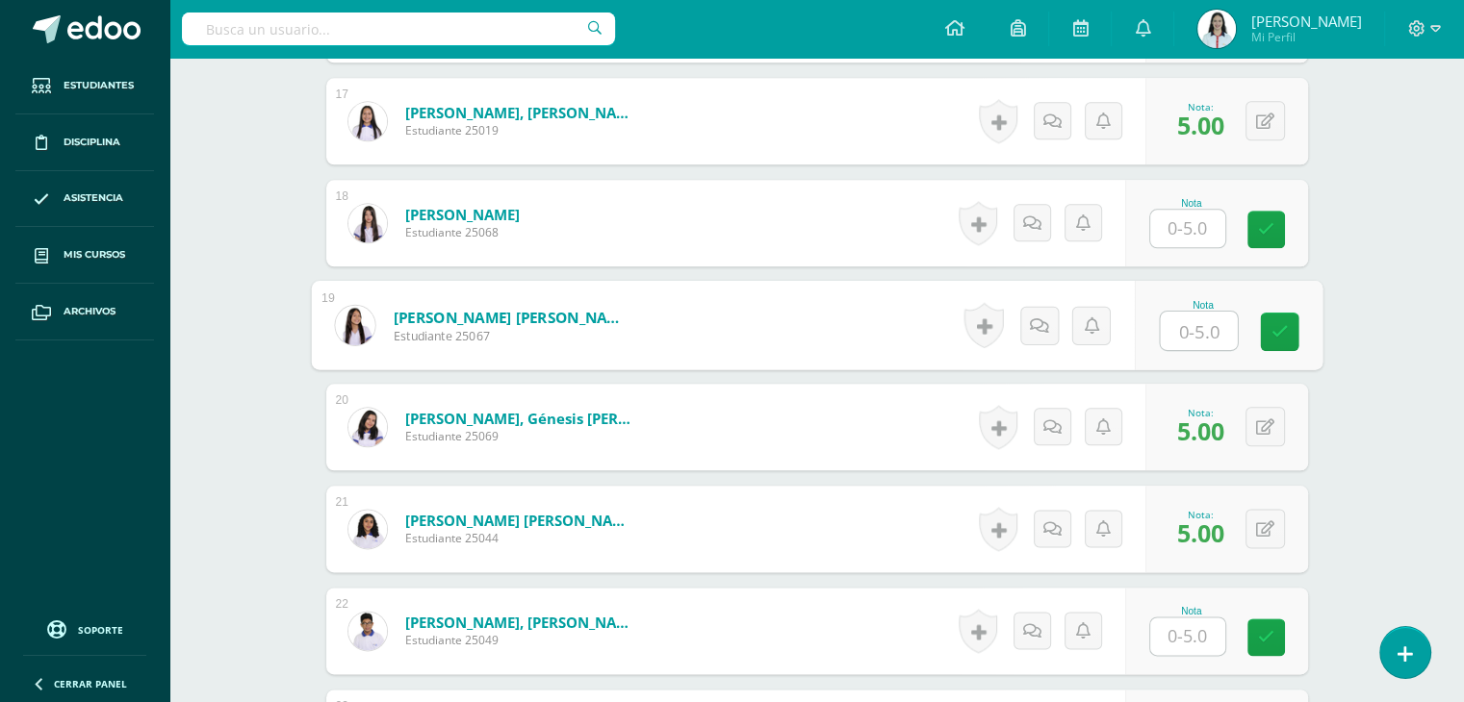
click at [1182, 329] on input "text" at bounding box center [1197, 331] width 77 height 38
type input "0"
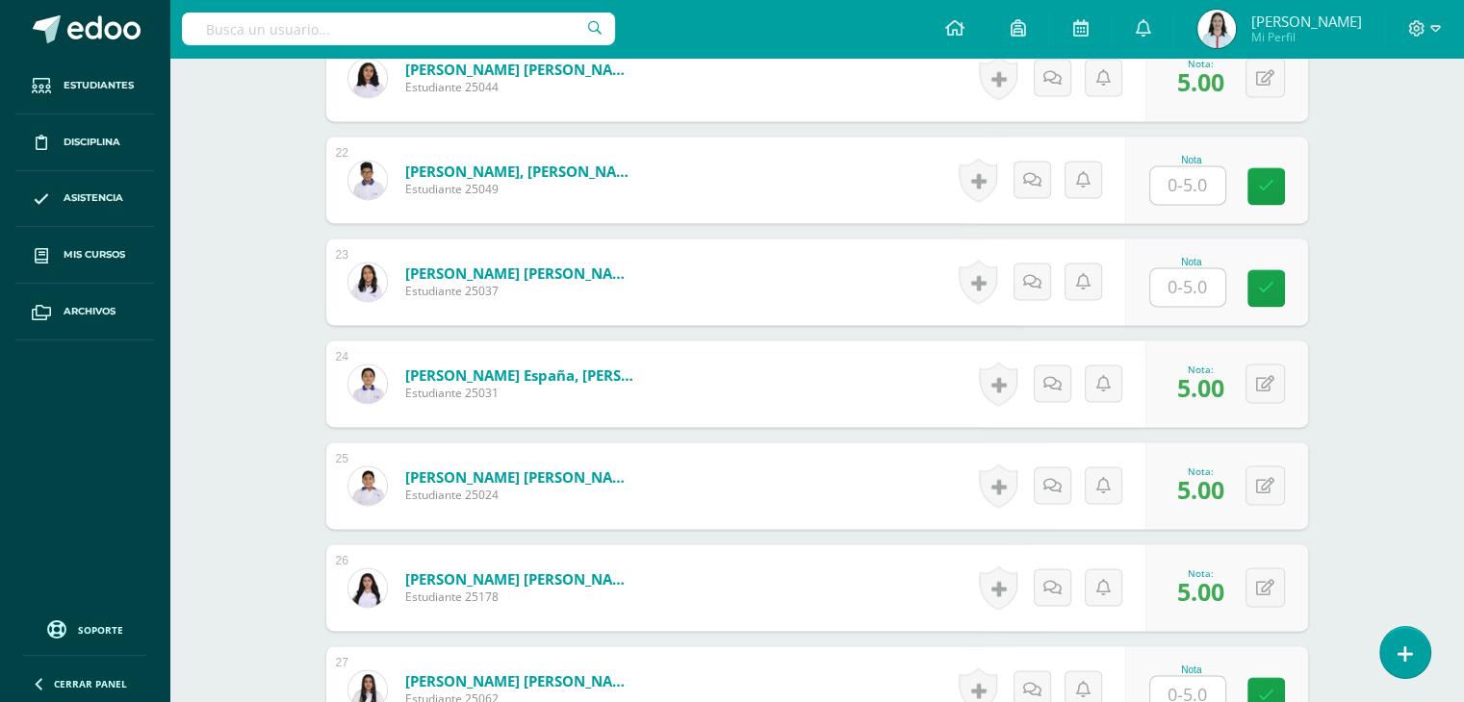
scroll to position [2683, 0]
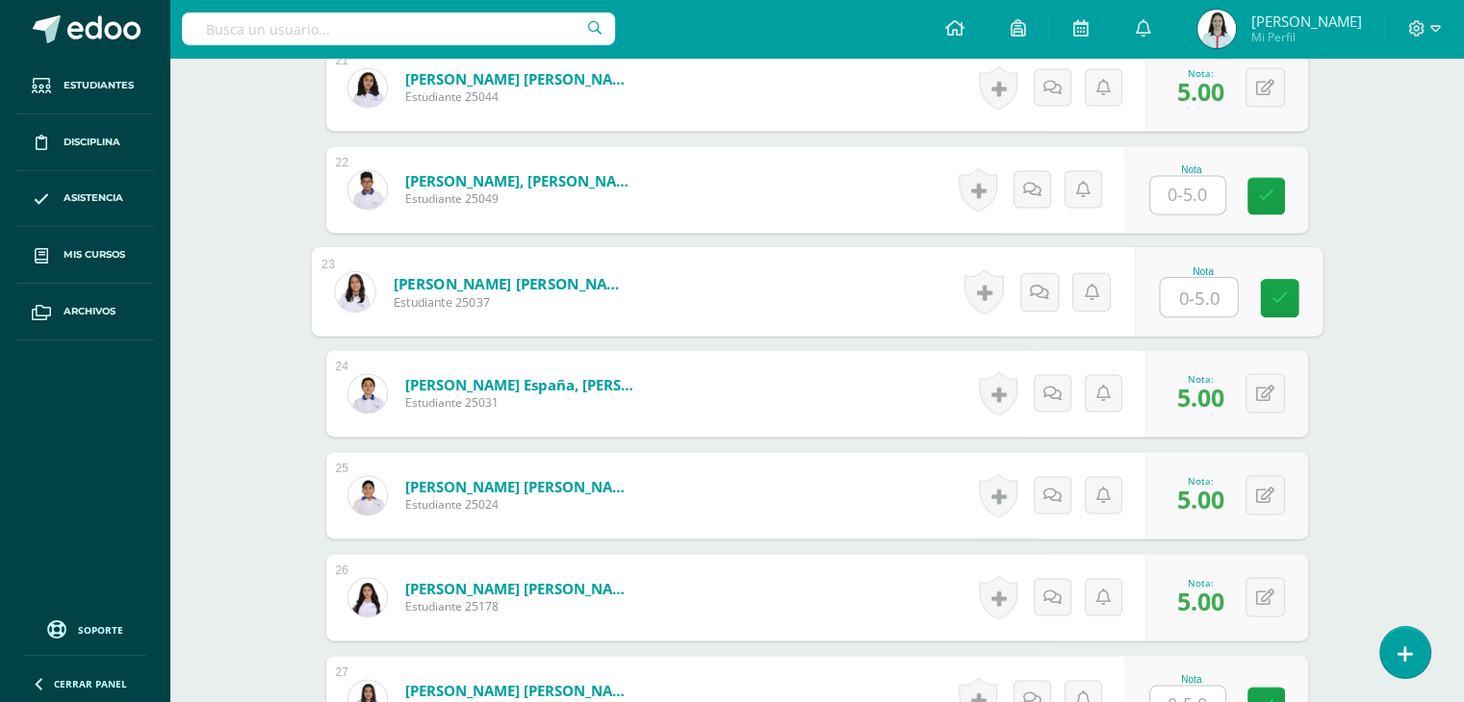
click at [1203, 297] on input "text" at bounding box center [1197, 297] width 77 height 38
type input "5"
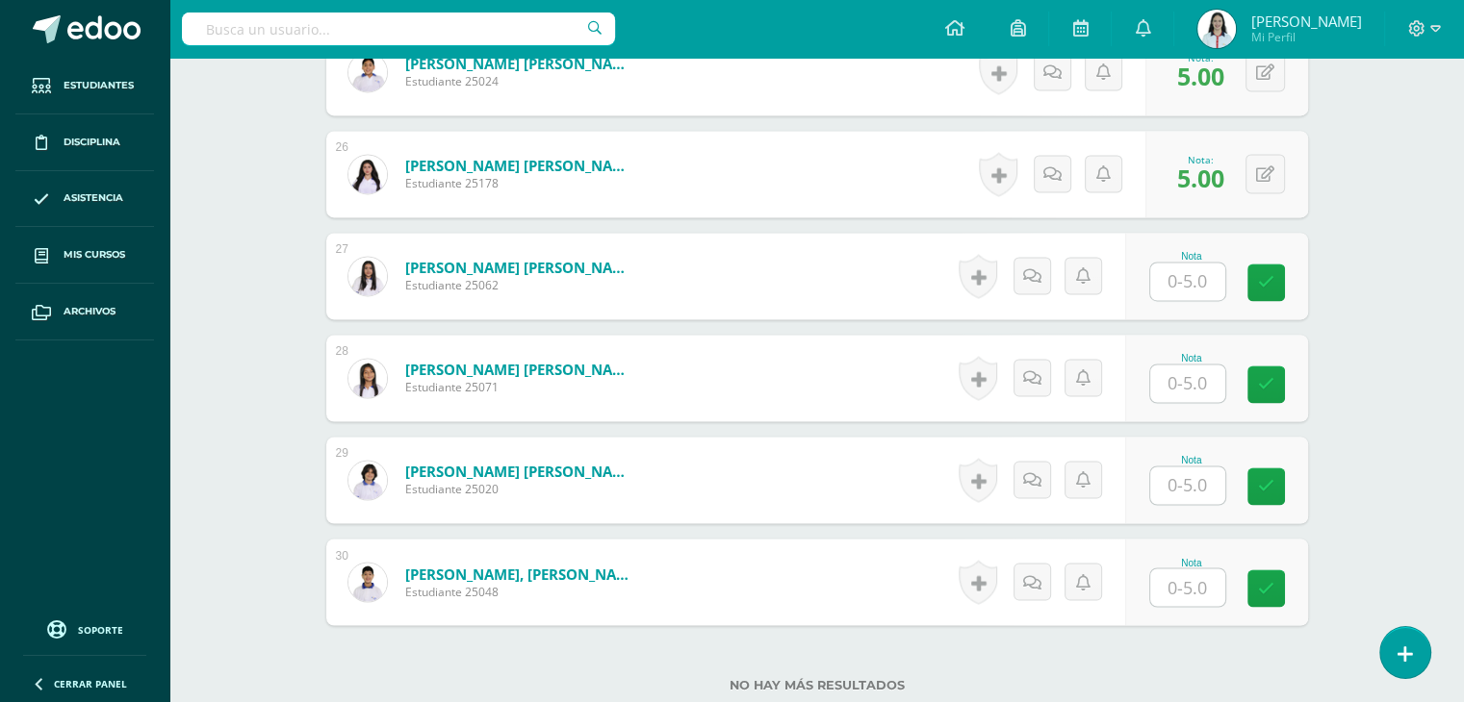
scroll to position [3083, 0]
